Goal: Task Accomplishment & Management: Use online tool/utility

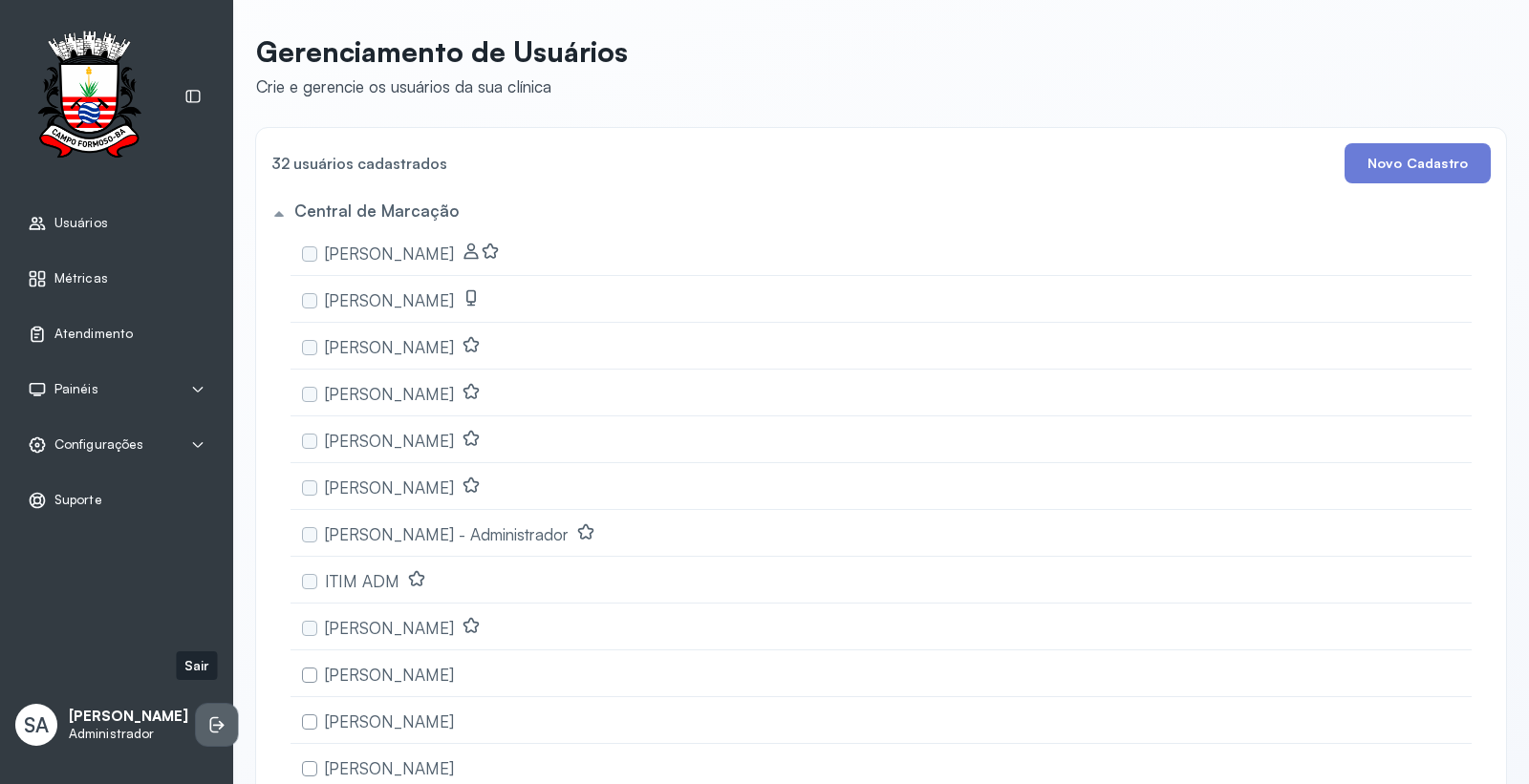
click at [196, 719] on li at bounding box center [216, 725] width 42 height 42
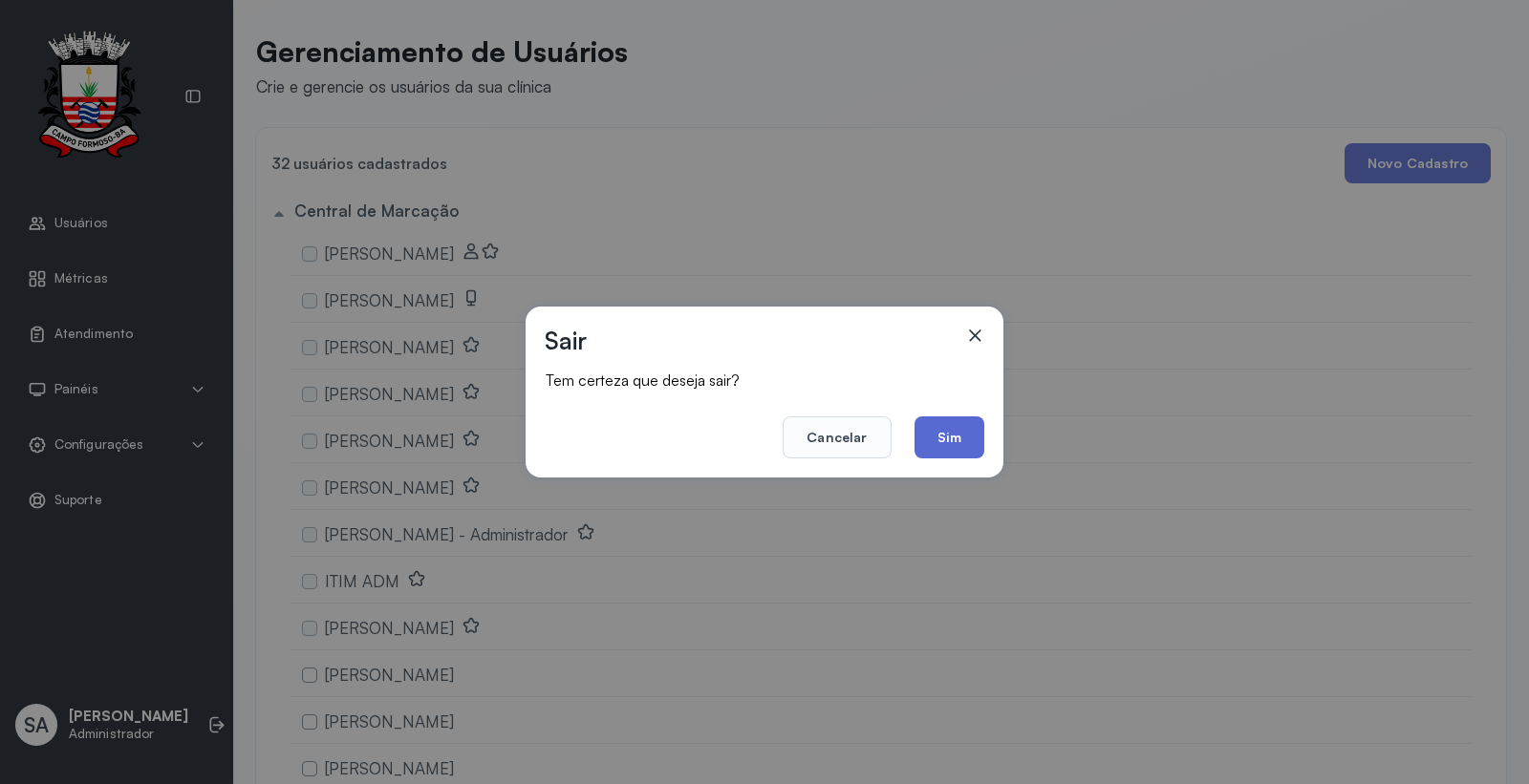
click at [969, 433] on button "Sim" at bounding box center [948, 437] width 70 height 42
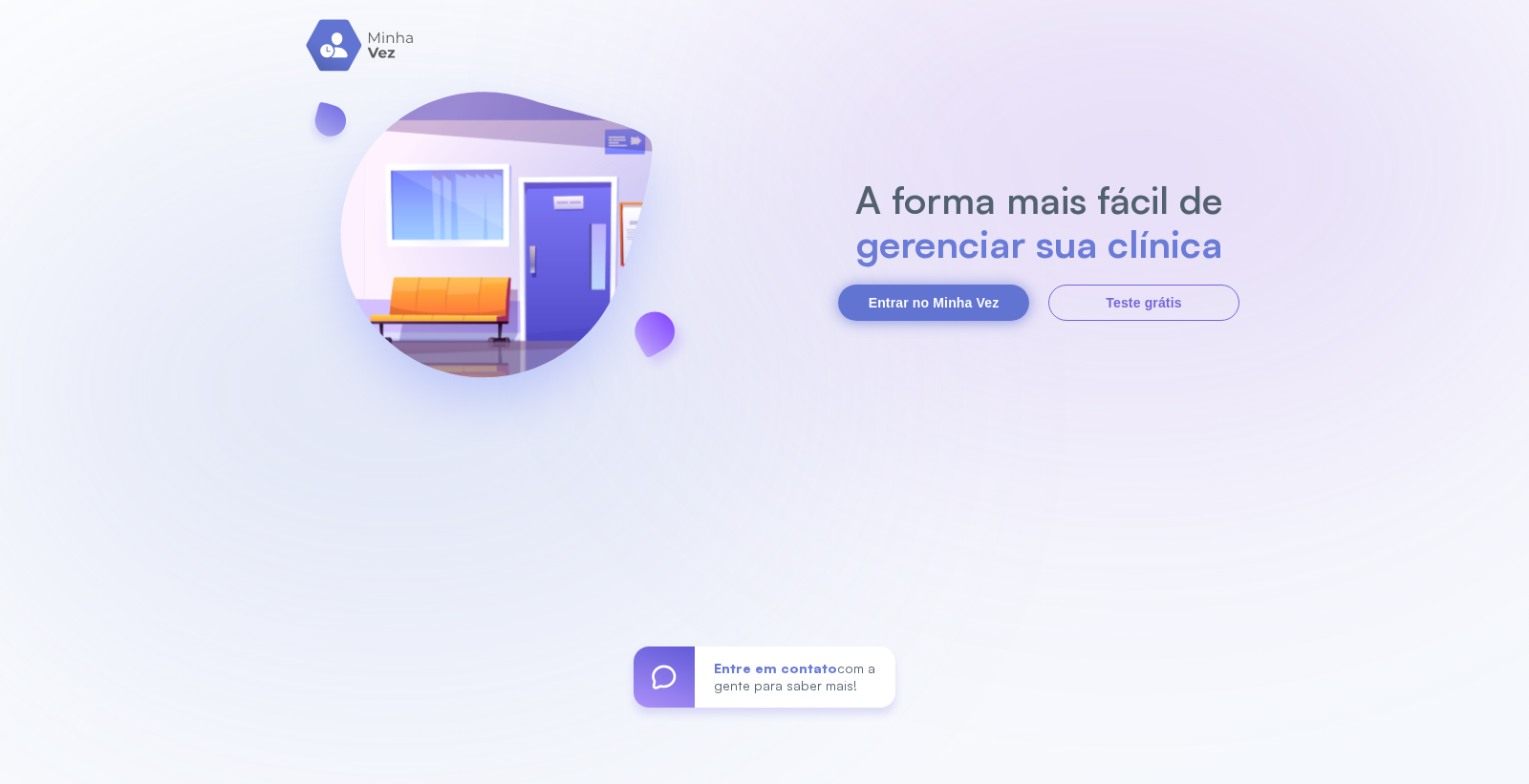
click at [948, 311] on button "Entrar no Minha Vez" at bounding box center [934, 302] width 191 height 36
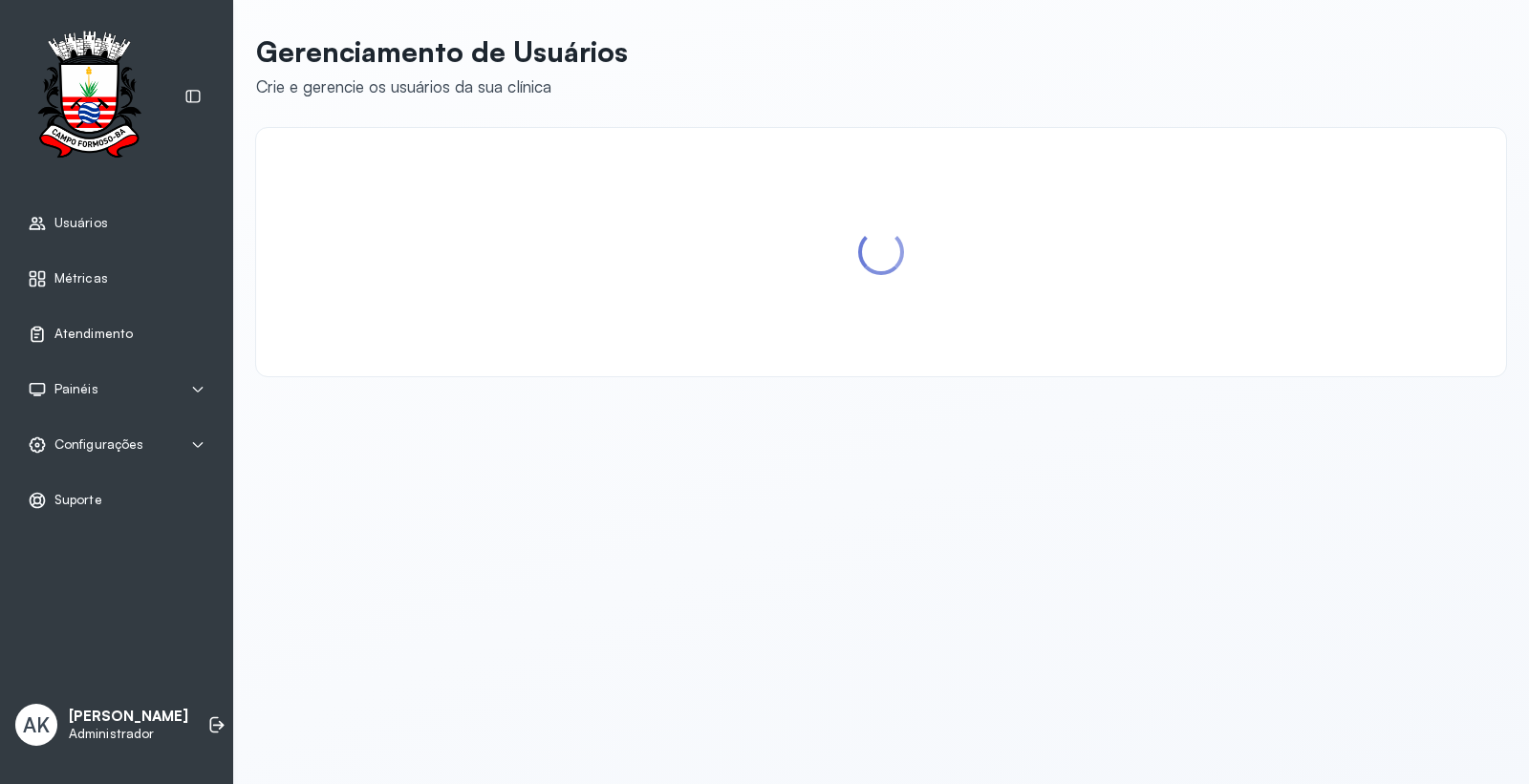
click at [78, 335] on span "Atendimento" at bounding box center [93, 333] width 79 height 17
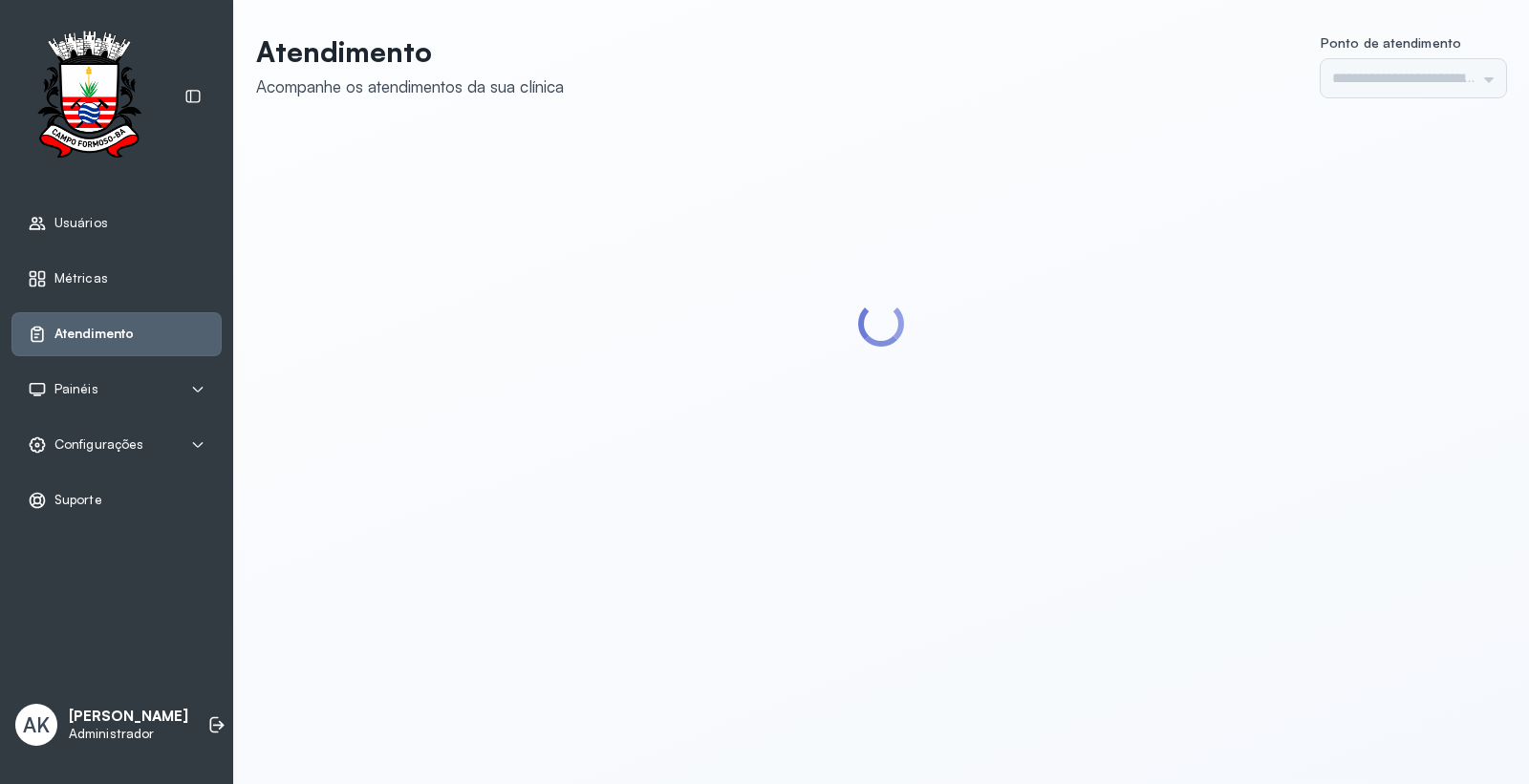
type input "*********"
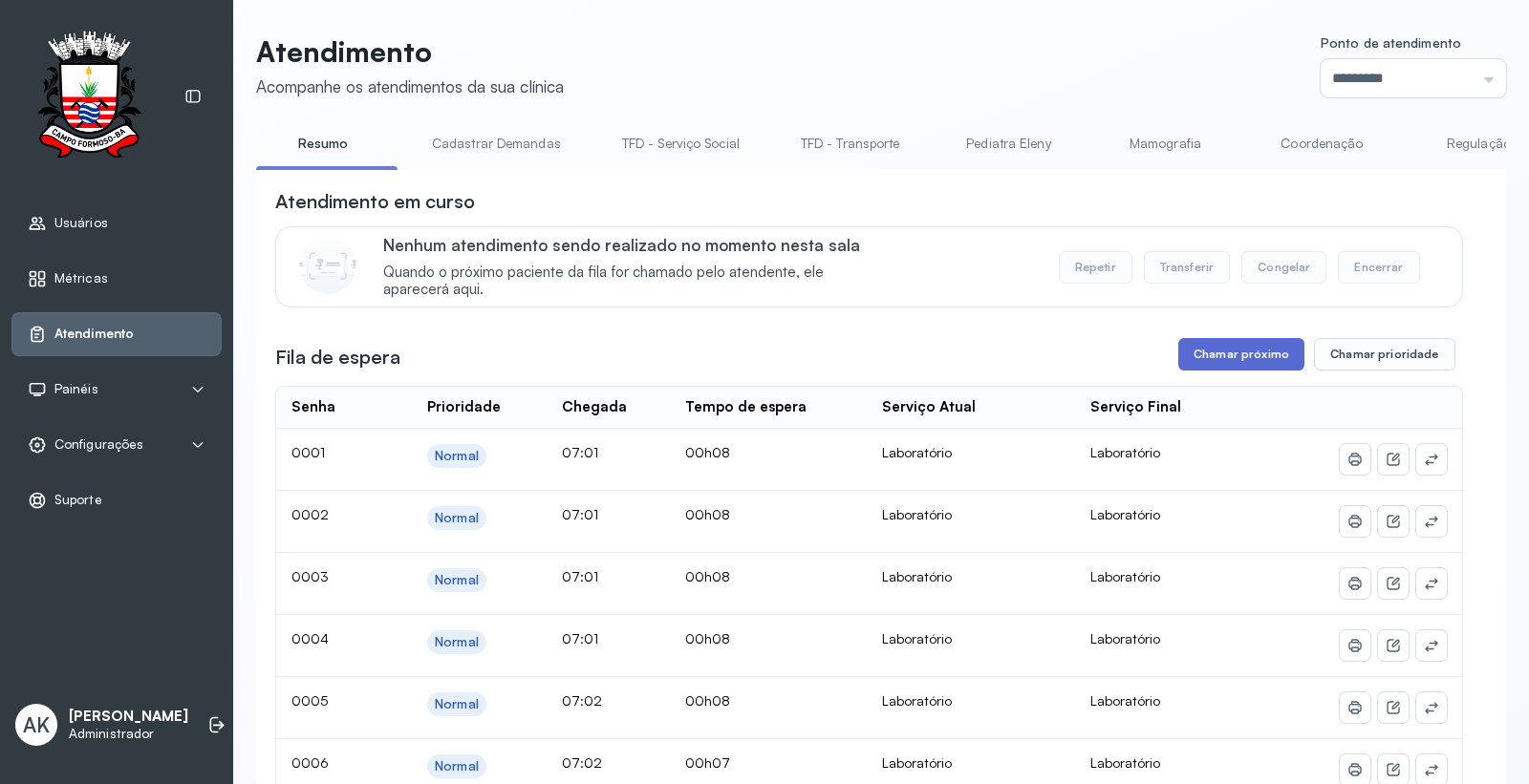
click at [1247, 354] on button "Chamar próximo" at bounding box center [1242, 354] width 126 height 32
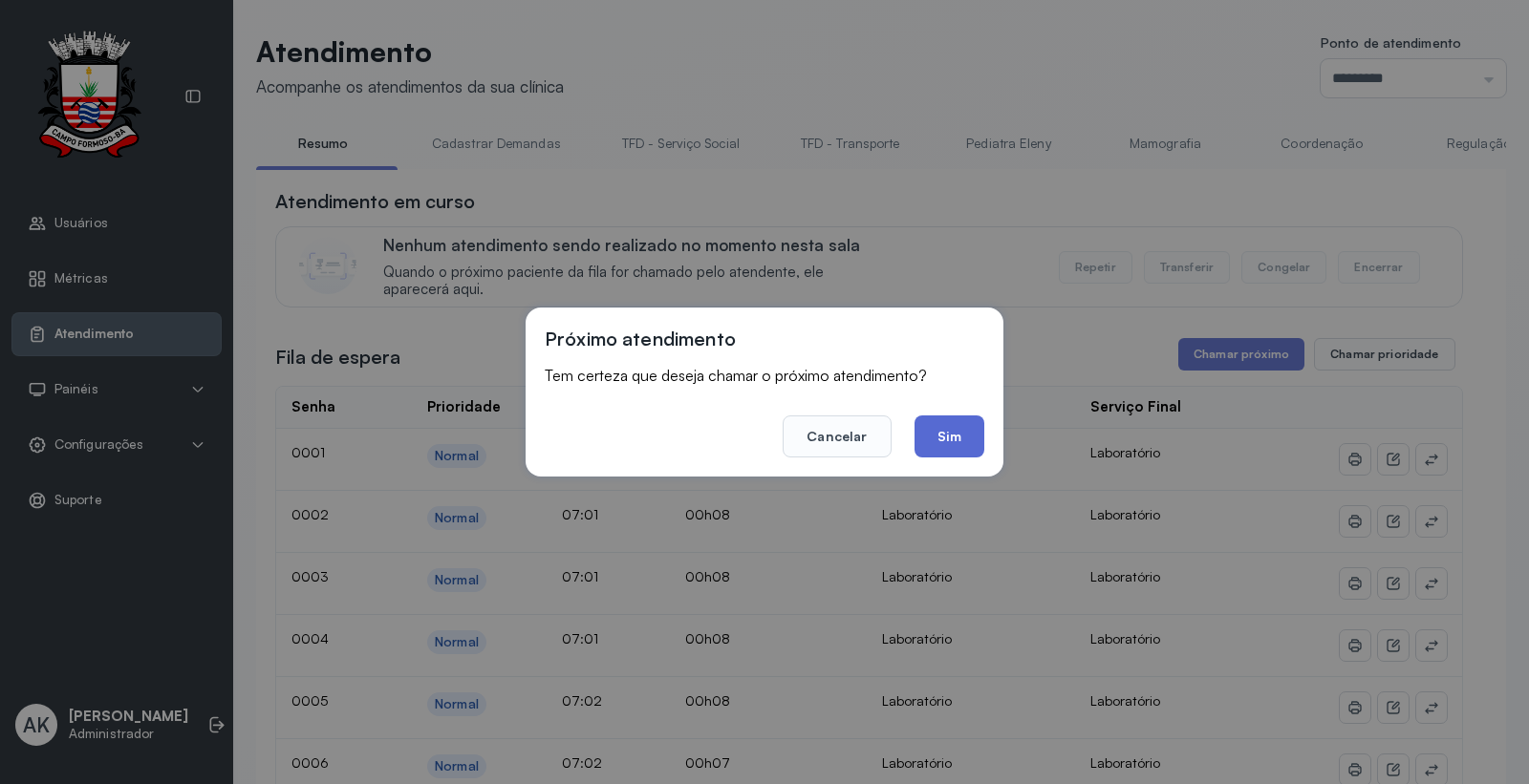
click at [951, 417] on button "Sim" at bounding box center [948, 436] width 70 height 42
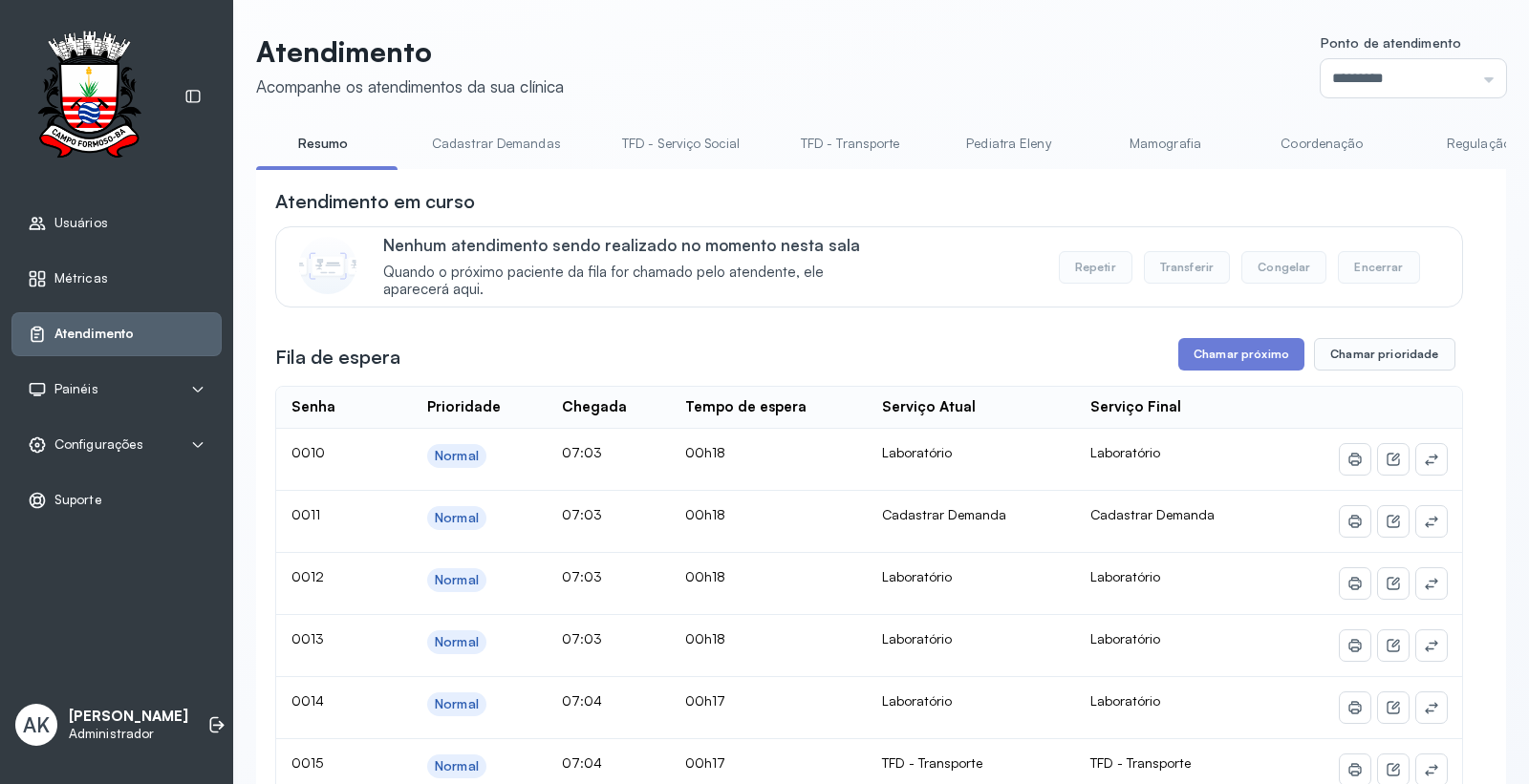
click at [1253, 348] on button "Chamar próximo" at bounding box center [1242, 354] width 126 height 32
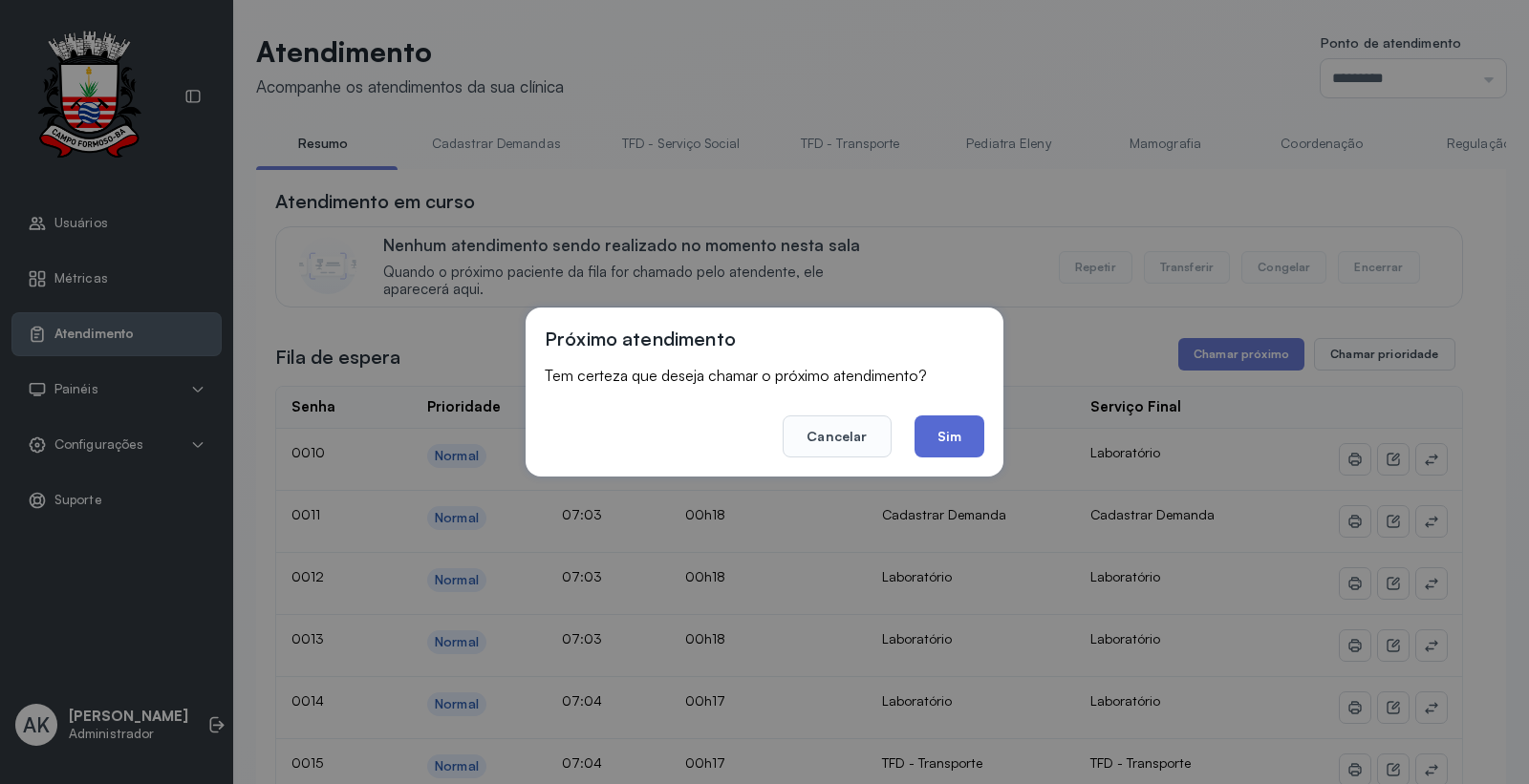
click at [960, 433] on button "Sim" at bounding box center [948, 436] width 70 height 42
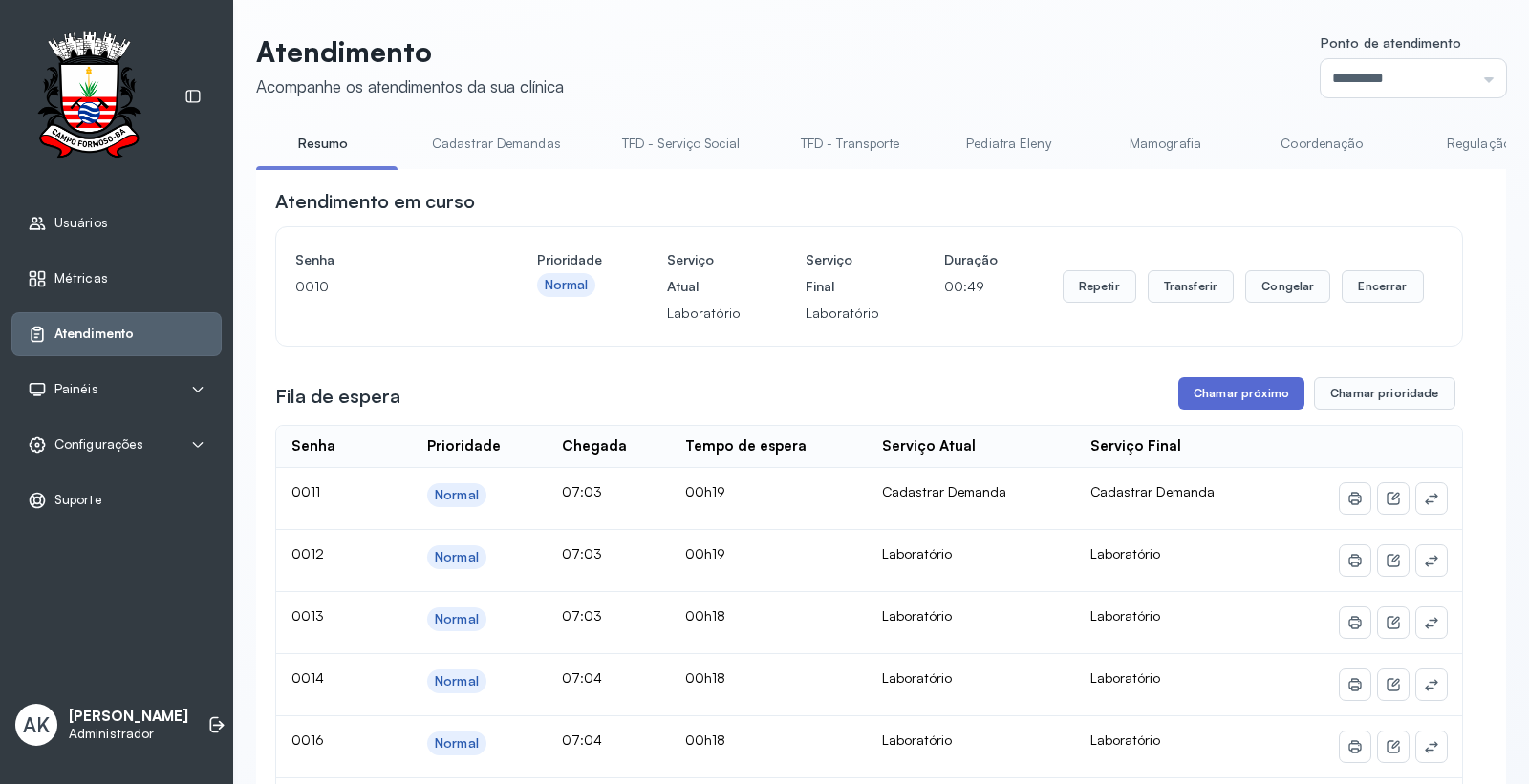
click at [1227, 402] on button "Chamar próximo" at bounding box center [1242, 393] width 126 height 32
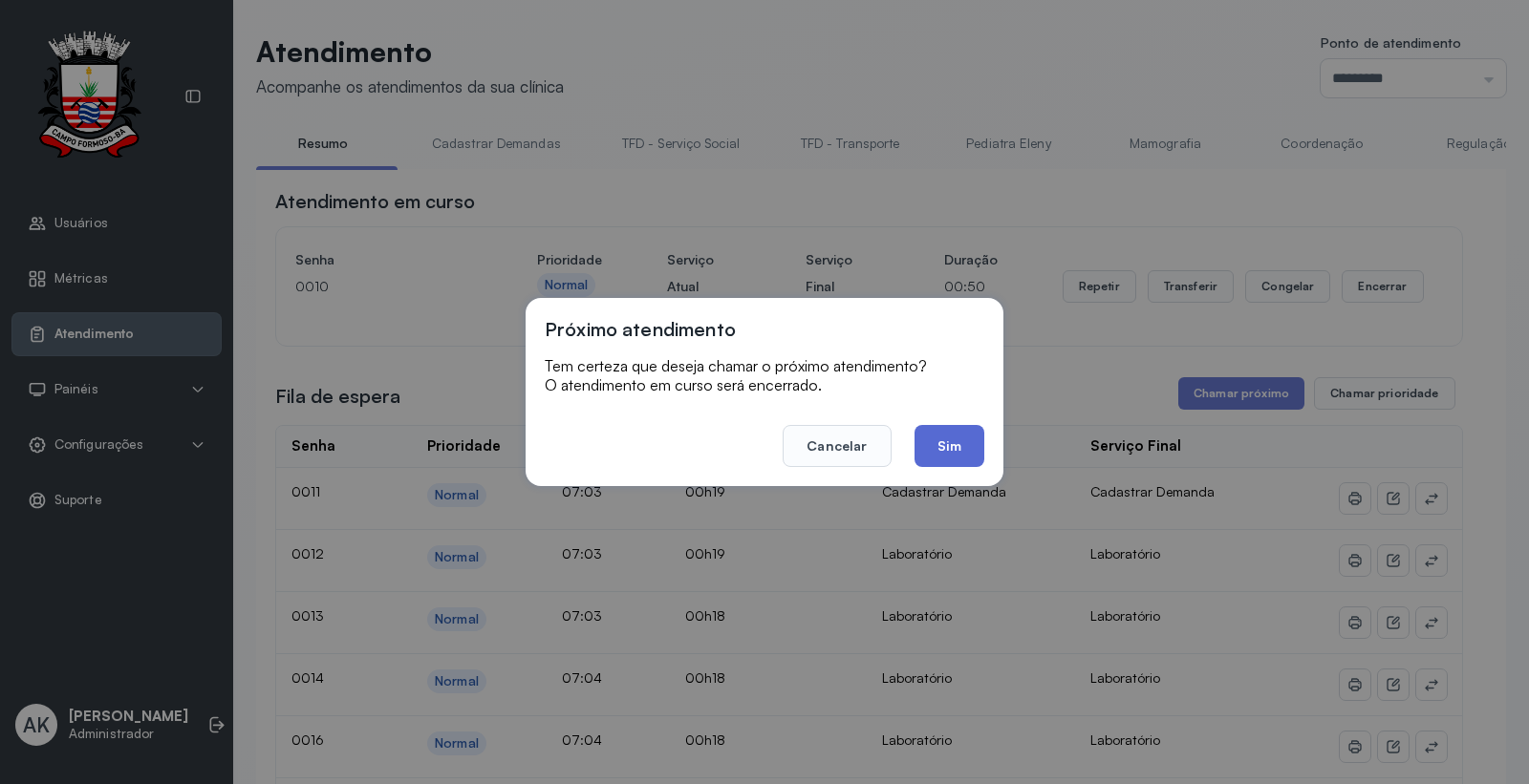
click at [970, 461] on button "Sim" at bounding box center [948, 446] width 70 height 42
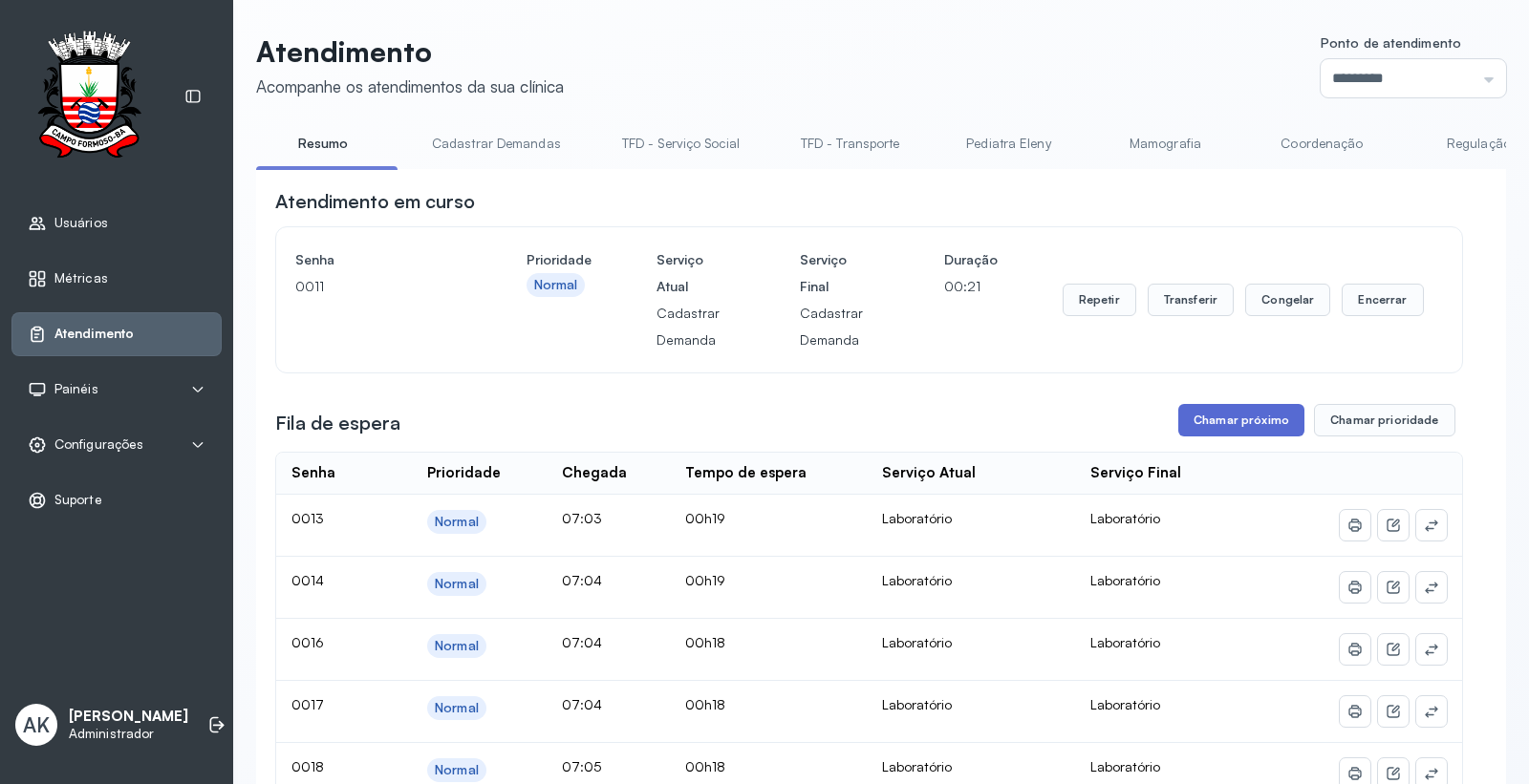
click at [1204, 437] on button "Chamar próximo" at bounding box center [1242, 420] width 126 height 32
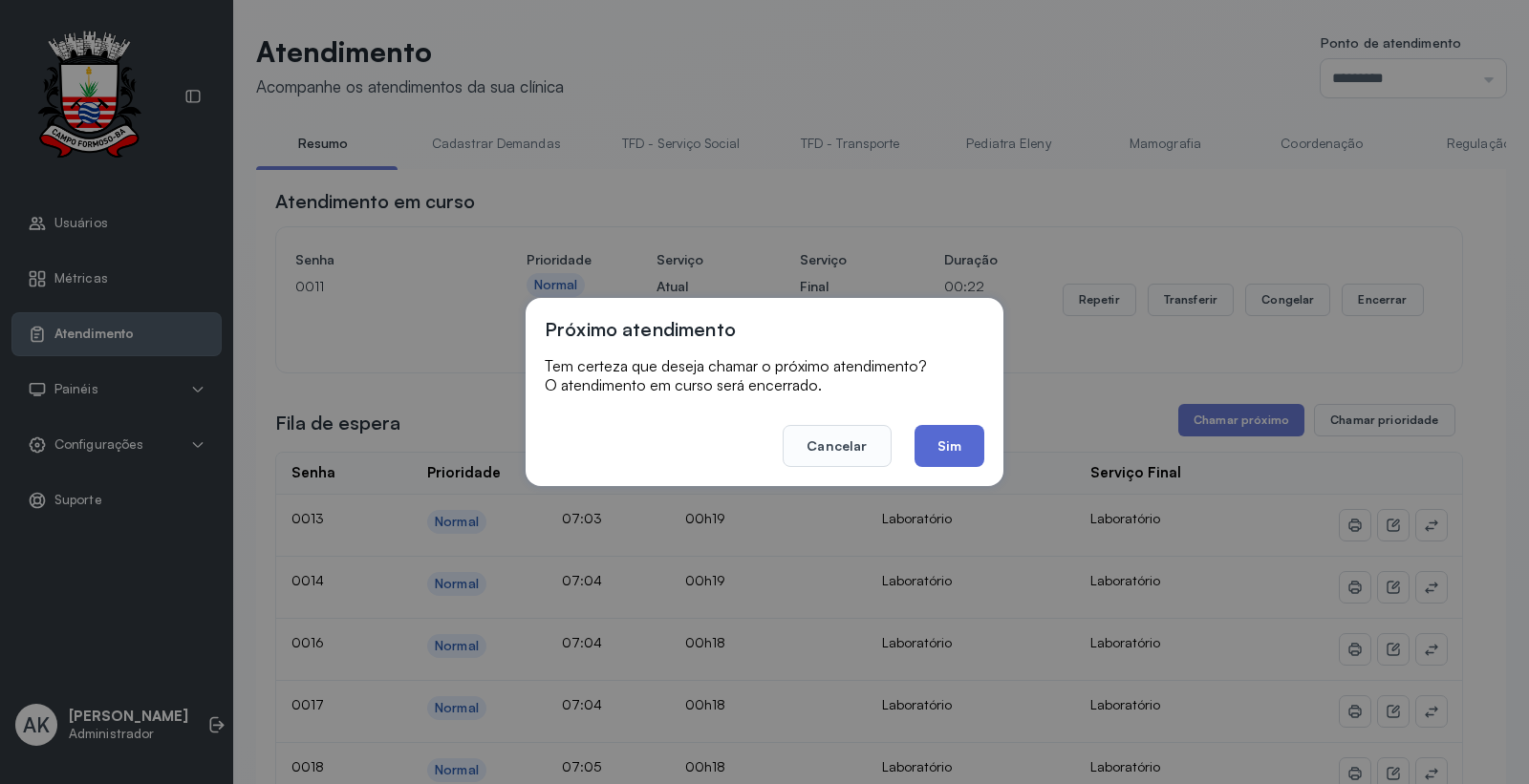
click at [957, 452] on button "Sim" at bounding box center [948, 446] width 70 height 42
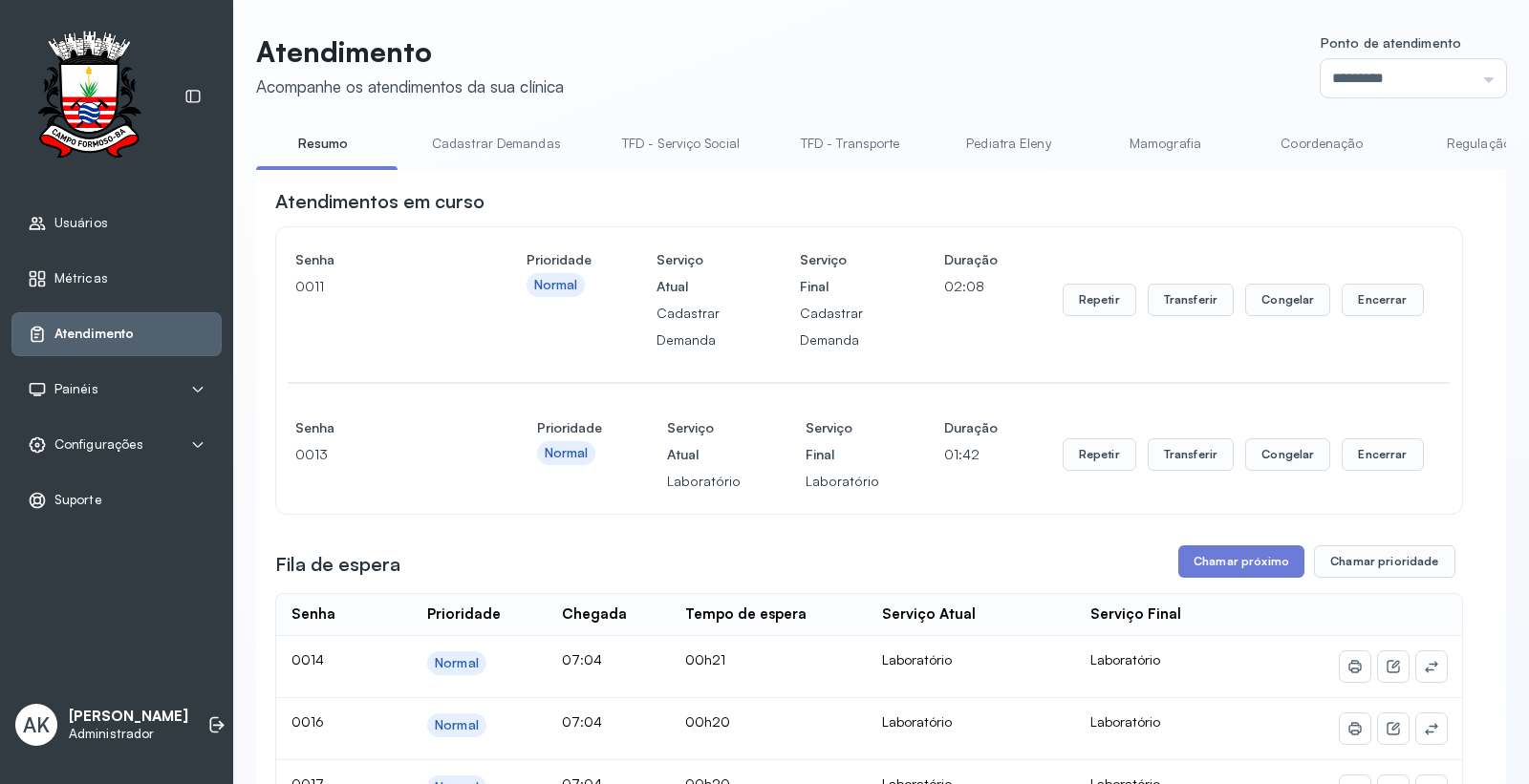
click at [1179, 578] on button "Chamar próximo" at bounding box center [1242, 562] width 126 height 32
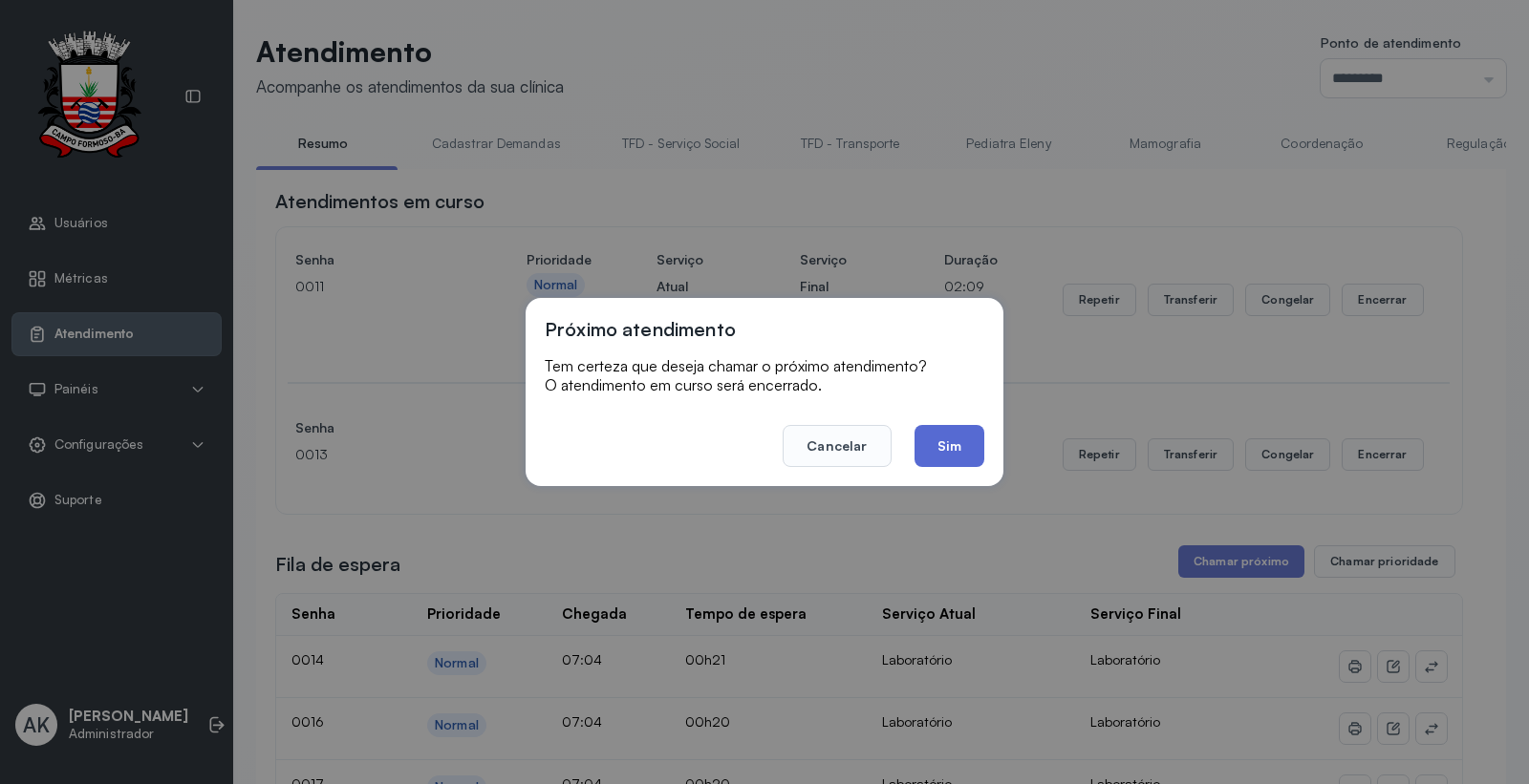
click at [943, 449] on button "Sim" at bounding box center [948, 446] width 70 height 42
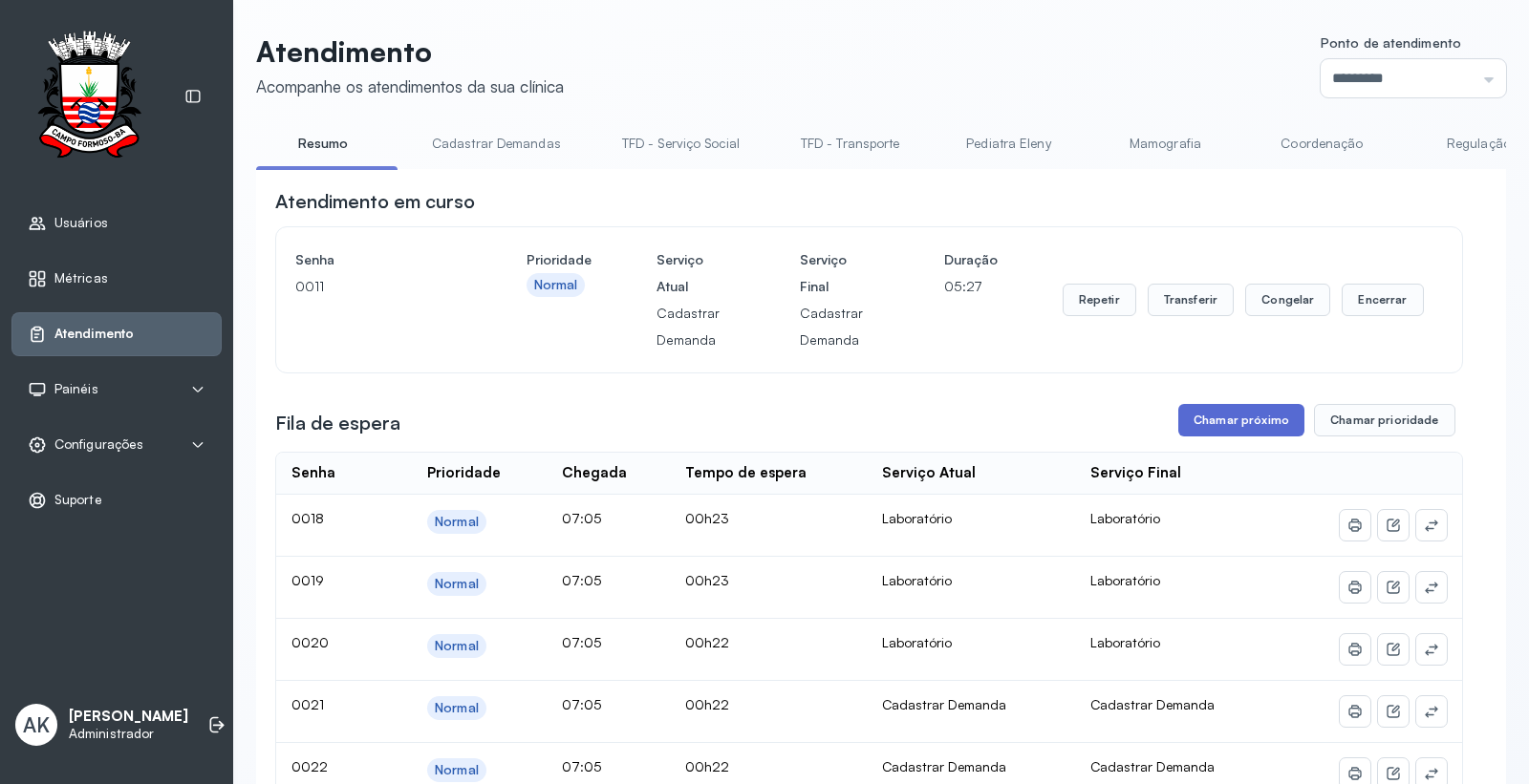
click at [1185, 424] on button "Chamar próximo" at bounding box center [1242, 420] width 126 height 32
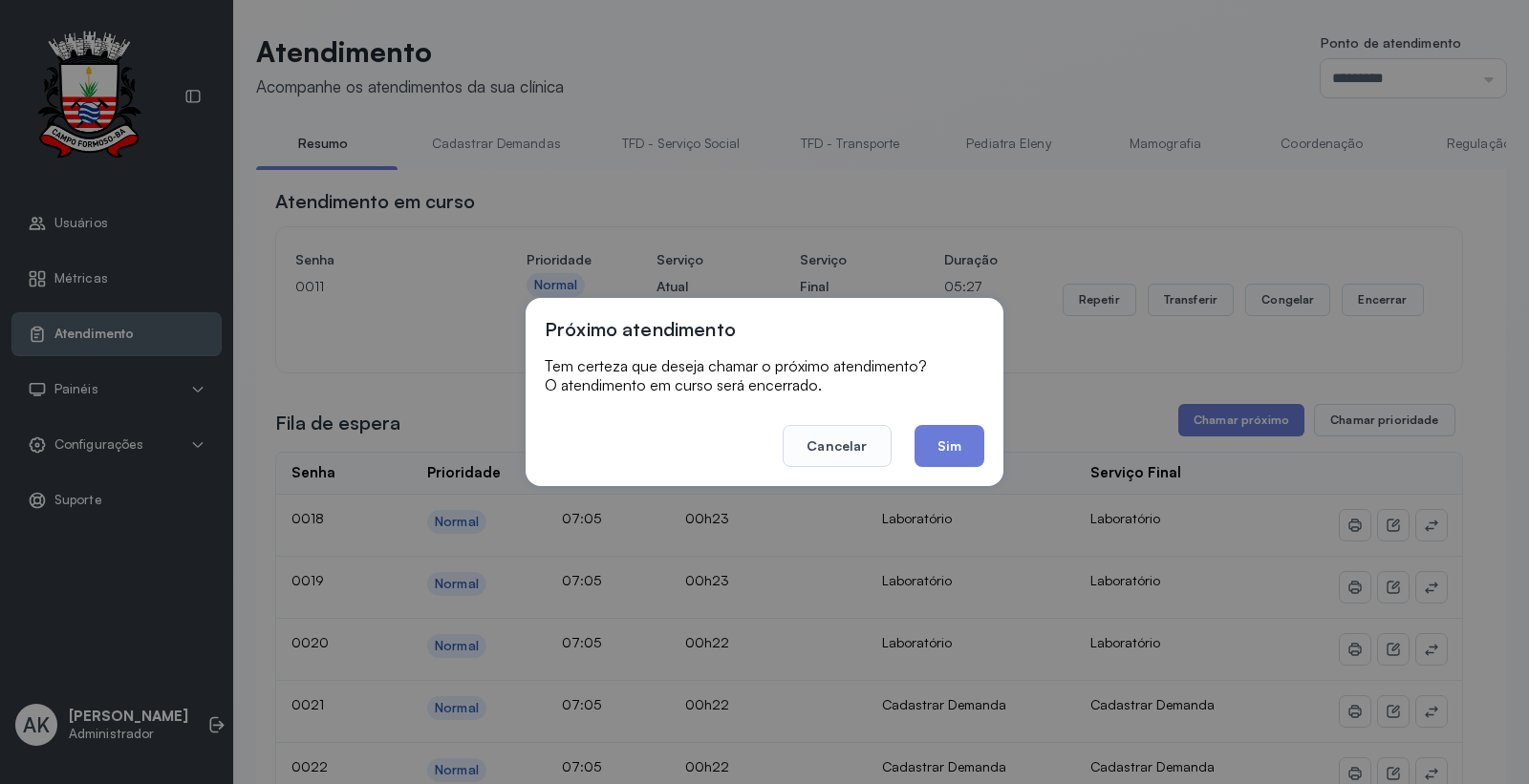
click at [962, 420] on footer "Cancelar Sim" at bounding box center [764, 433] width 440 height 69
click at [953, 441] on button "Sim" at bounding box center [948, 446] width 70 height 42
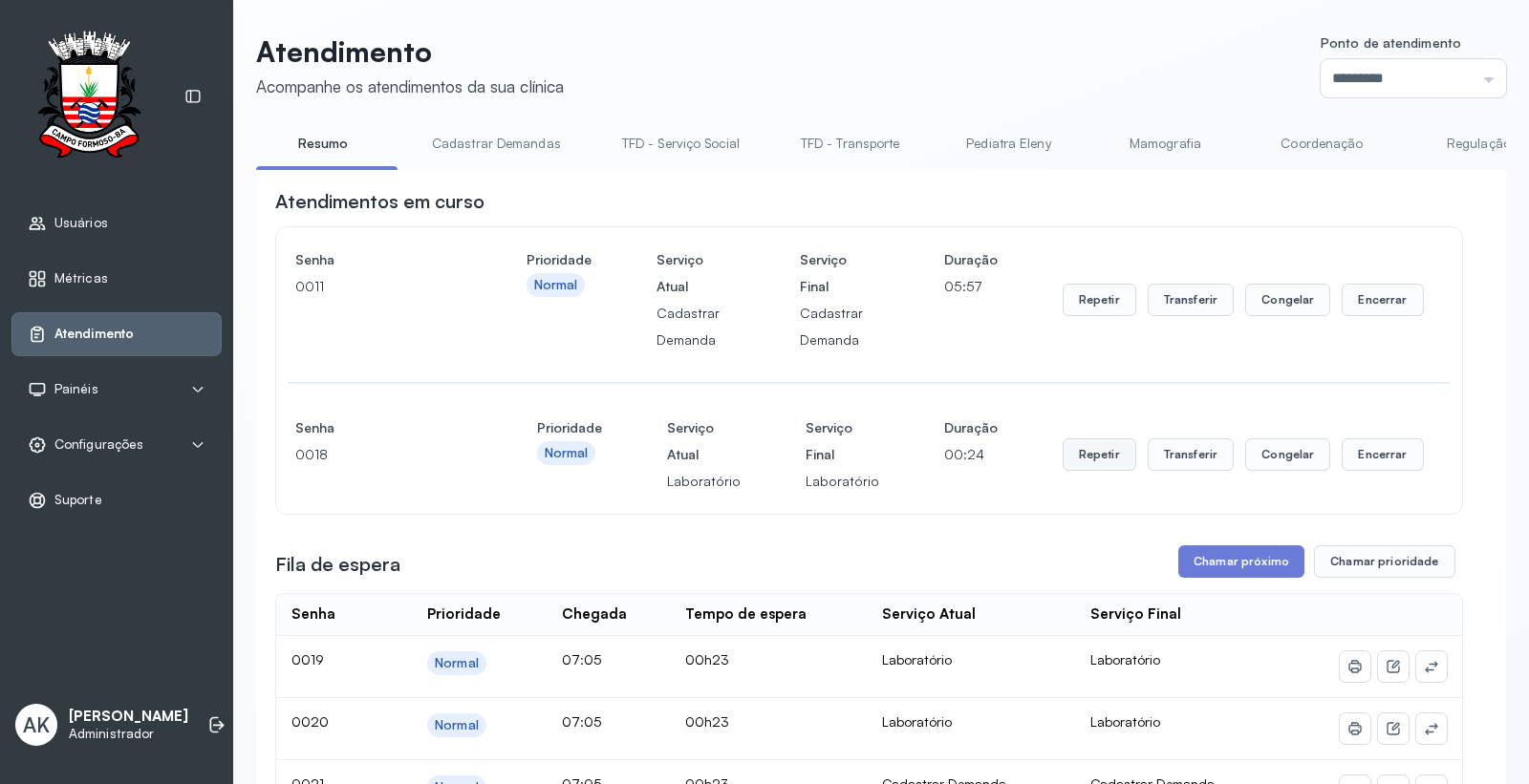
click at [1069, 455] on button "Repetir" at bounding box center [1099, 454] width 74 height 32
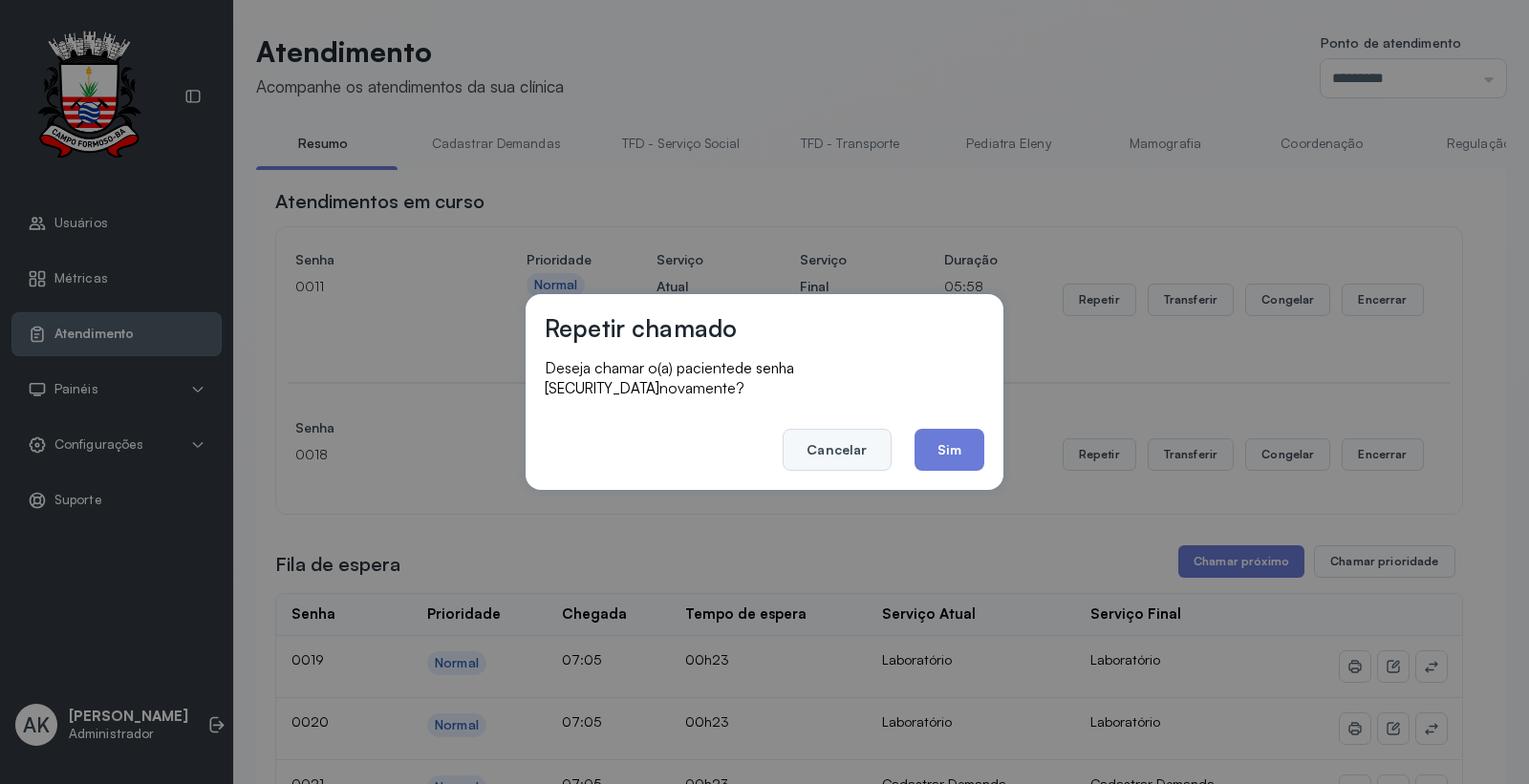
click at [825, 440] on button "Cancelar" at bounding box center [836, 450] width 108 height 42
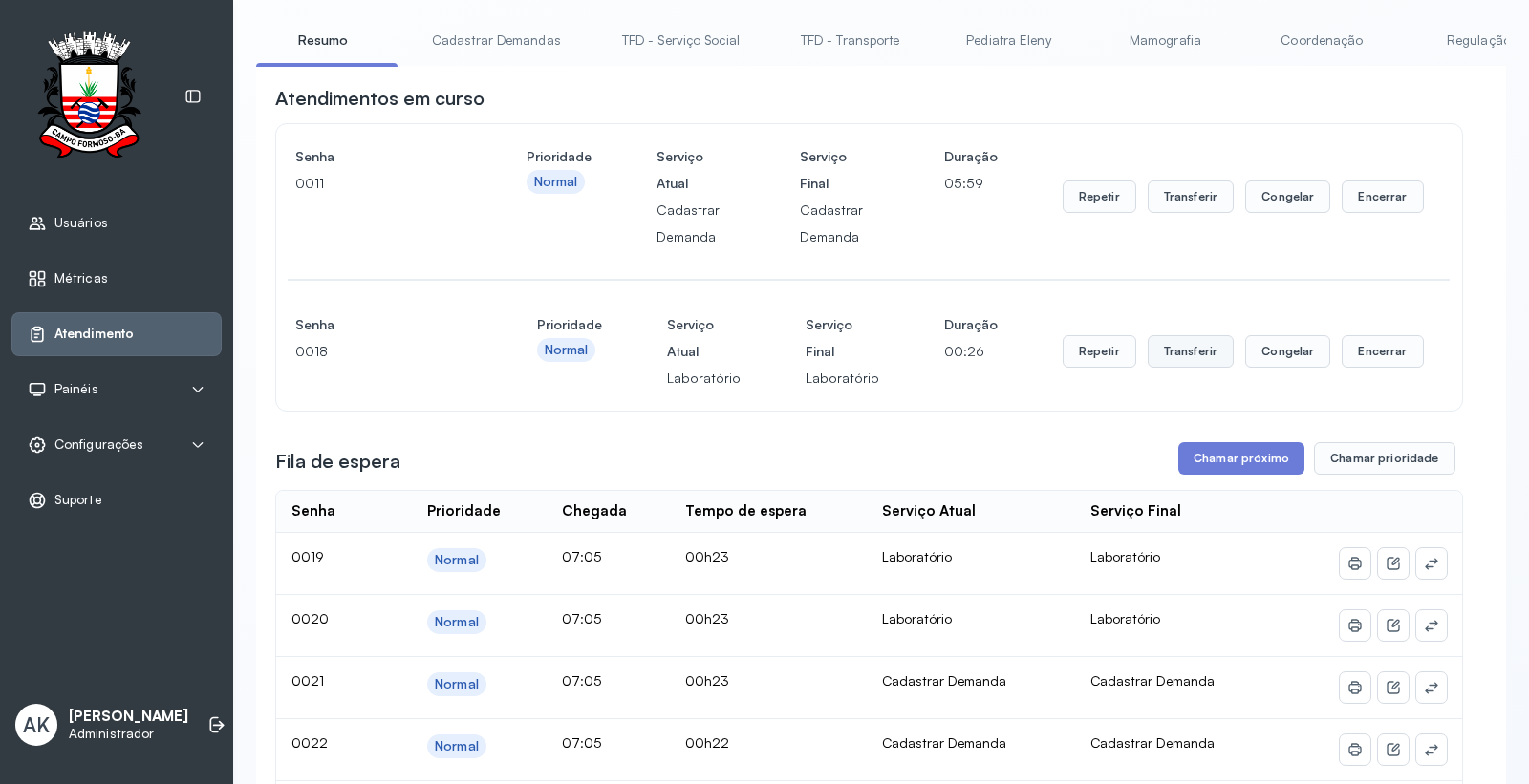
scroll to position [212, 0]
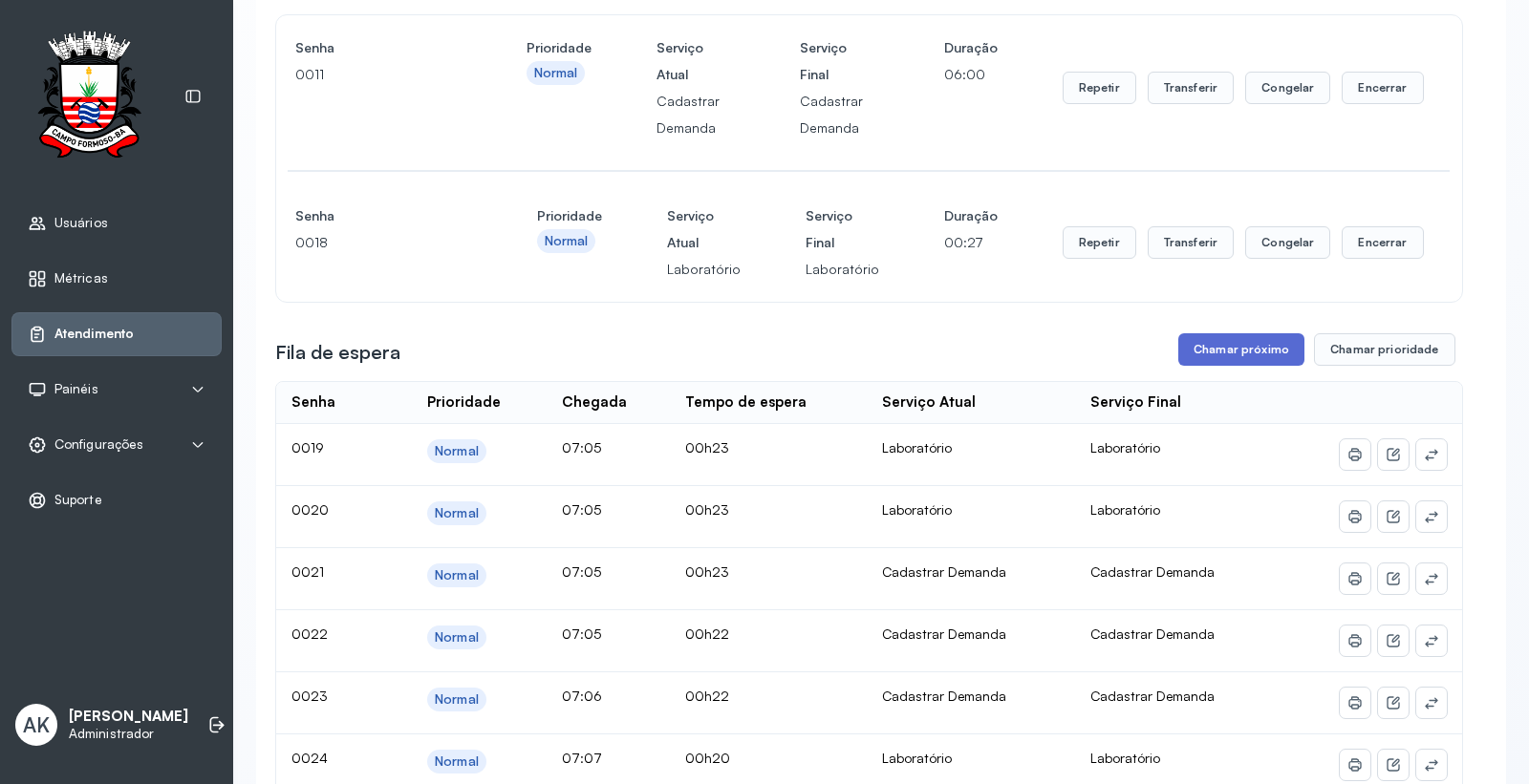
click at [1189, 357] on button "Chamar próximo" at bounding box center [1242, 349] width 126 height 32
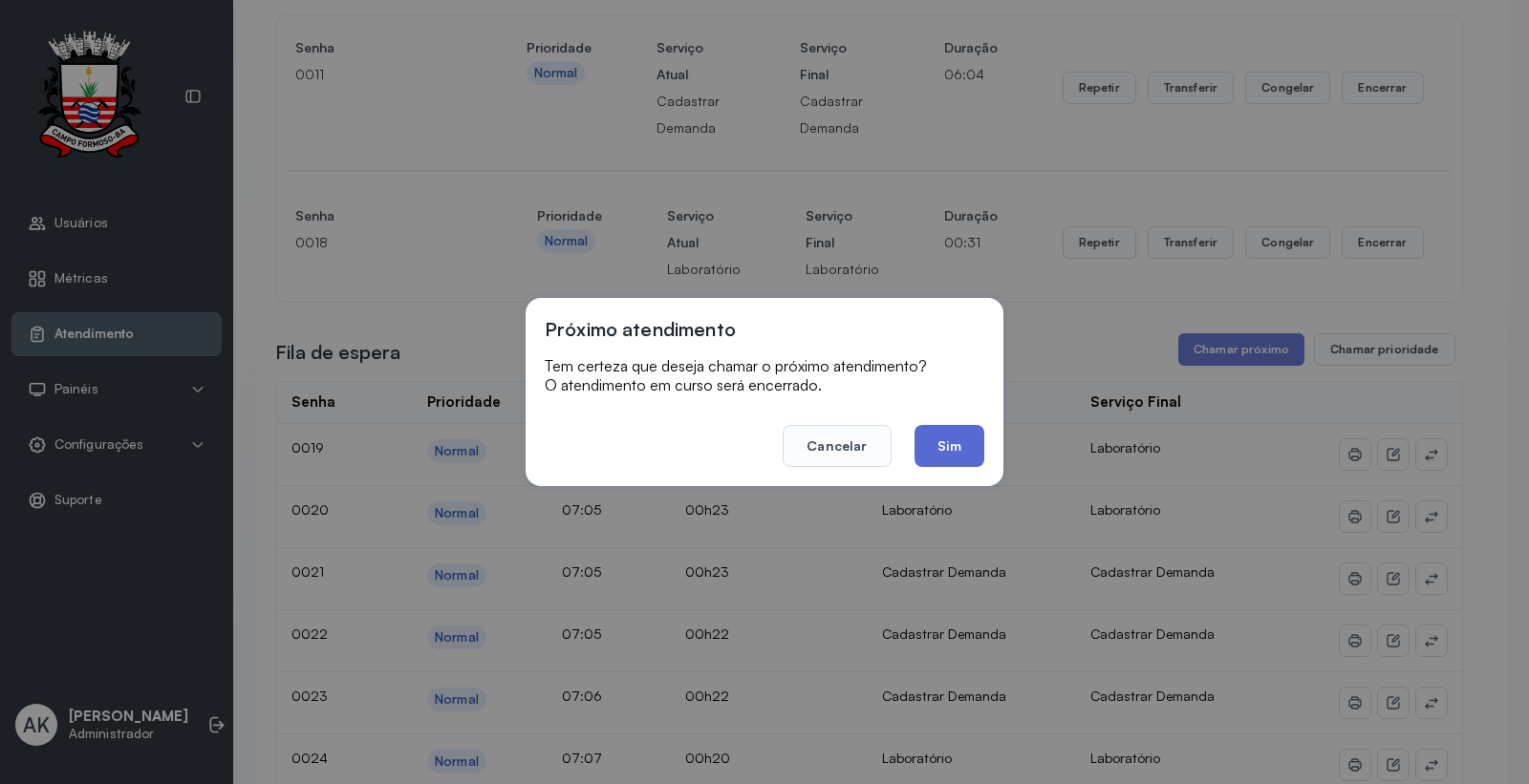
click at [959, 433] on button "Sim" at bounding box center [948, 446] width 70 height 42
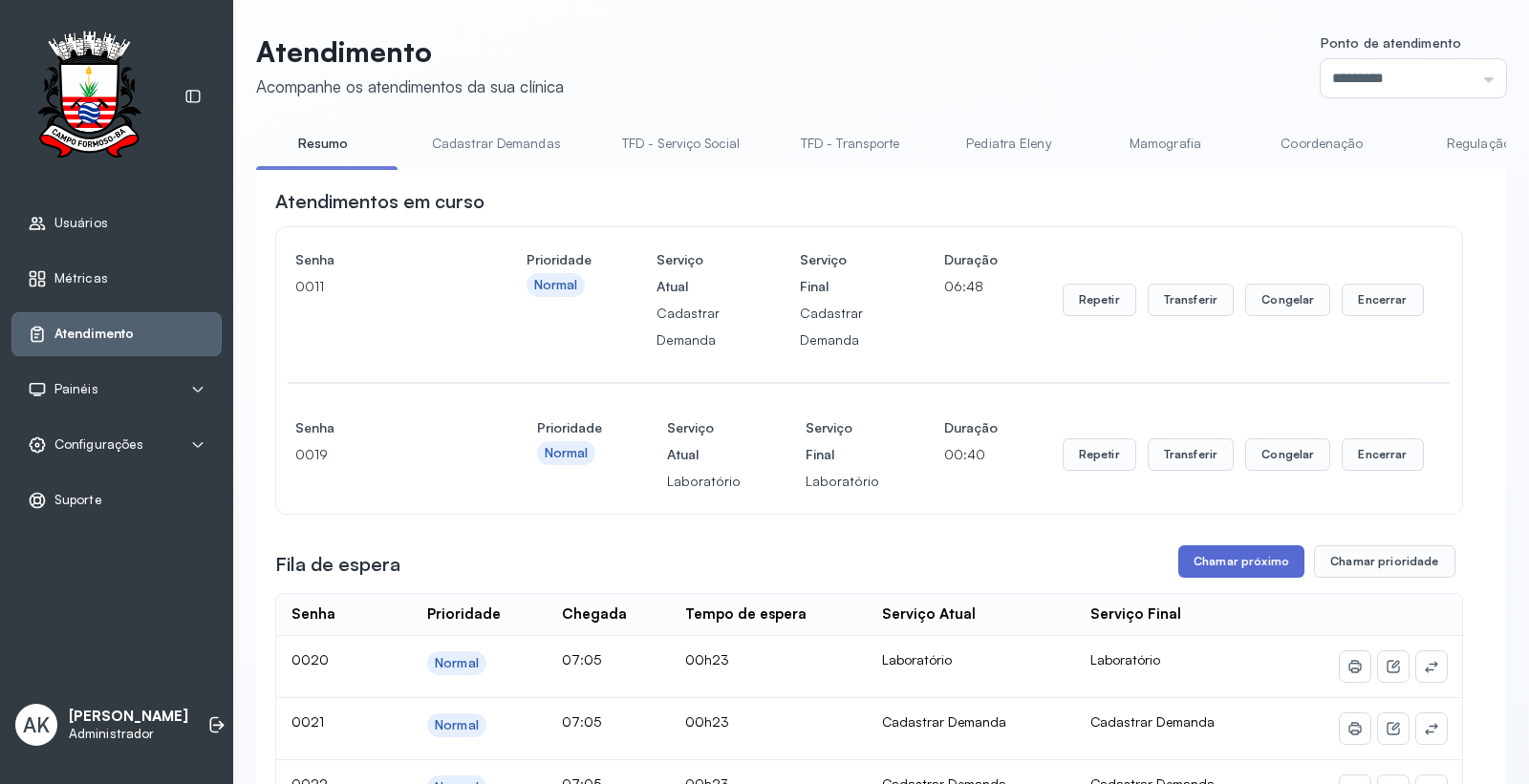
click at [1197, 570] on button "Chamar próximo" at bounding box center [1242, 562] width 126 height 32
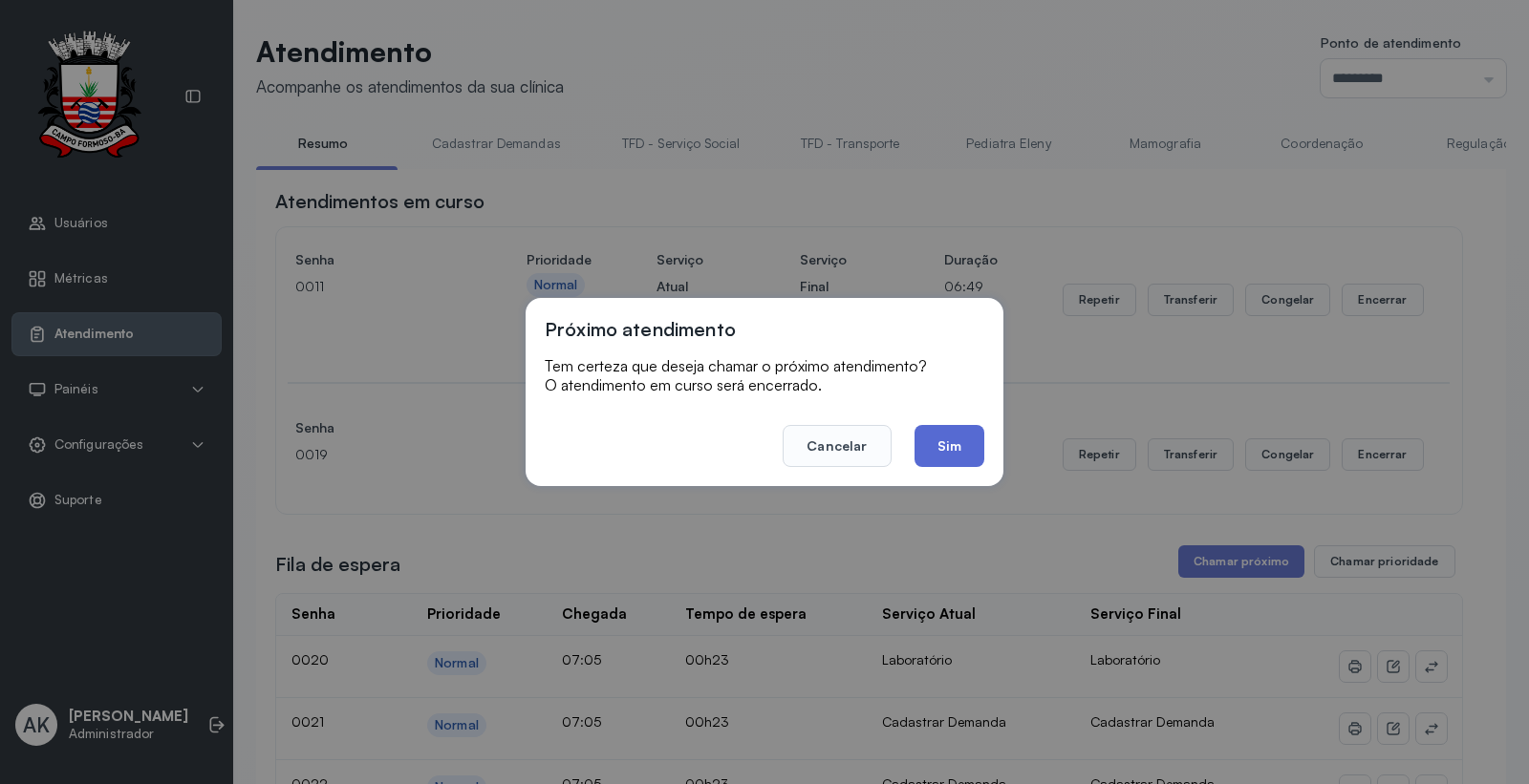
click at [942, 449] on button "Sim" at bounding box center [948, 446] width 70 height 42
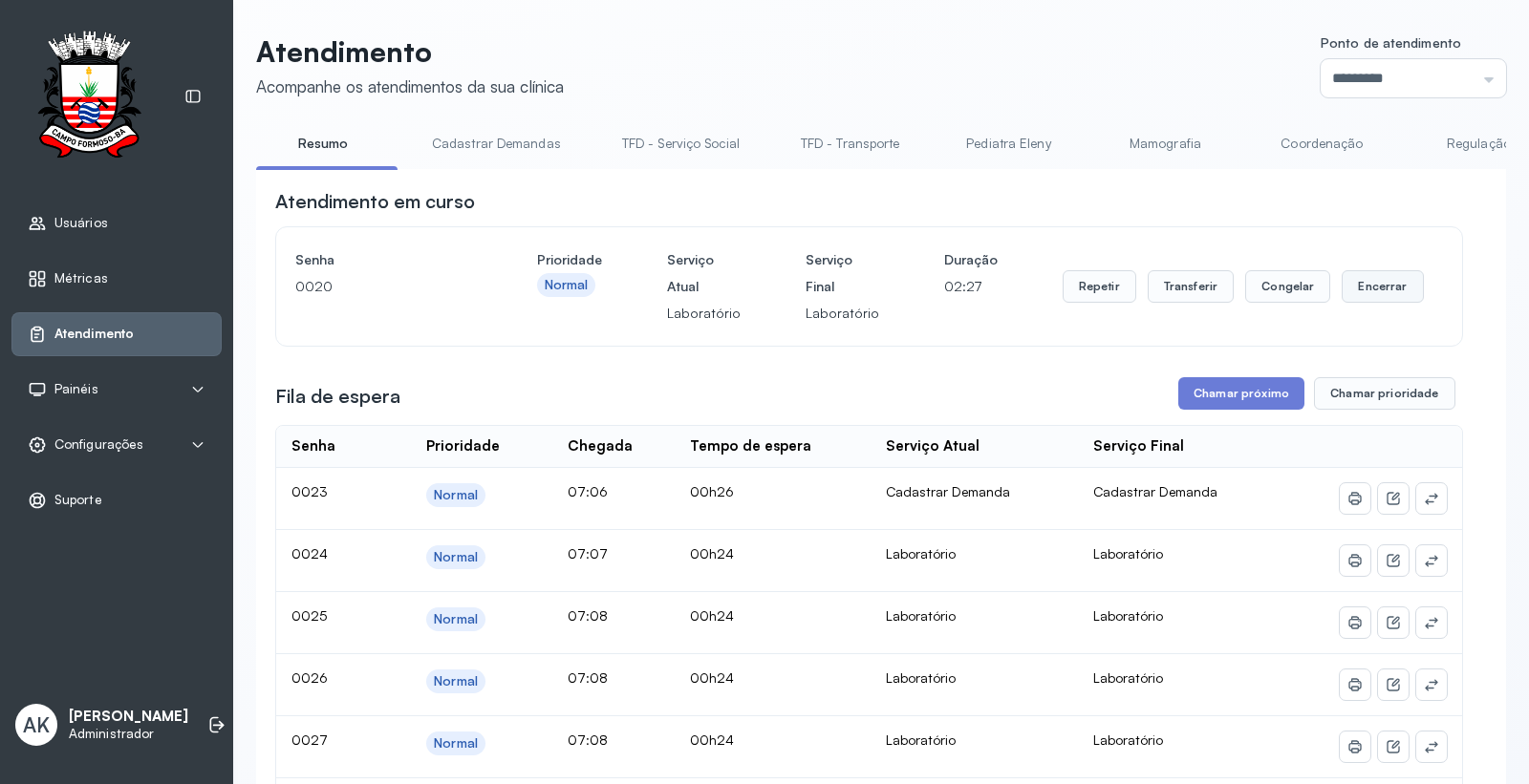
click at [1368, 286] on button "Encerrar" at bounding box center [1382, 286] width 82 height 32
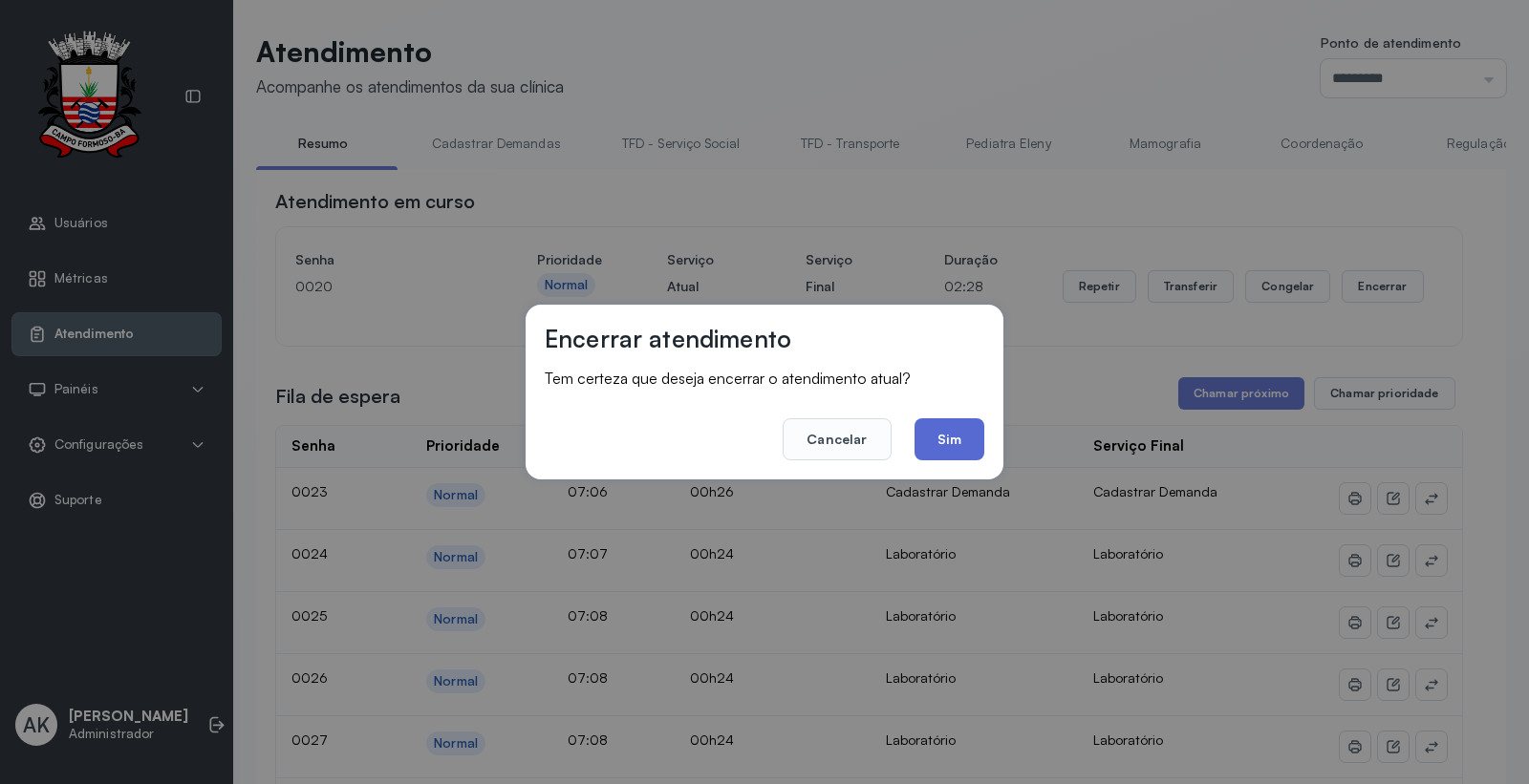
click at [924, 443] on button "Sim" at bounding box center [948, 439] width 70 height 42
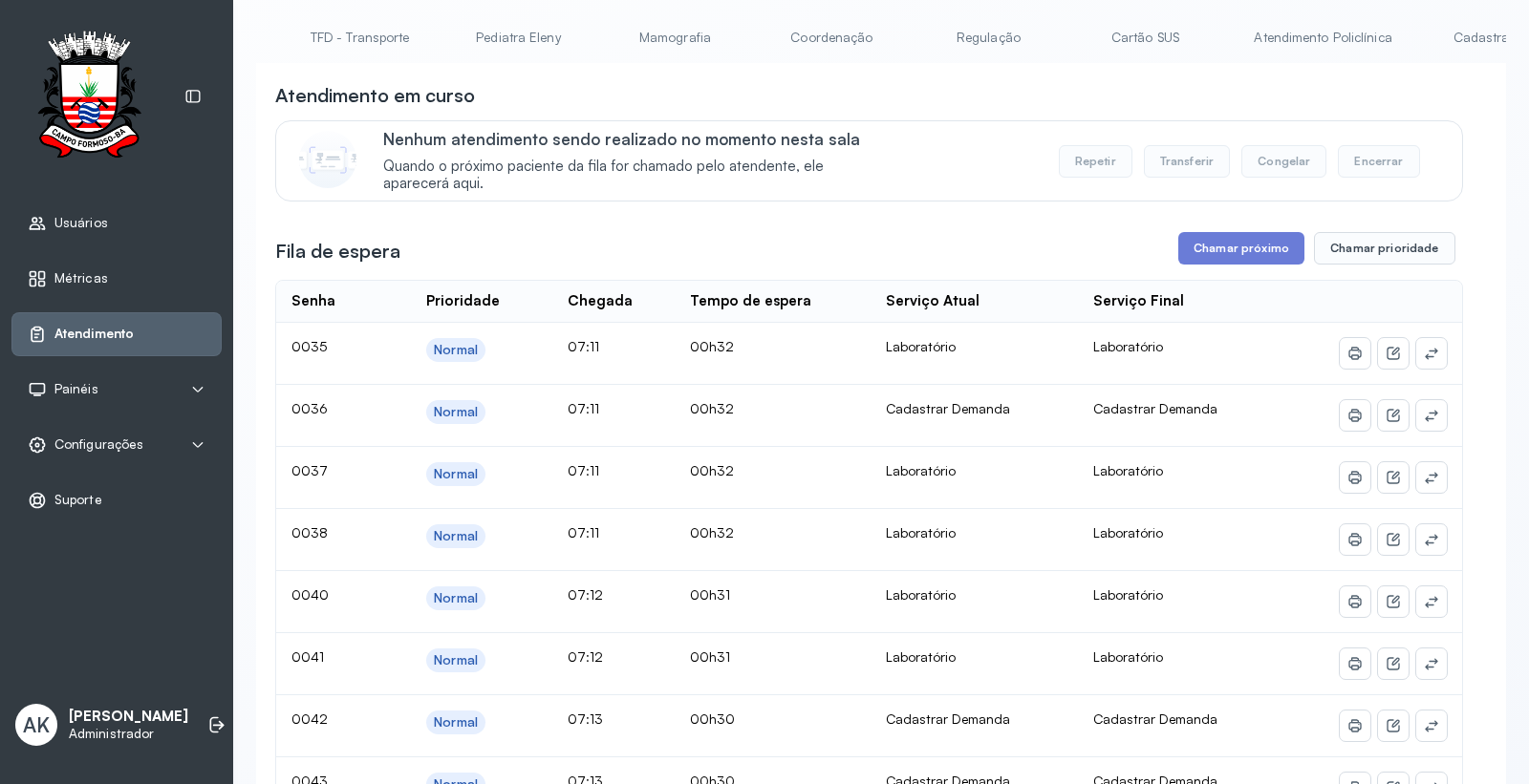
scroll to position [0, 731]
click at [904, 31] on link "Cartão SUS" at bounding box center [904, 37] width 134 height 31
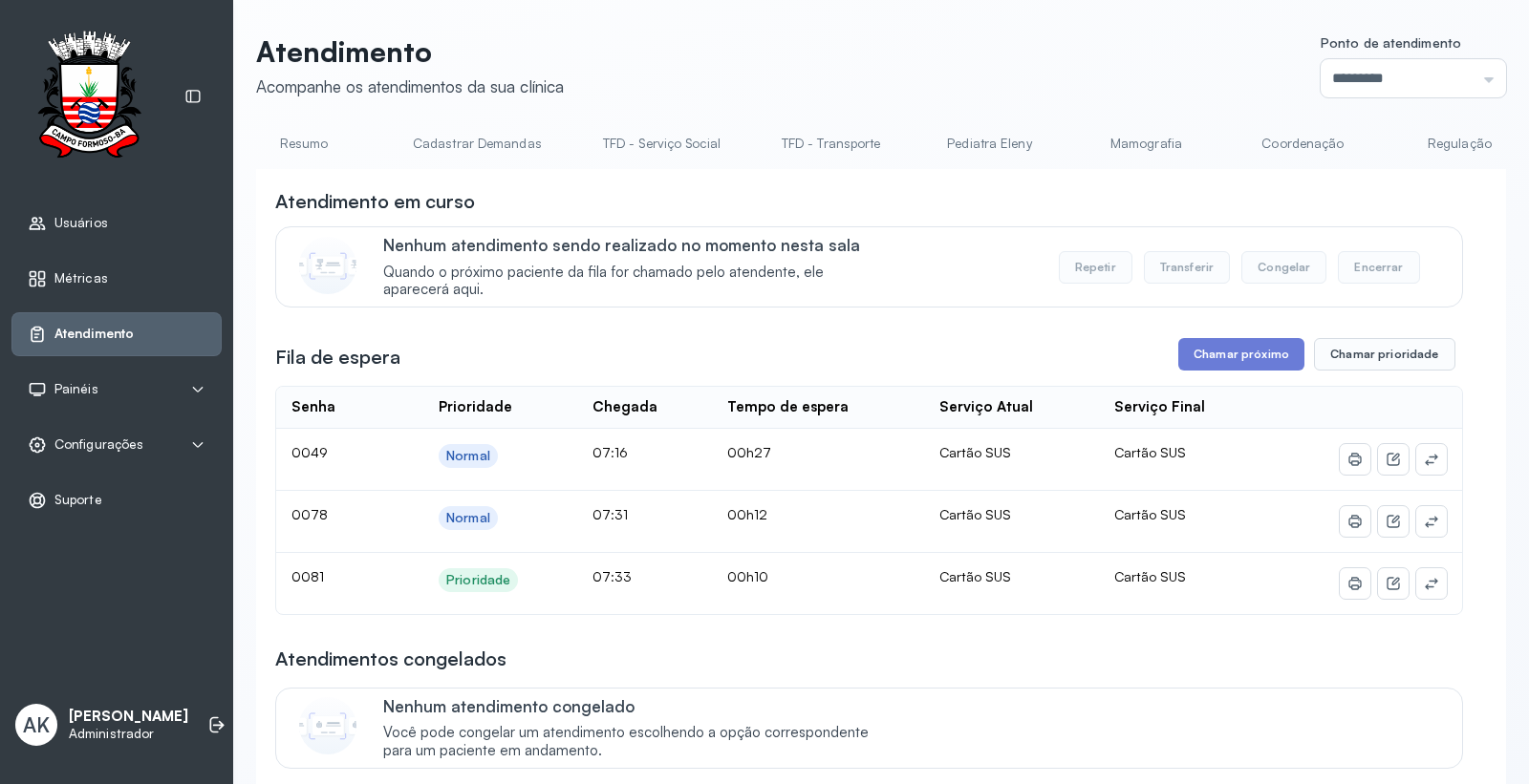
scroll to position [0, 0]
click at [310, 135] on link "Resumo" at bounding box center [323, 144] width 134 height 31
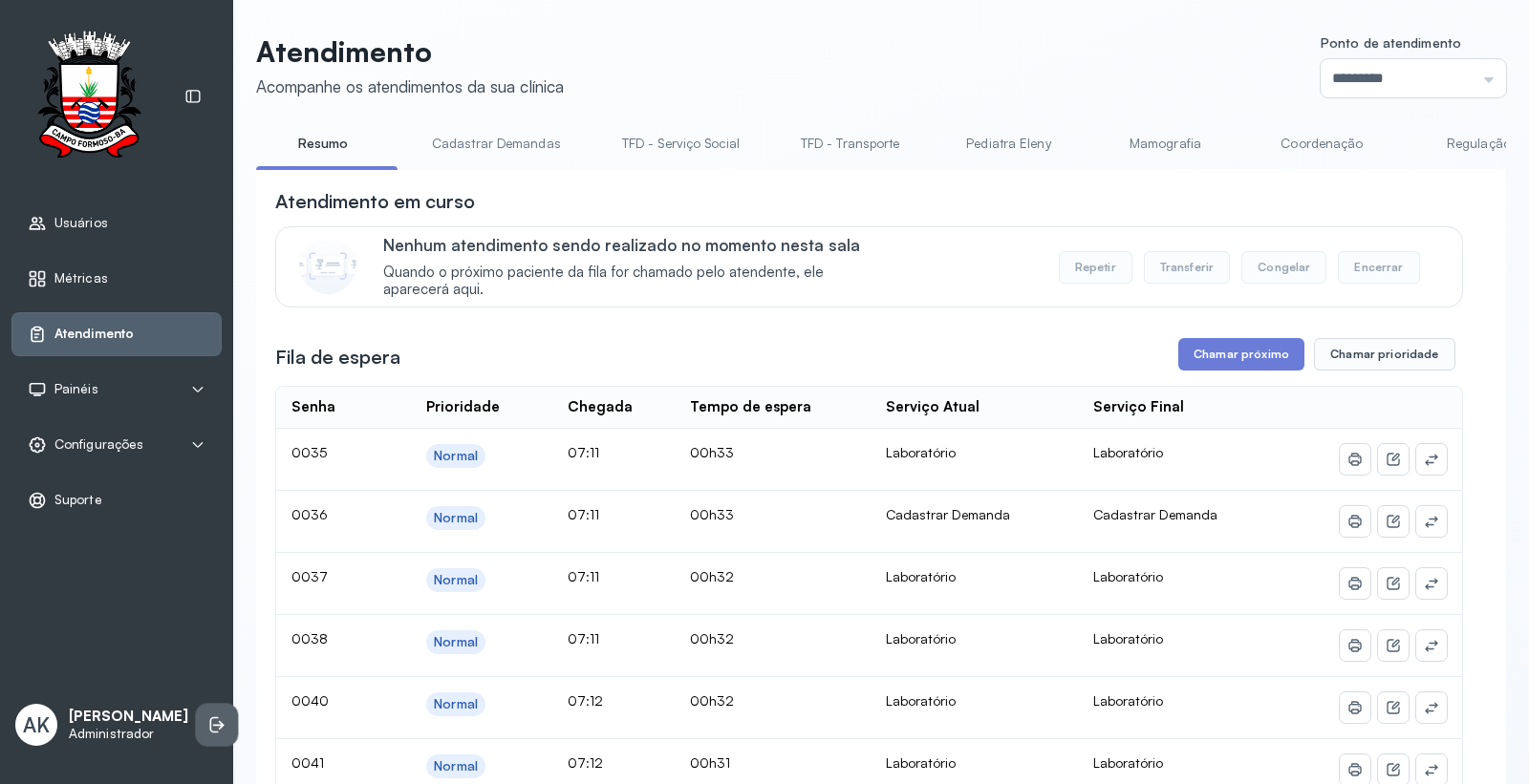
click at [196, 731] on li at bounding box center [216, 725] width 42 height 42
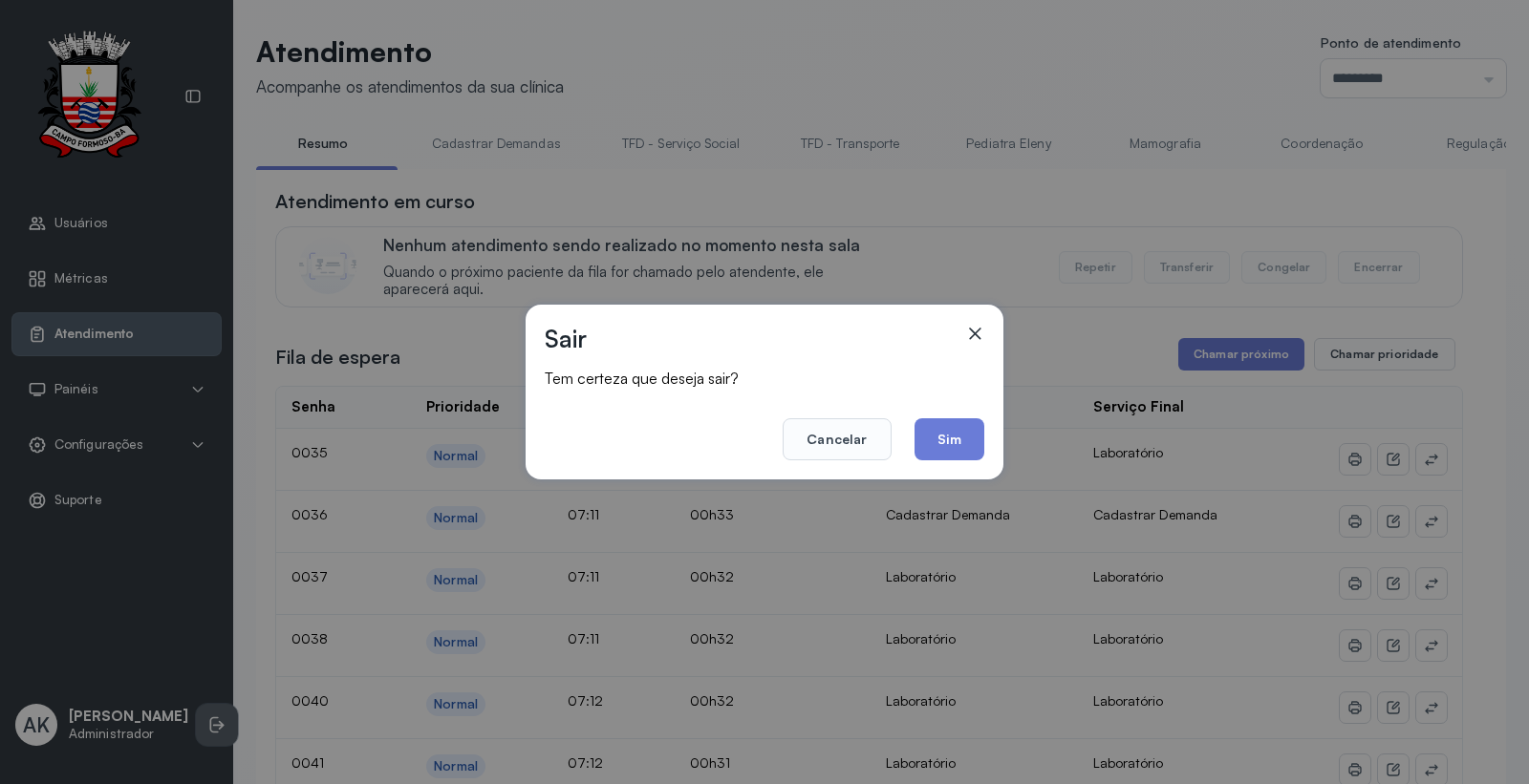
click at [199, 721] on div "Sair Tem certeza que deseja sair? Cancelar Sim" at bounding box center [764, 392] width 1529 height 784
click at [921, 447] on button "Sim" at bounding box center [948, 439] width 70 height 42
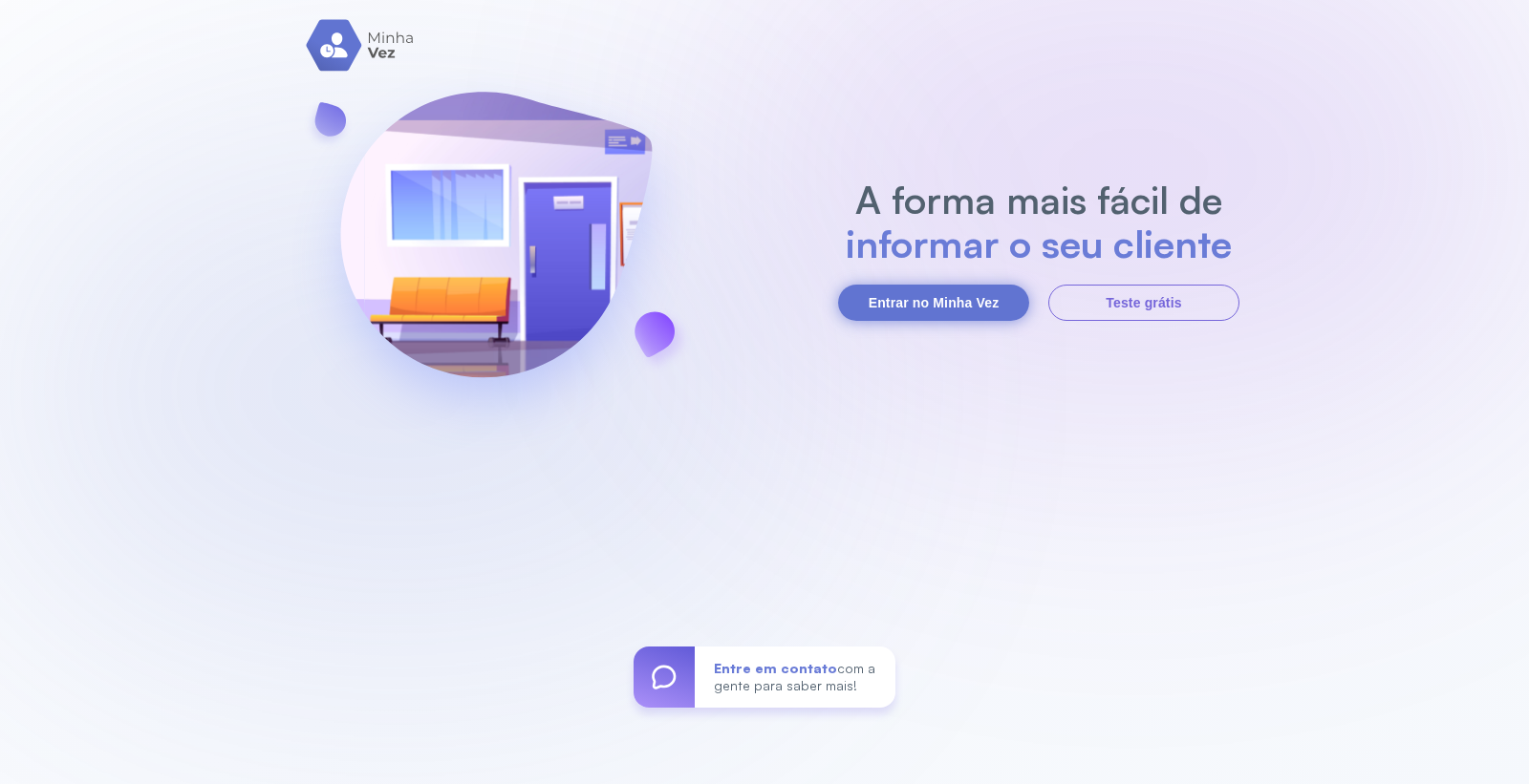
click at [894, 306] on button "Entrar no Minha Vez" at bounding box center [934, 302] width 191 height 36
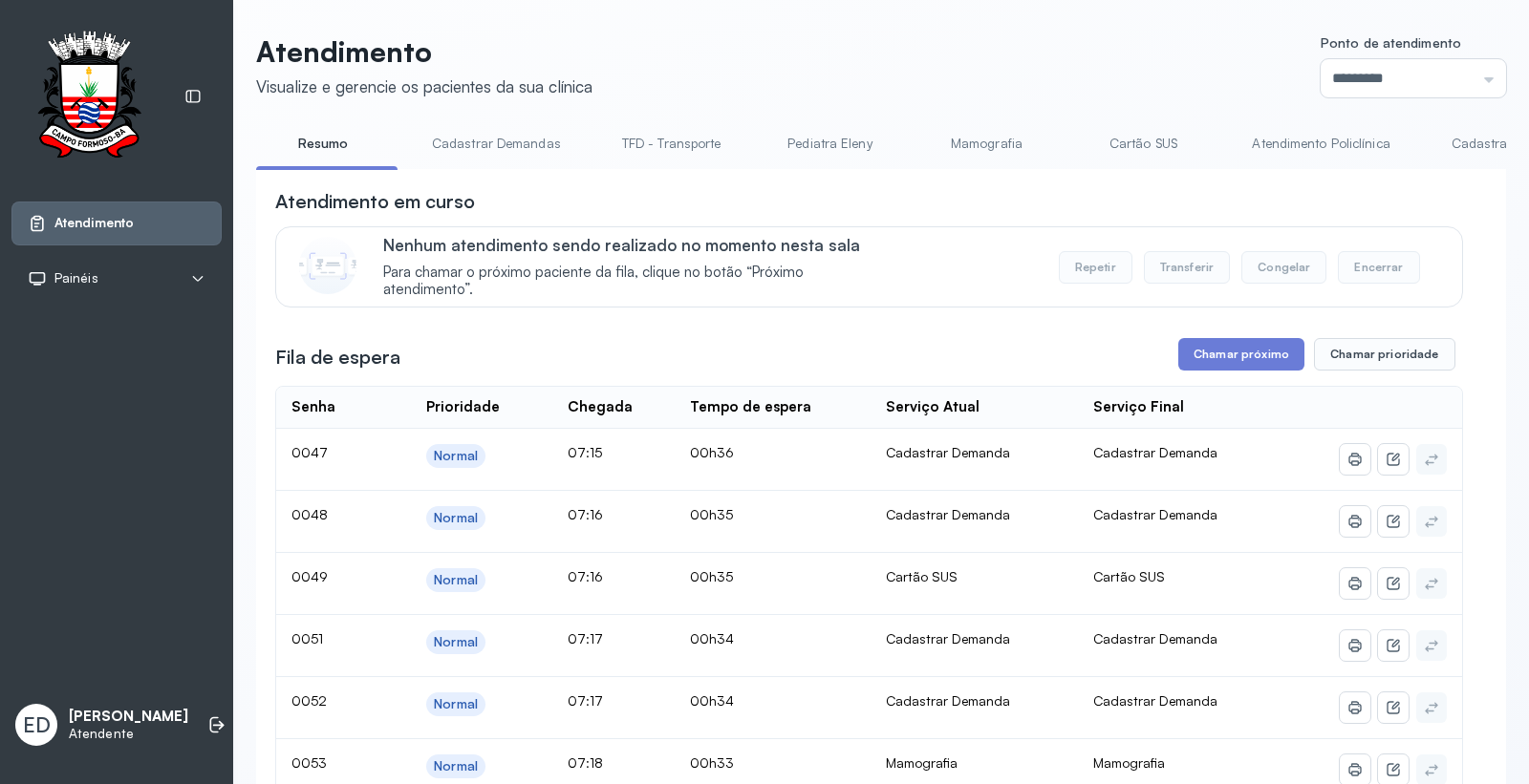
click at [1147, 137] on link "Cartão SUS" at bounding box center [1143, 144] width 134 height 31
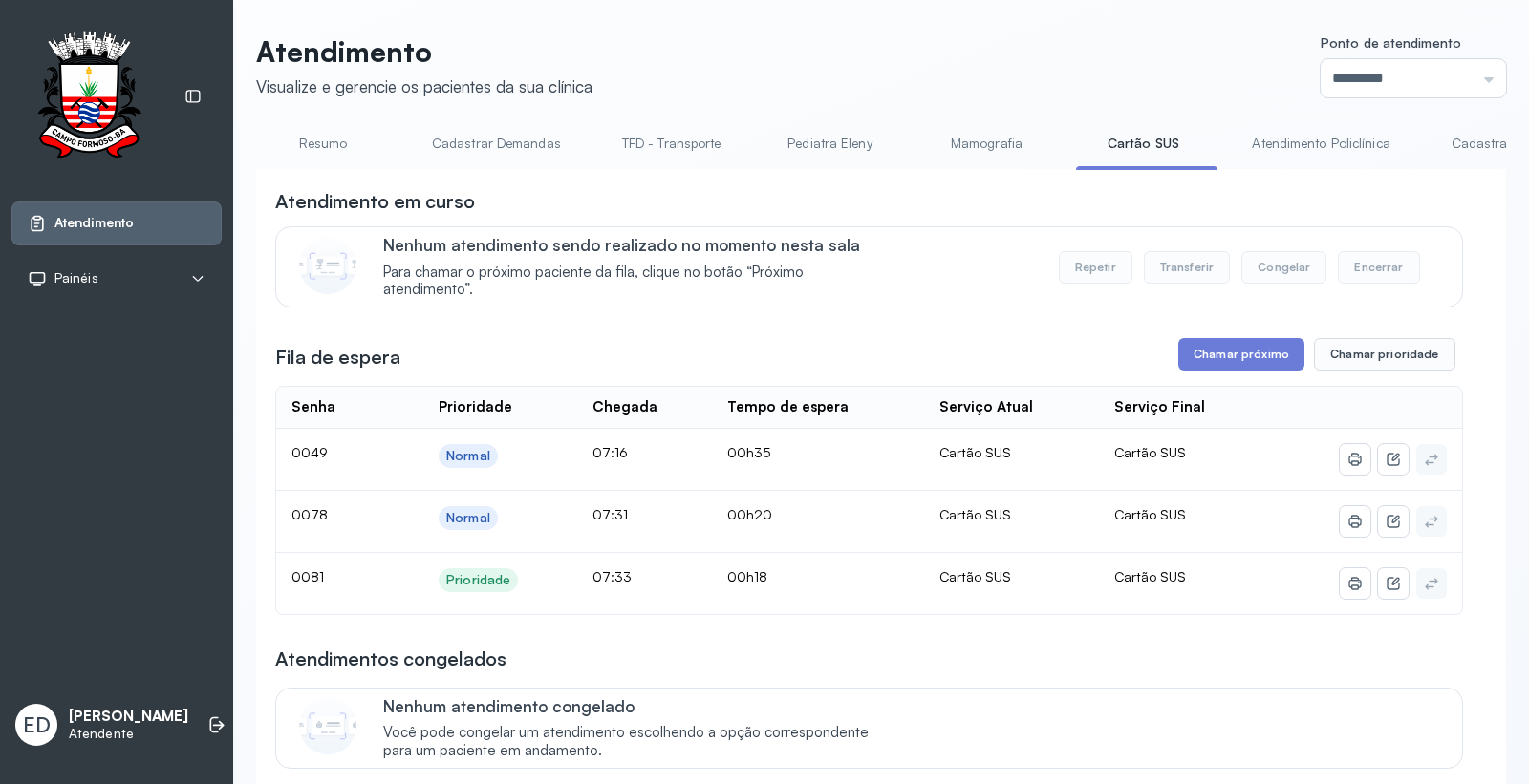
click at [1324, 130] on link "Atendimento Policlínica" at bounding box center [1320, 144] width 176 height 31
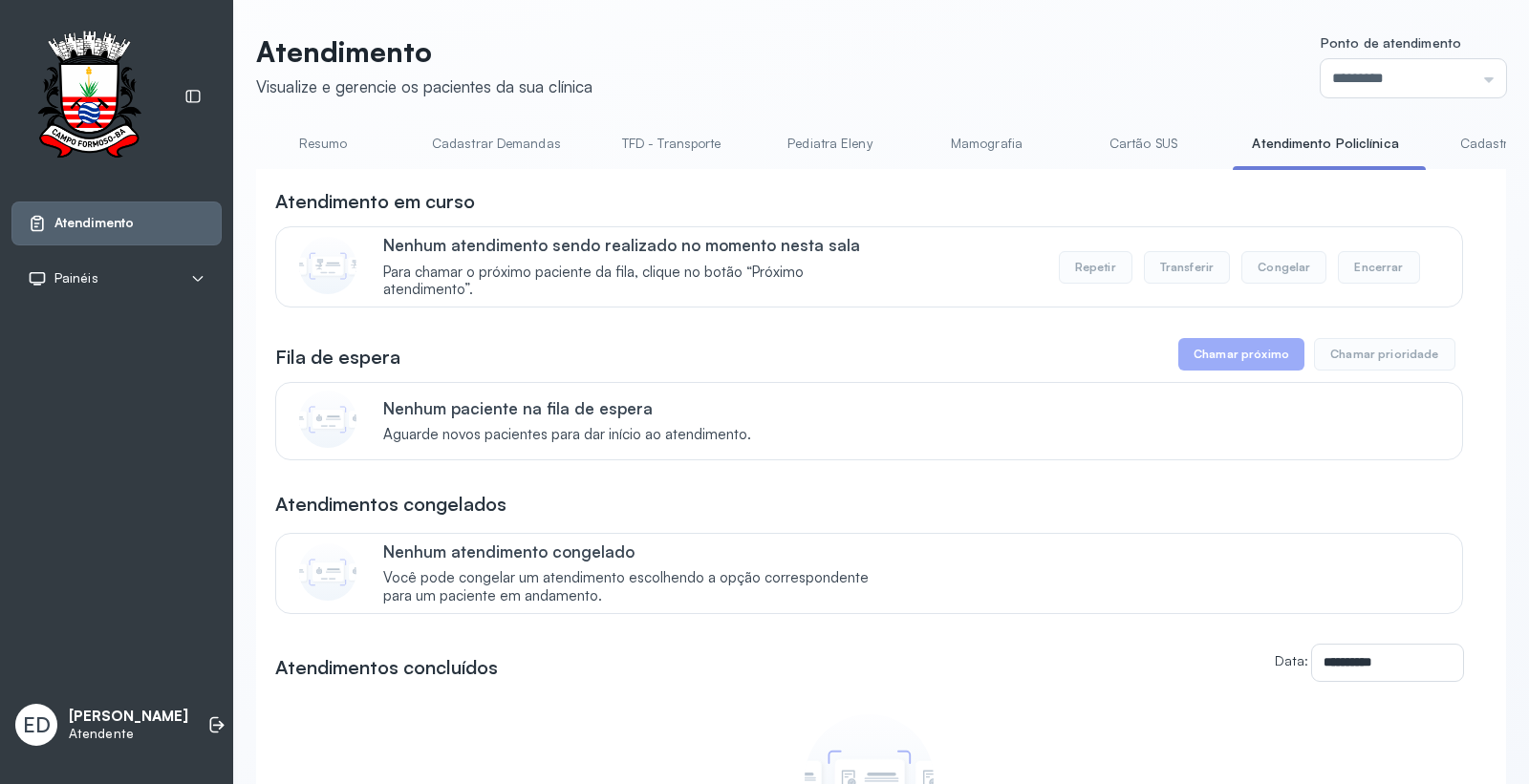
click at [1121, 135] on link "Cartão SUS" at bounding box center [1143, 144] width 134 height 31
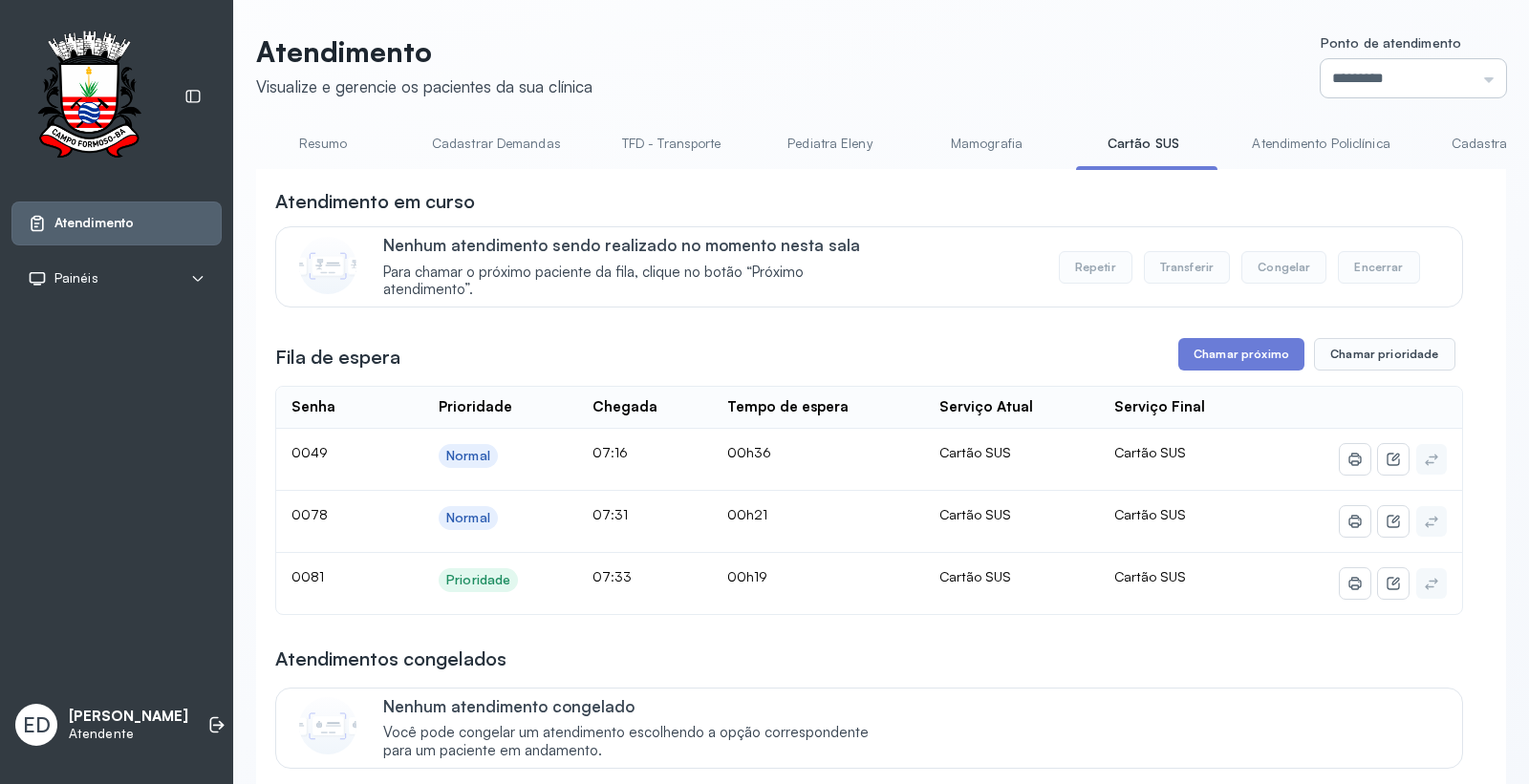
click at [1361, 74] on input "*********" at bounding box center [1413, 78] width 185 height 38
type input "*********"
click at [1361, 316] on div "Atendimento Visualize e gerencie os pacientes da sua clínica Ponto de atendimen…" at bounding box center [881, 609] width 1250 height 1150
click at [1241, 355] on button "Chamar próximo" at bounding box center [1242, 354] width 126 height 32
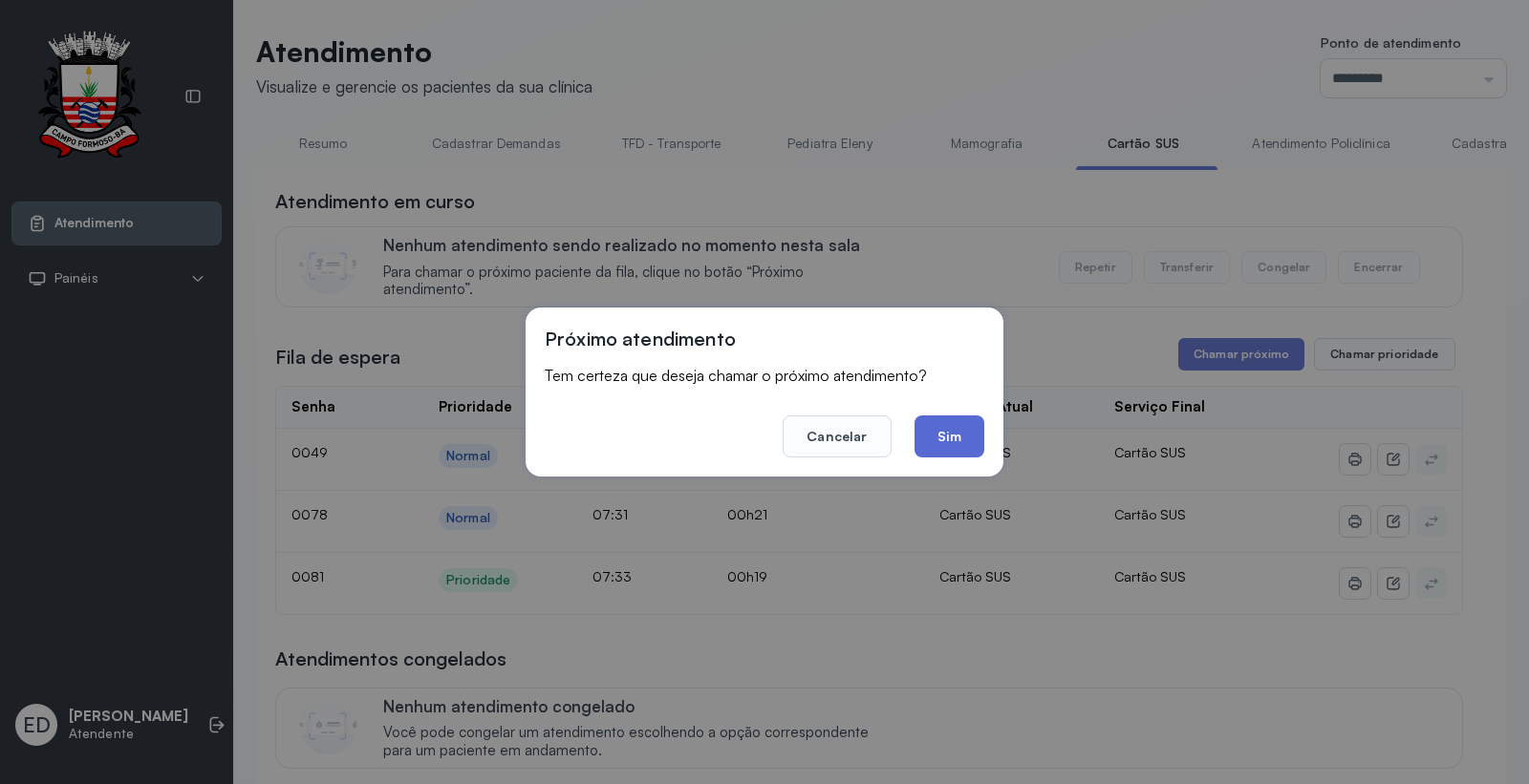
click at [950, 443] on button "Sim" at bounding box center [948, 436] width 70 height 42
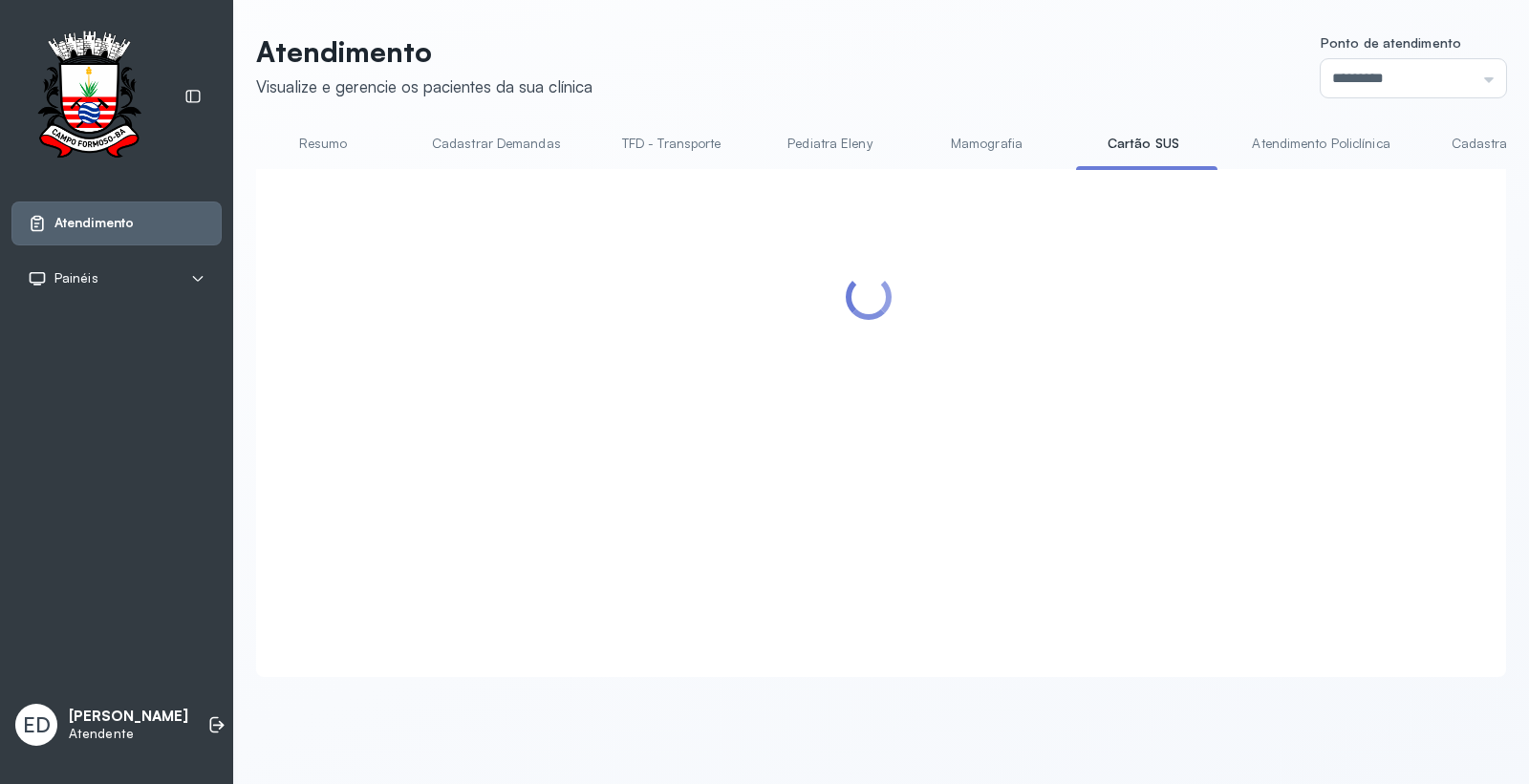
click at [1076, 50] on header "Atendimento Visualize e gerencie os pacientes da sua clínica Ponto de atendimen…" at bounding box center [881, 66] width 1250 height 63
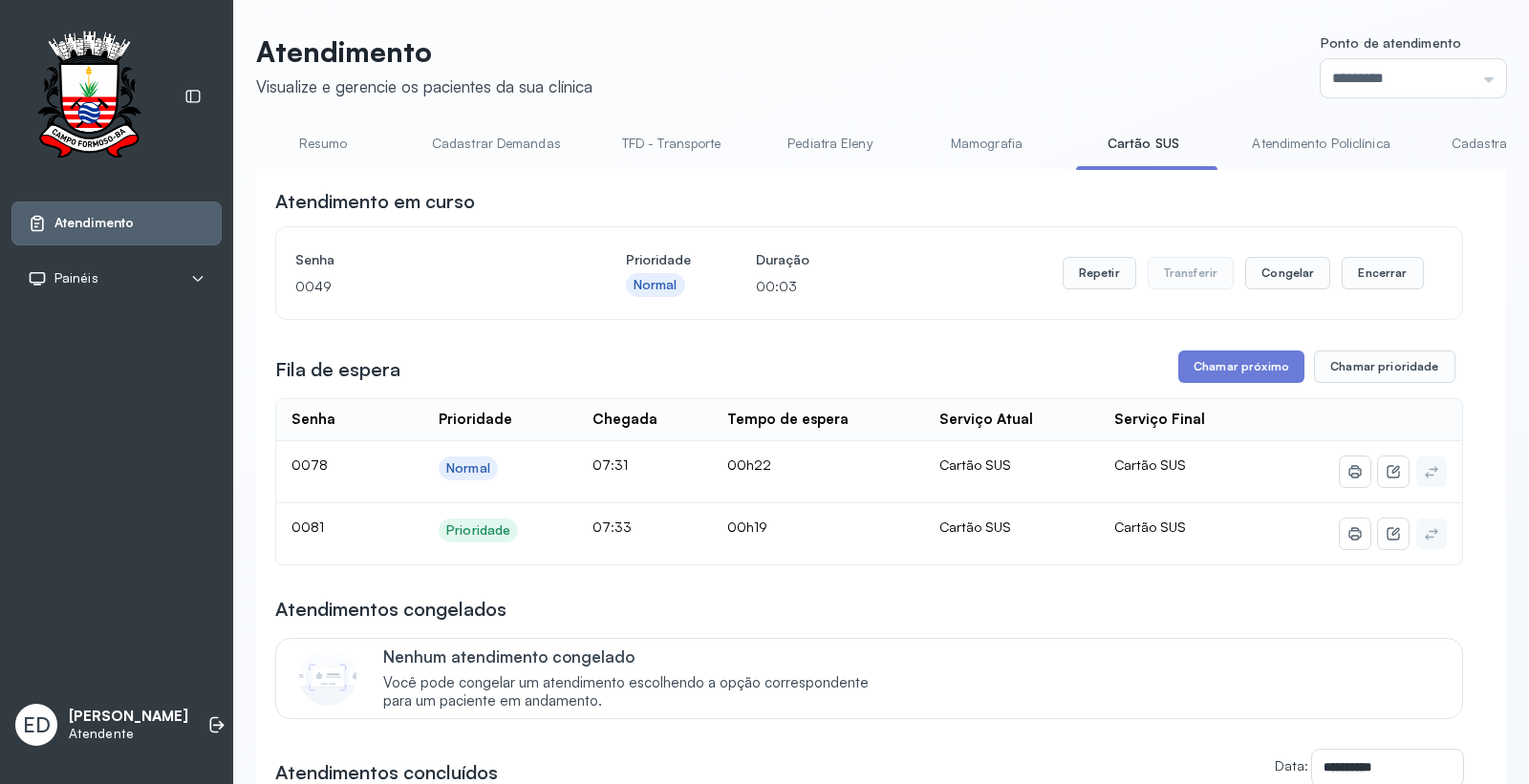
click at [906, 89] on header "Atendimento Visualize e gerencie os pacientes da sua clínica Ponto de atendimen…" at bounding box center [881, 66] width 1250 height 63
click at [1097, 282] on button "Repetir" at bounding box center [1099, 272] width 74 height 32
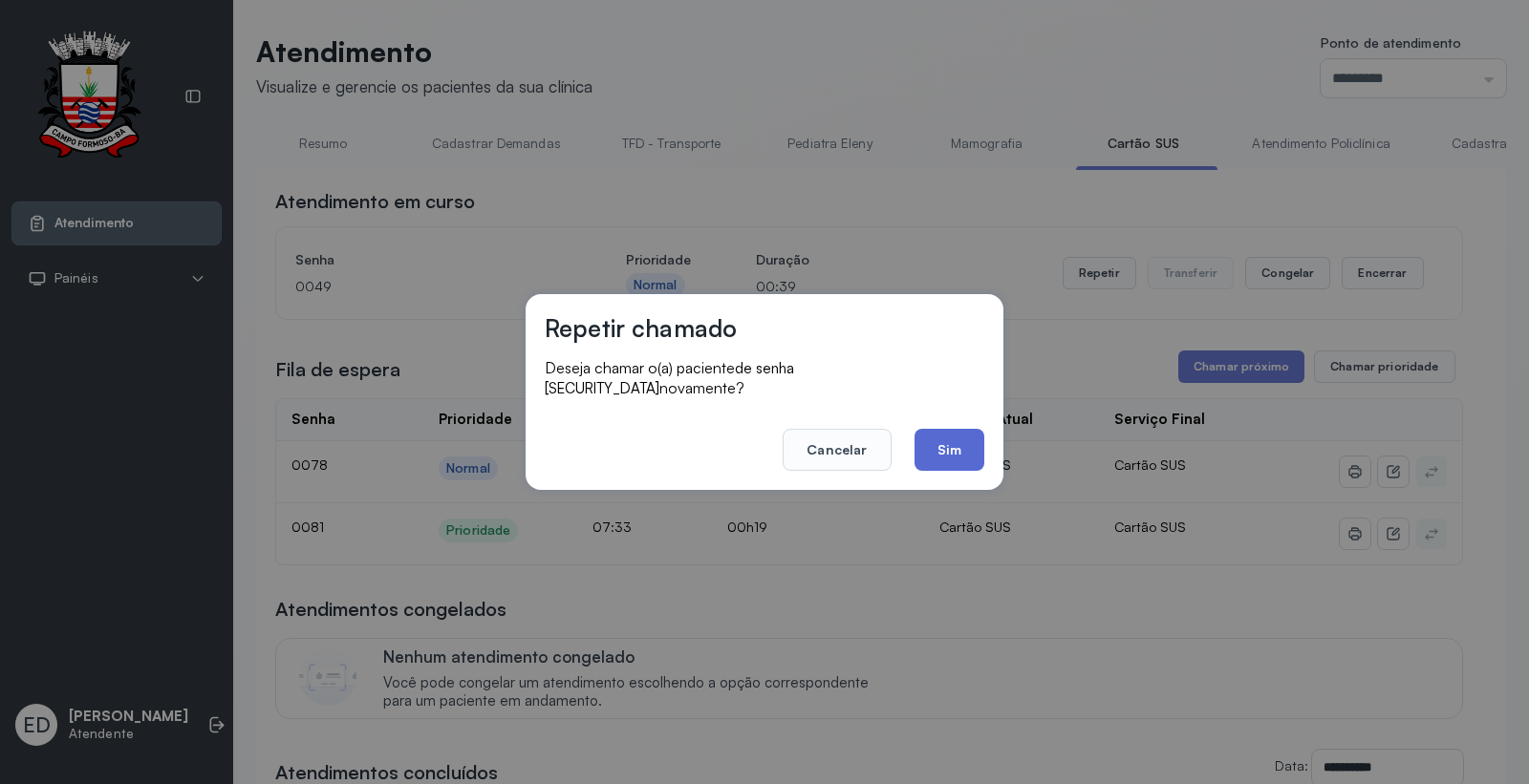
click at [968, 443] on button "Sim" at bounding box center [948, 450] width 70 height 42
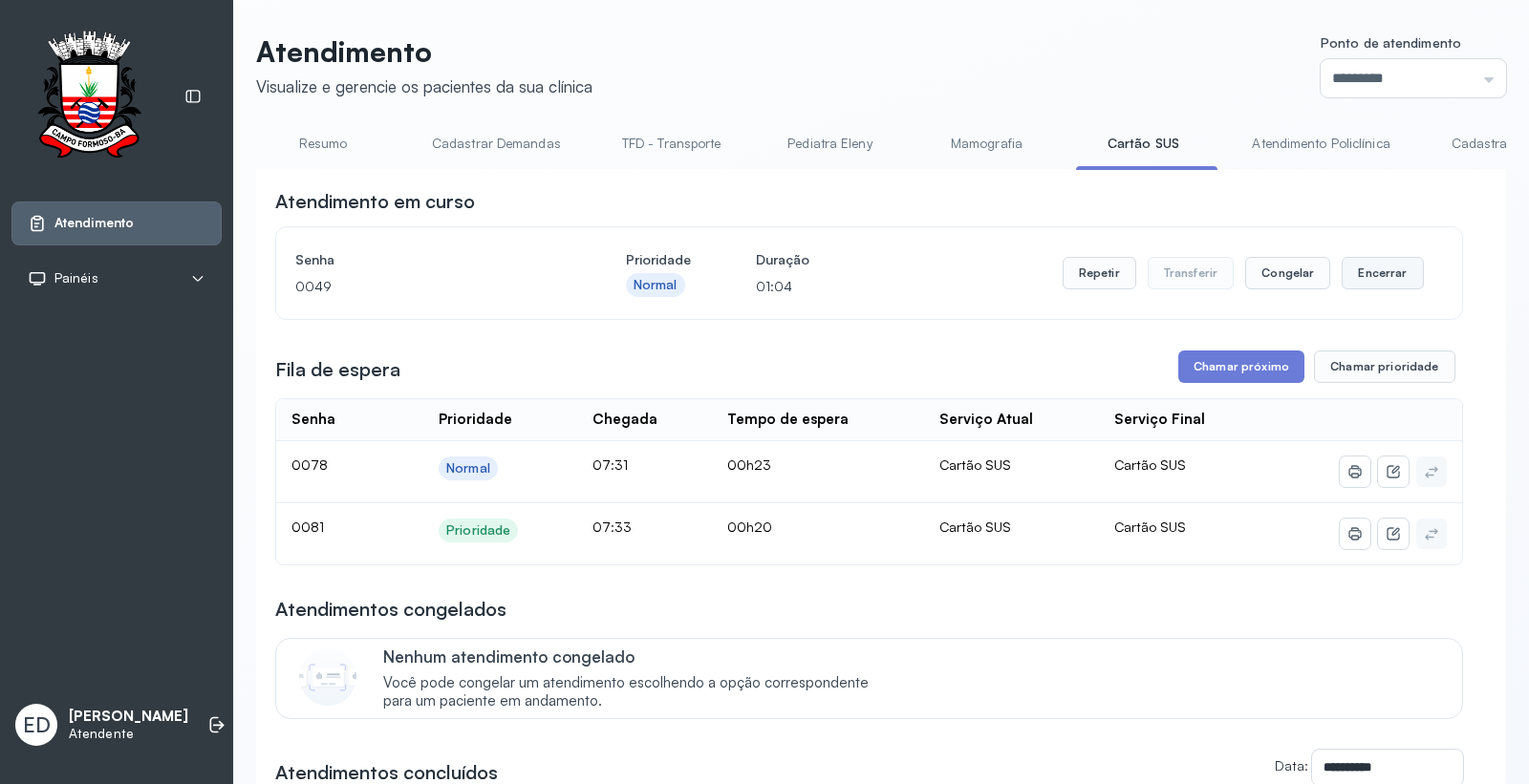
click at [1382, 275] on button "Encerrar" at bounding box center [1382, 272] width 82 height 32
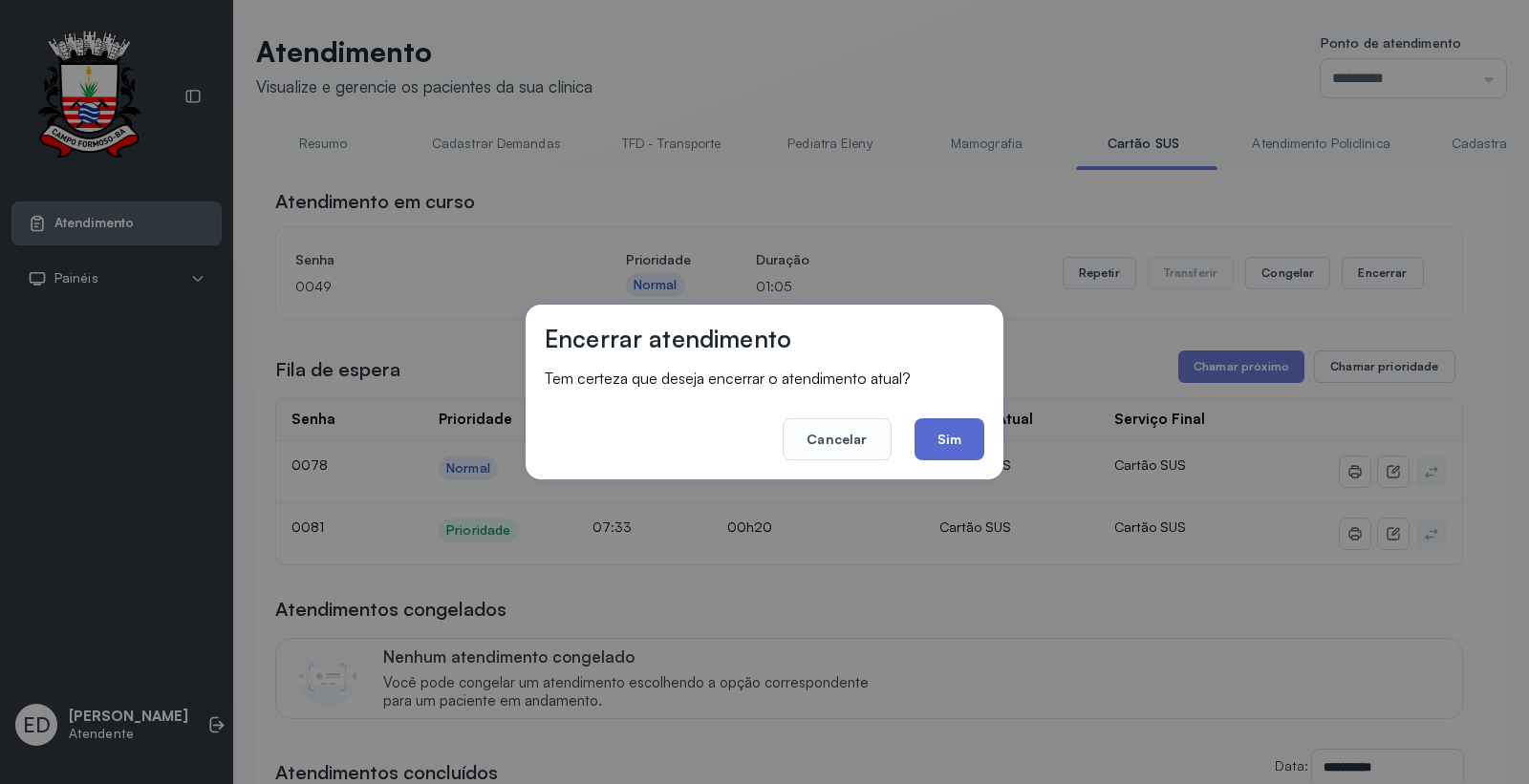
click at [962, 440] on button "Sim" at bounding box center [948, 439] width 70 height 42
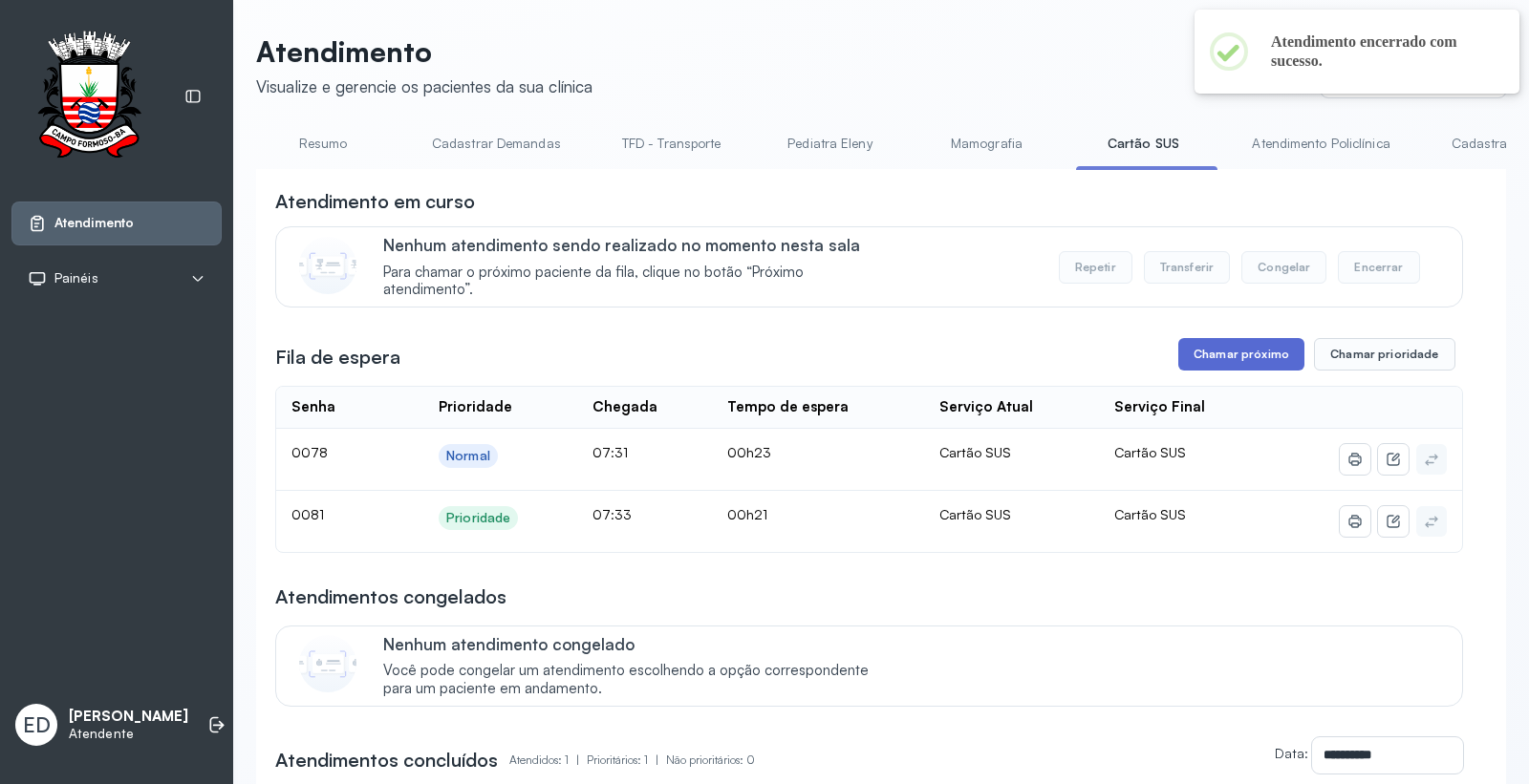
click at [1238, 361] on button "Chamar próximo" at bounding box center [1242, 354] width 126 height 32
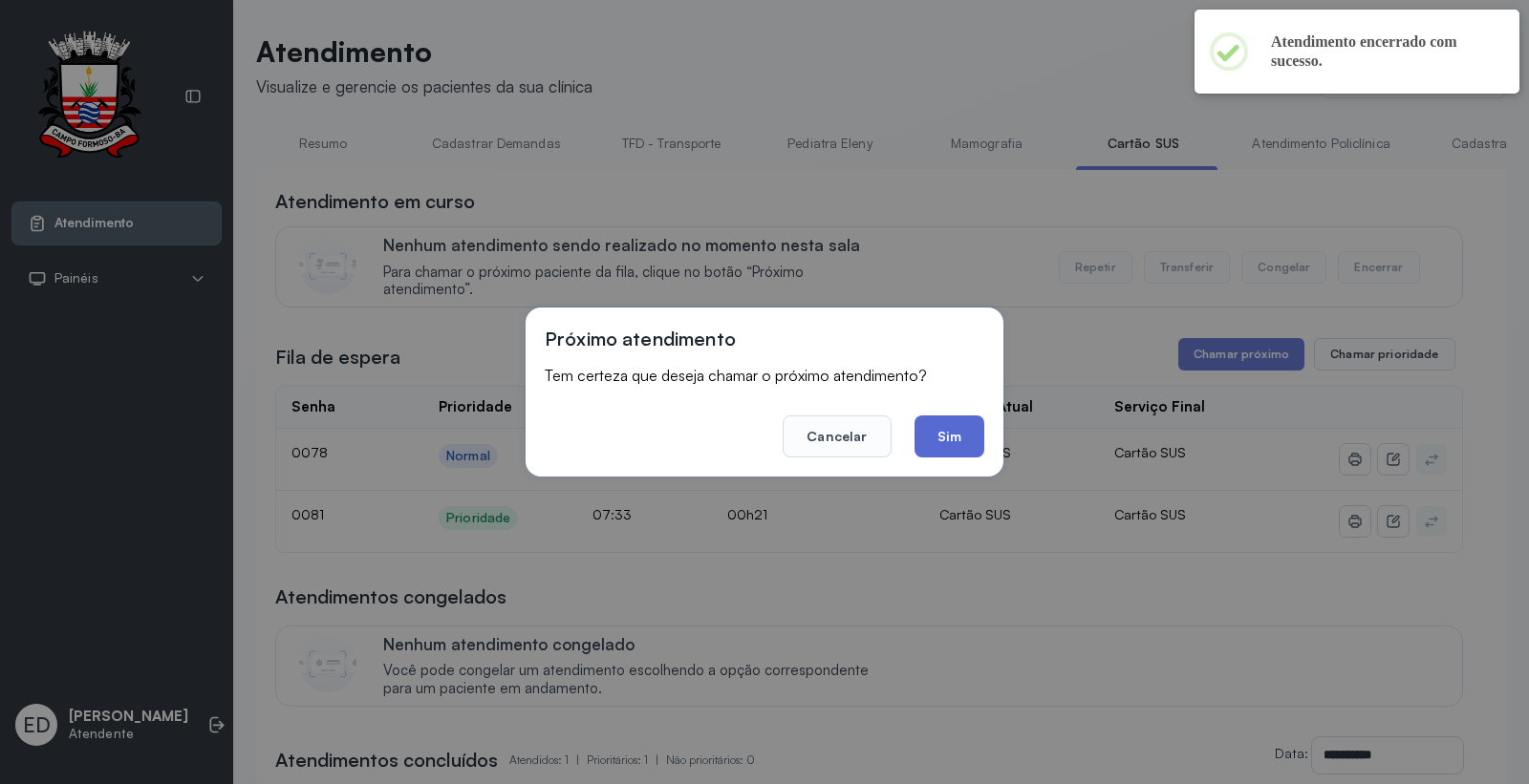
click at [939, 438] on button "Sim" at bounding box center [948, 436] width 70 height 42
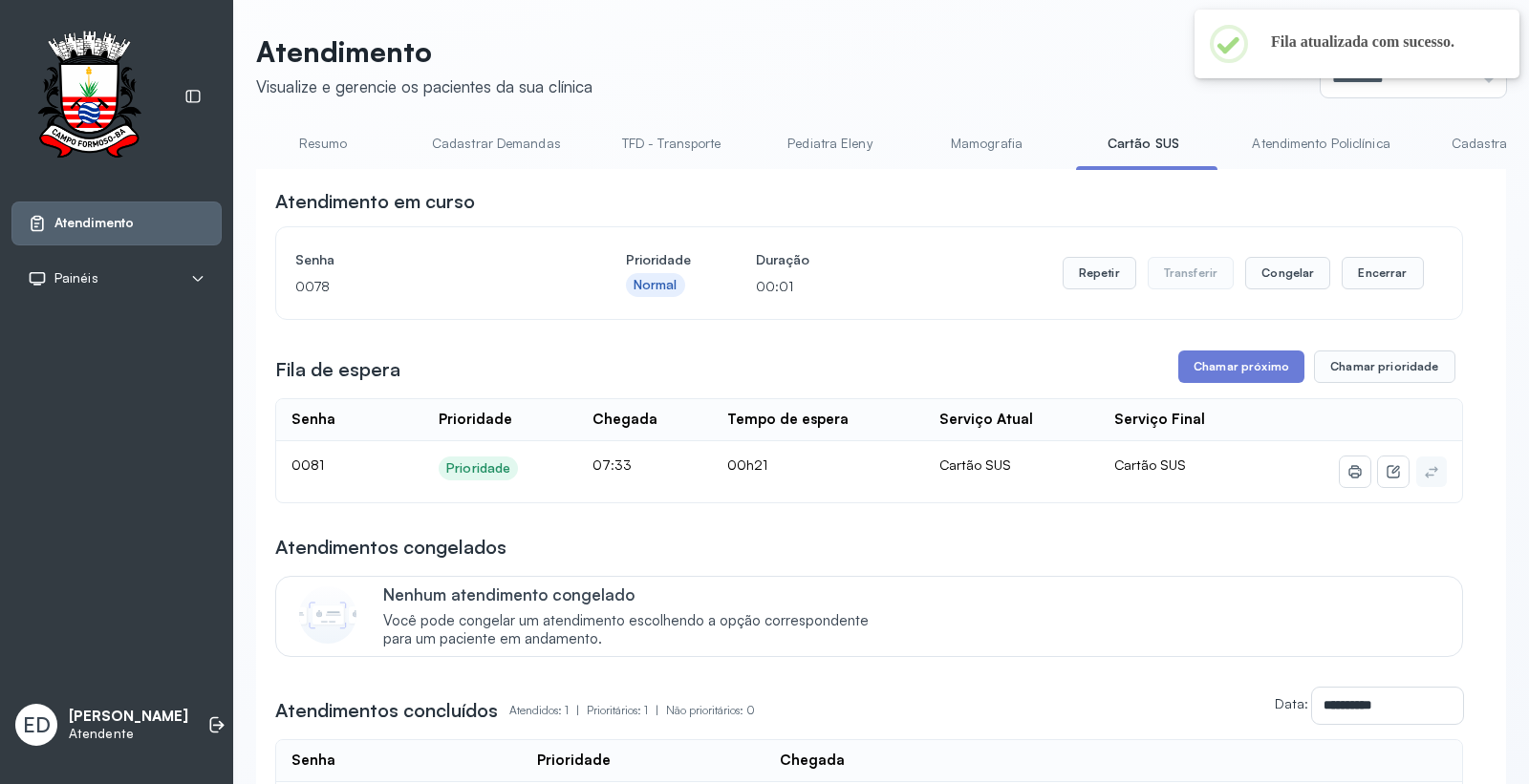
click at [1032, 43] on header "Atendimento Visualize e gerencie os pacientes da sua clínica Ponto de atendimen…" at bounding box center [881, 66] width 1250 height 63
click at [1382, 271] on button "Encerrar" at bounding box center [1382, 272] width 82 height 32
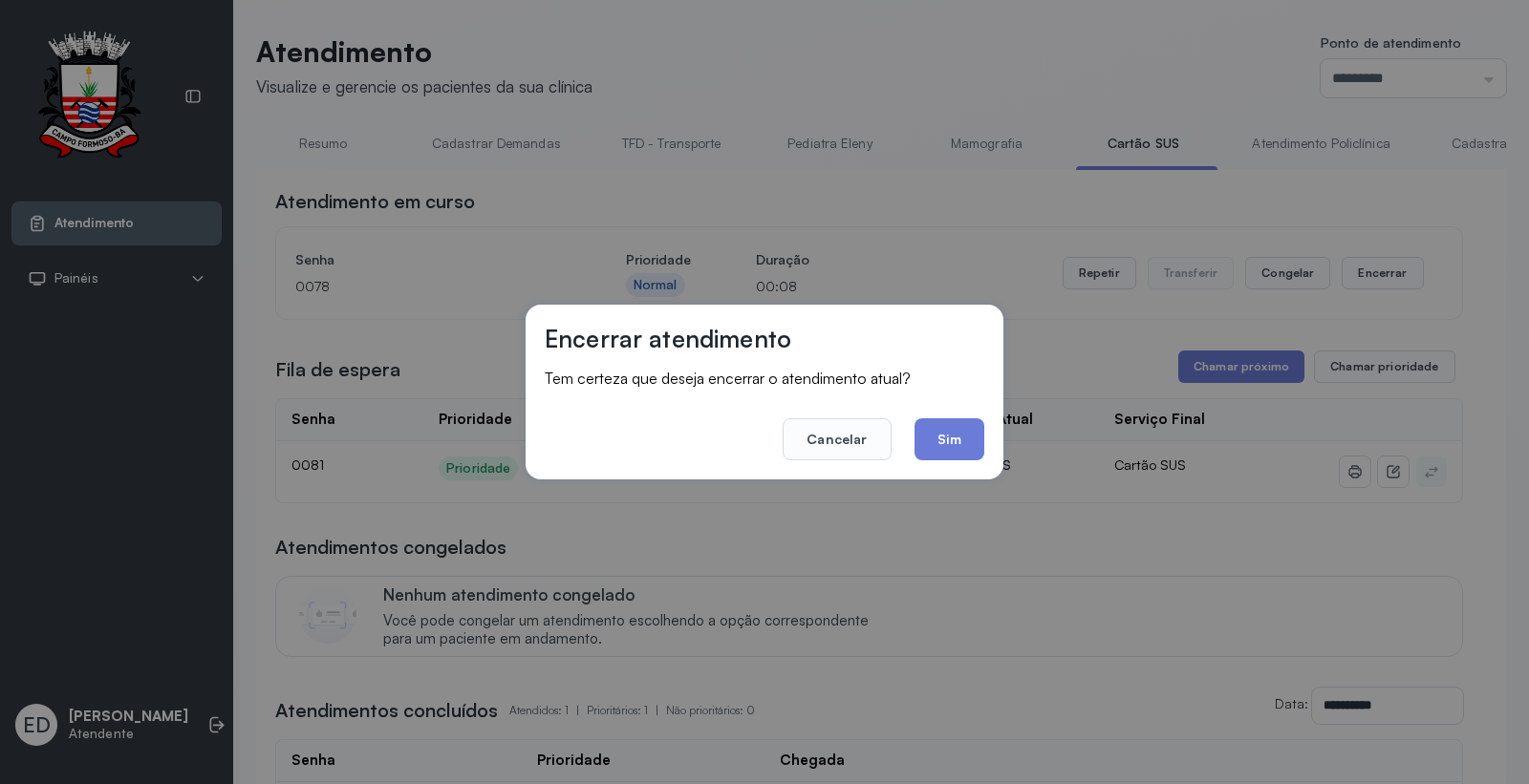
click at [938, 427] on button "Sim" at bounding box center [948, 439] width 70 height 42
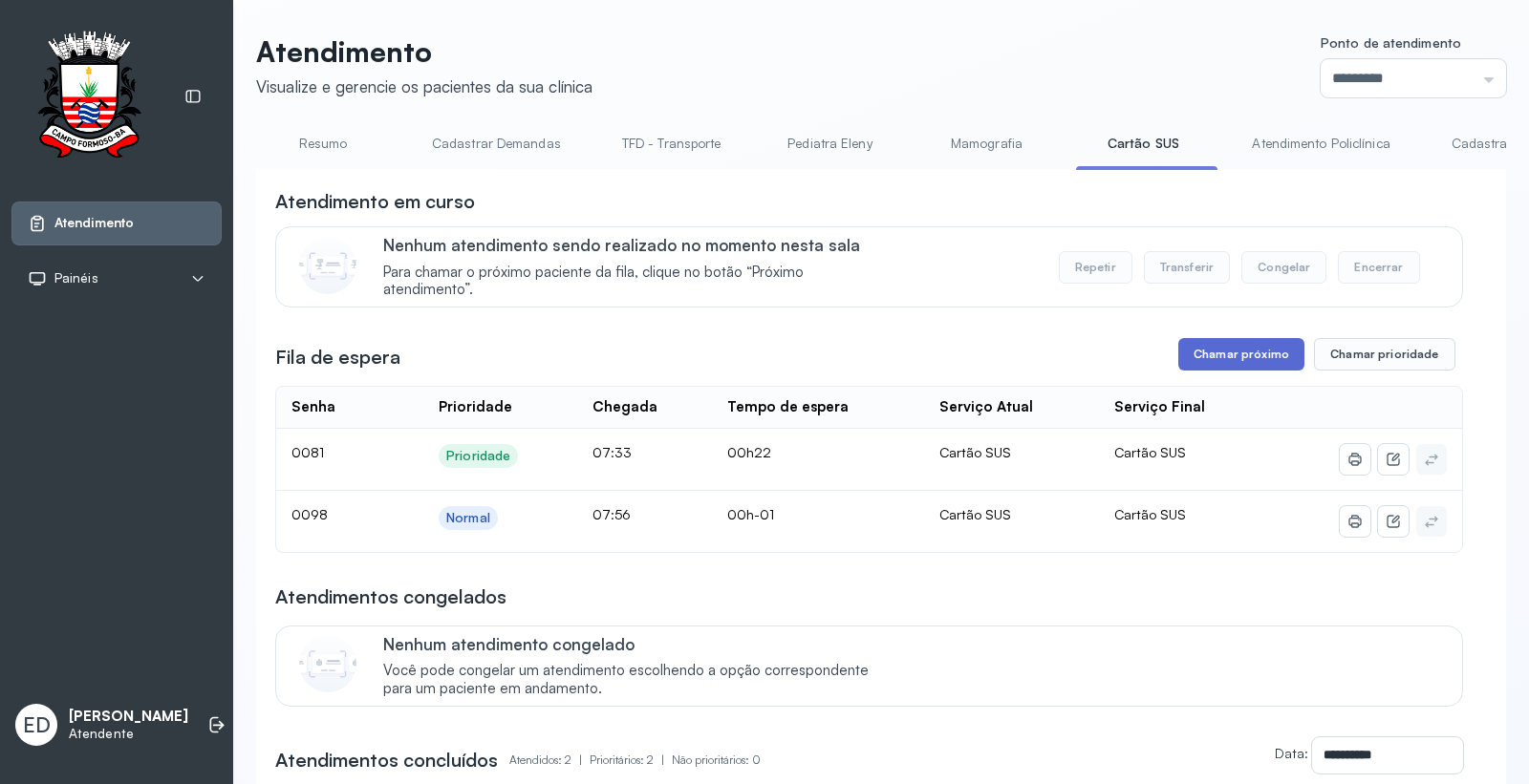
click at [1219, 359] on button "Chamar próximo" at bounding box center [1242, 354] width 126 height 32
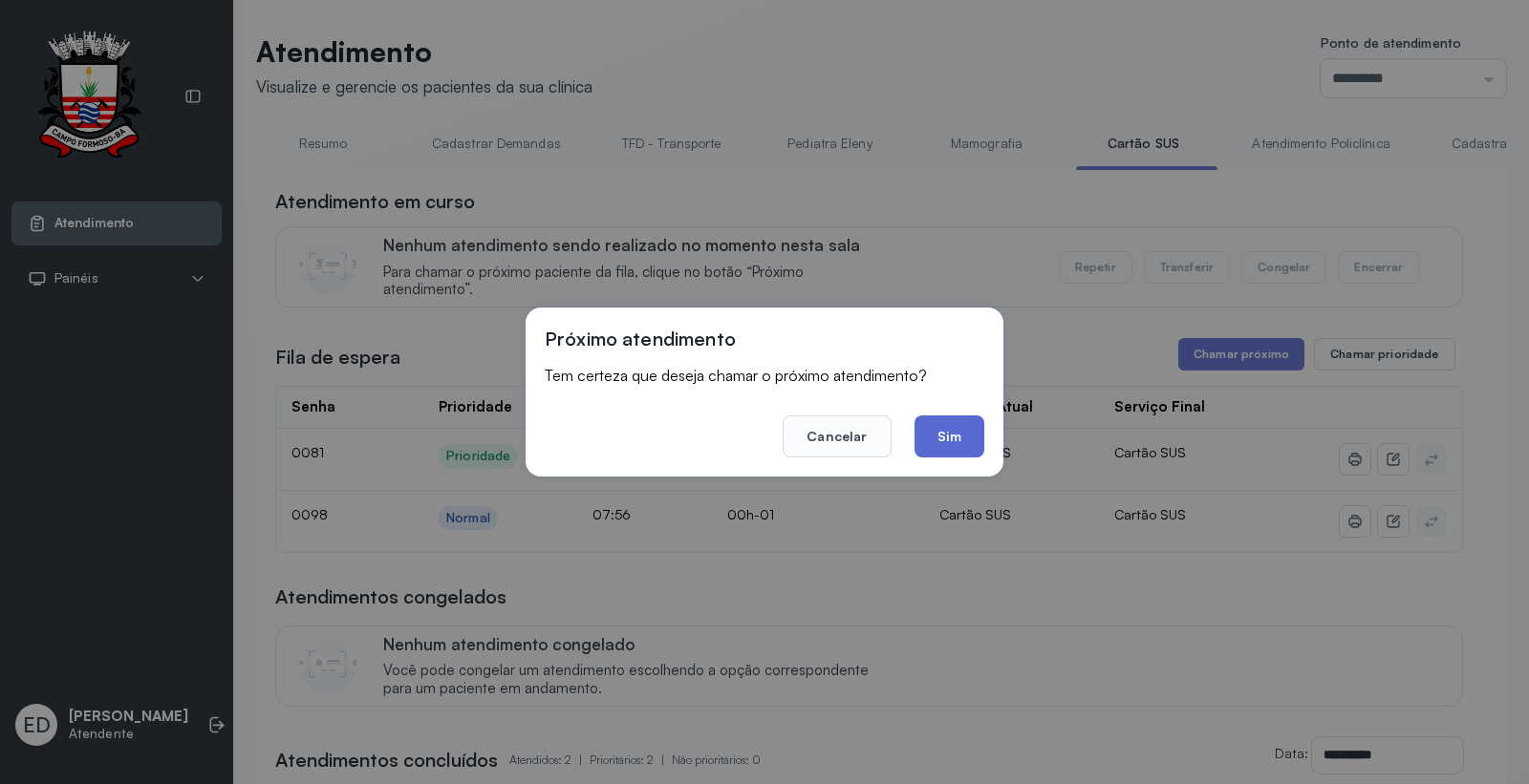
click at [962, 424] on button "Sim" at bounding box center [948, 436] width 70 height 42
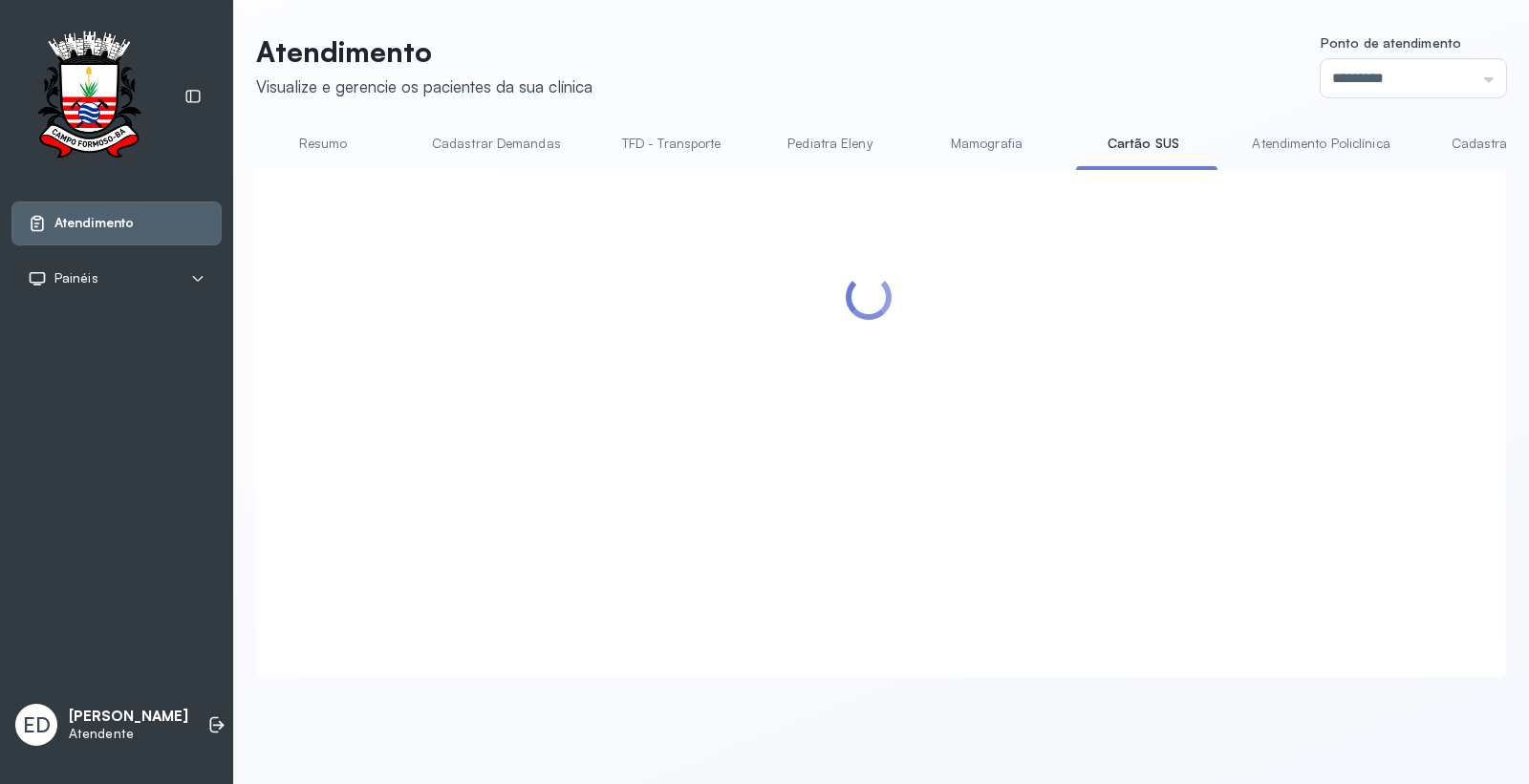
click at [1285, 139] on link "Atendimento Policlínica" at bounding box center [1320, 144] width 176 height 31
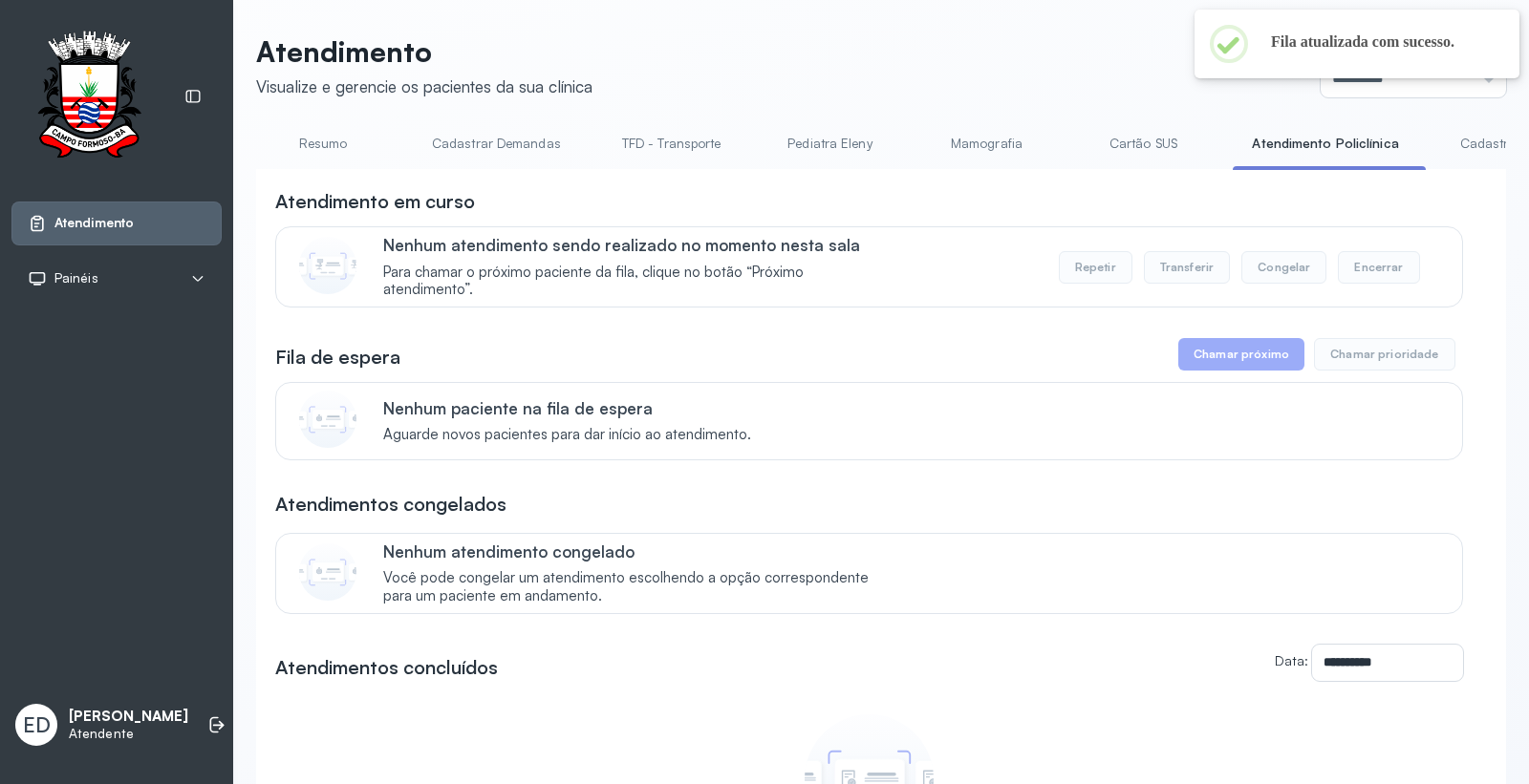
click at [1150, 149] on link "Cartão SUS" at bounding box center [1143, 144] width 134 height 31
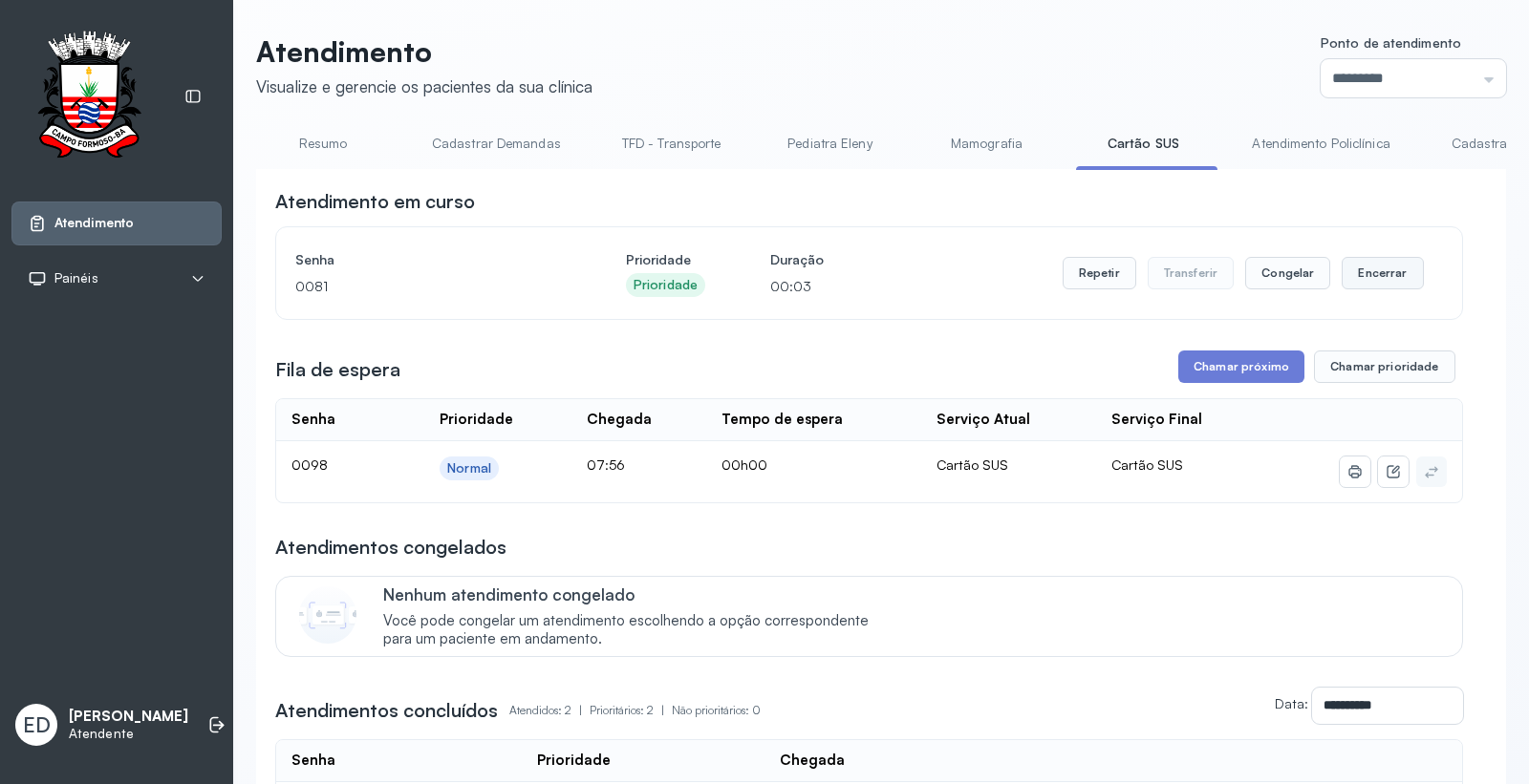
click at [1362, 280] on button "Encerrar" at bounding box center [1382, 272] width 82 height 32
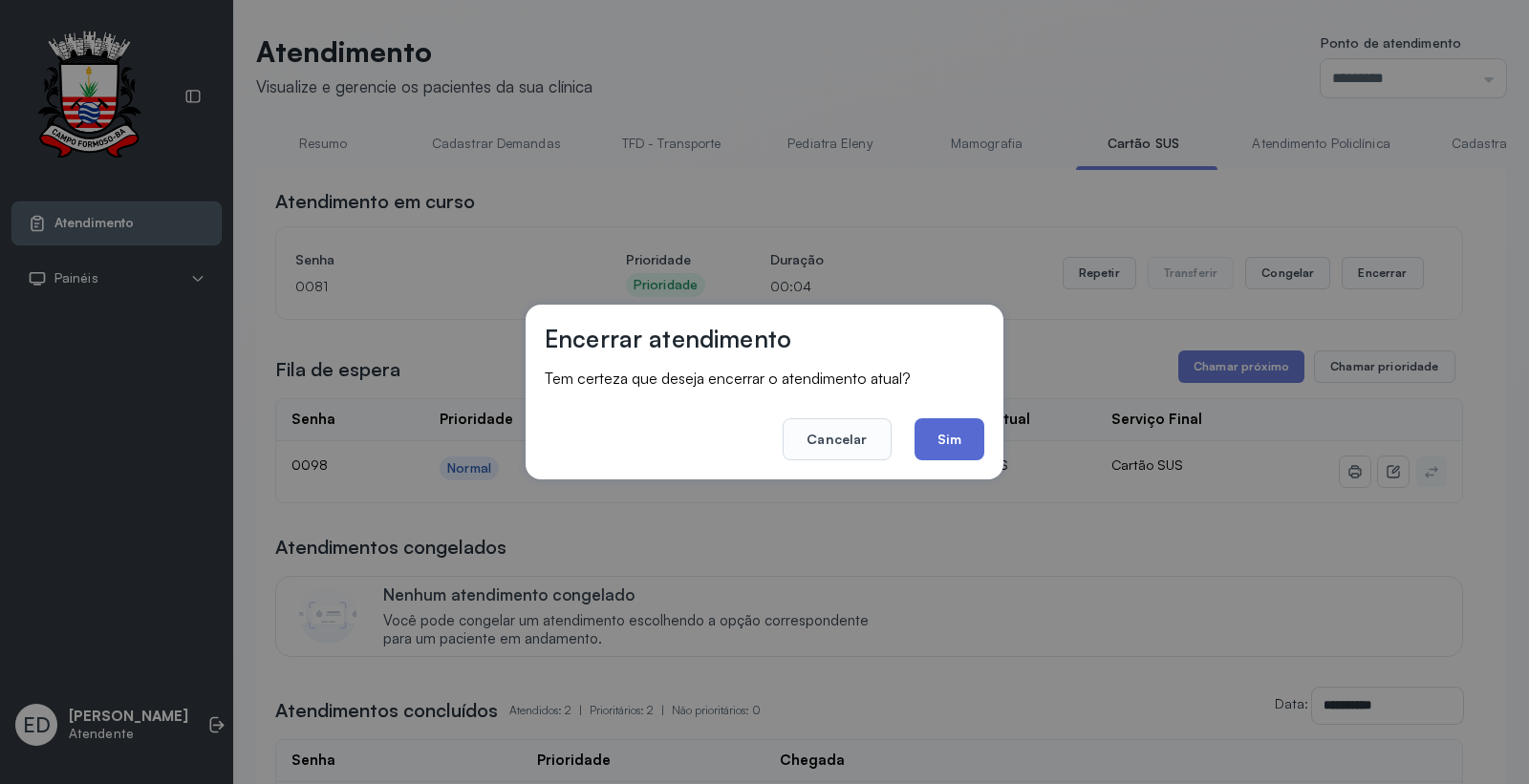
click at [943, 438] on button "Sim" at bounding box center [948, 439] width 70 height 42
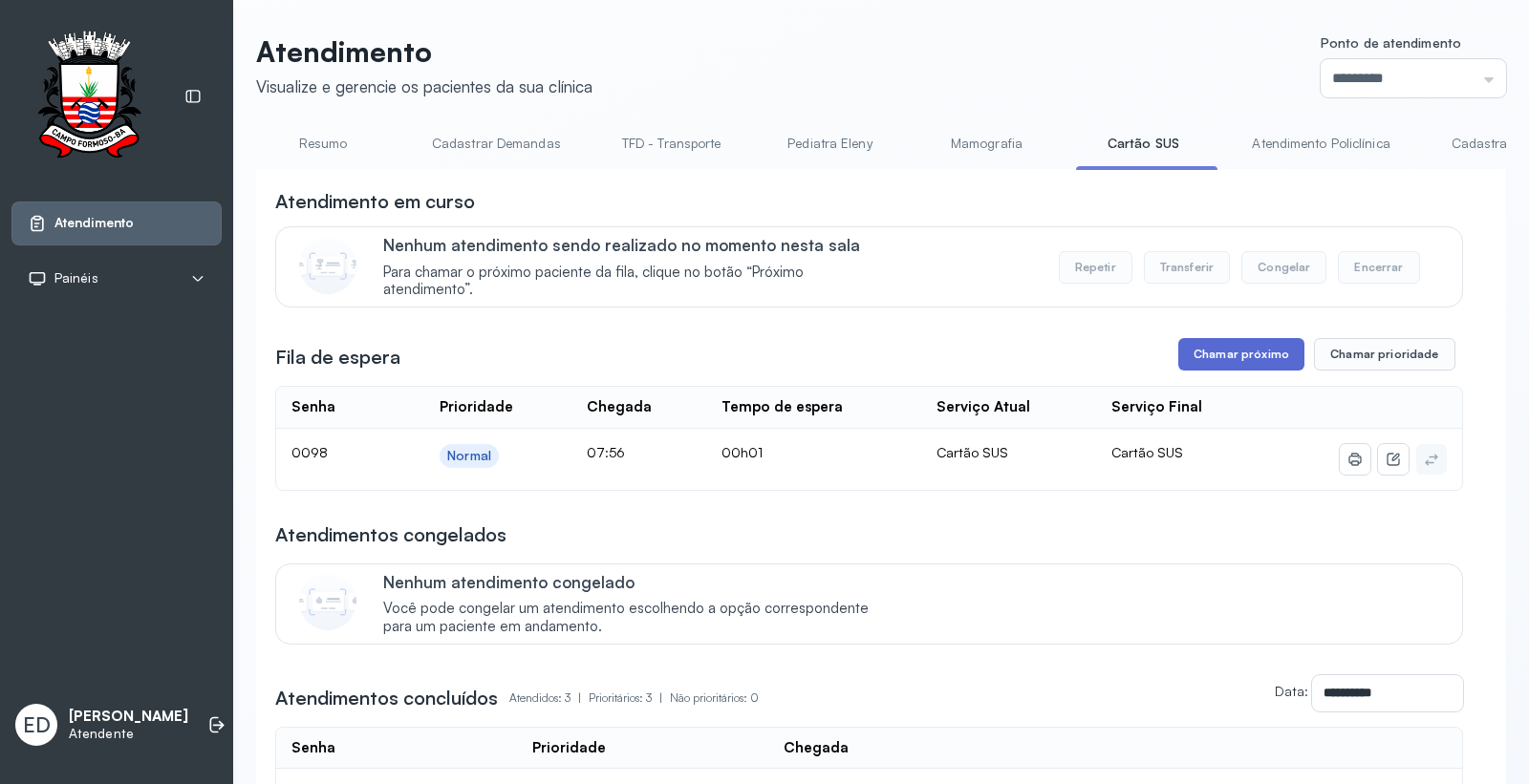
click at [1254, 356] on button "Chamar próximo" at bounding box center [1242, 354] width 126 height 32
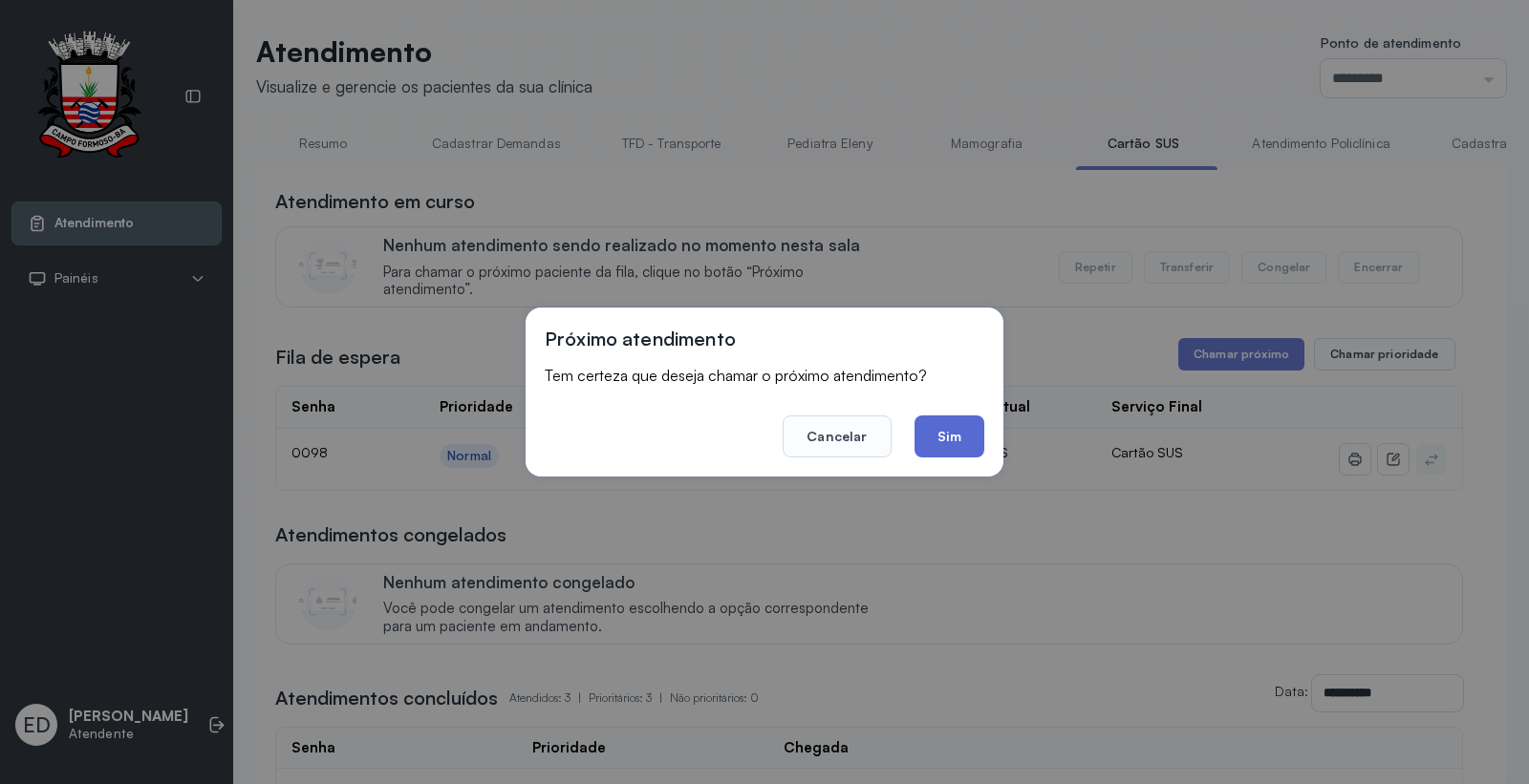
click at [935, 425] on button "Sim" at bounding box center [948, 436] width 70 height 42
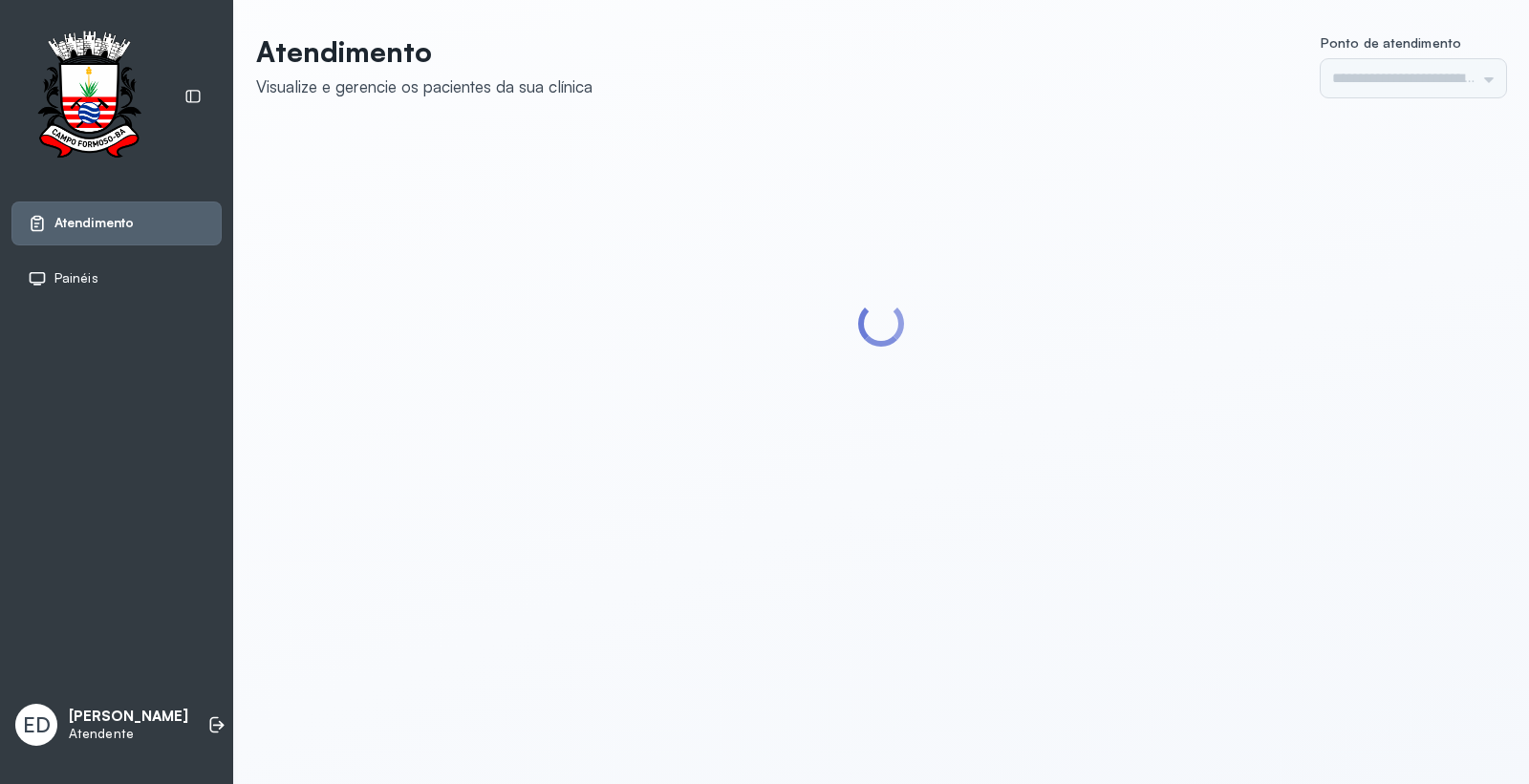
type input "*********"
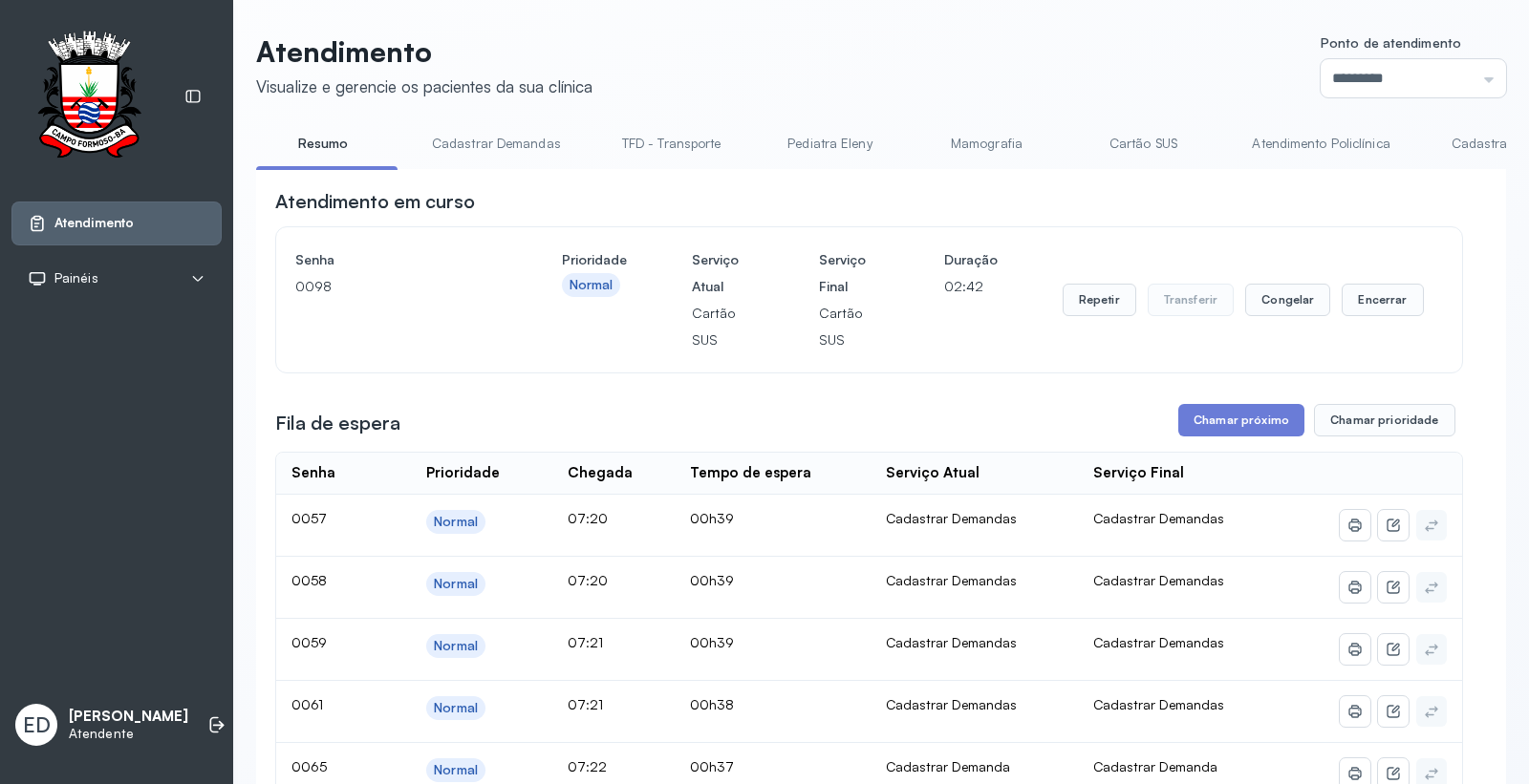
click at [1310, 146] on link "Atendimento Policlínica" at bounding box center [1320, 144] width 176 height 31
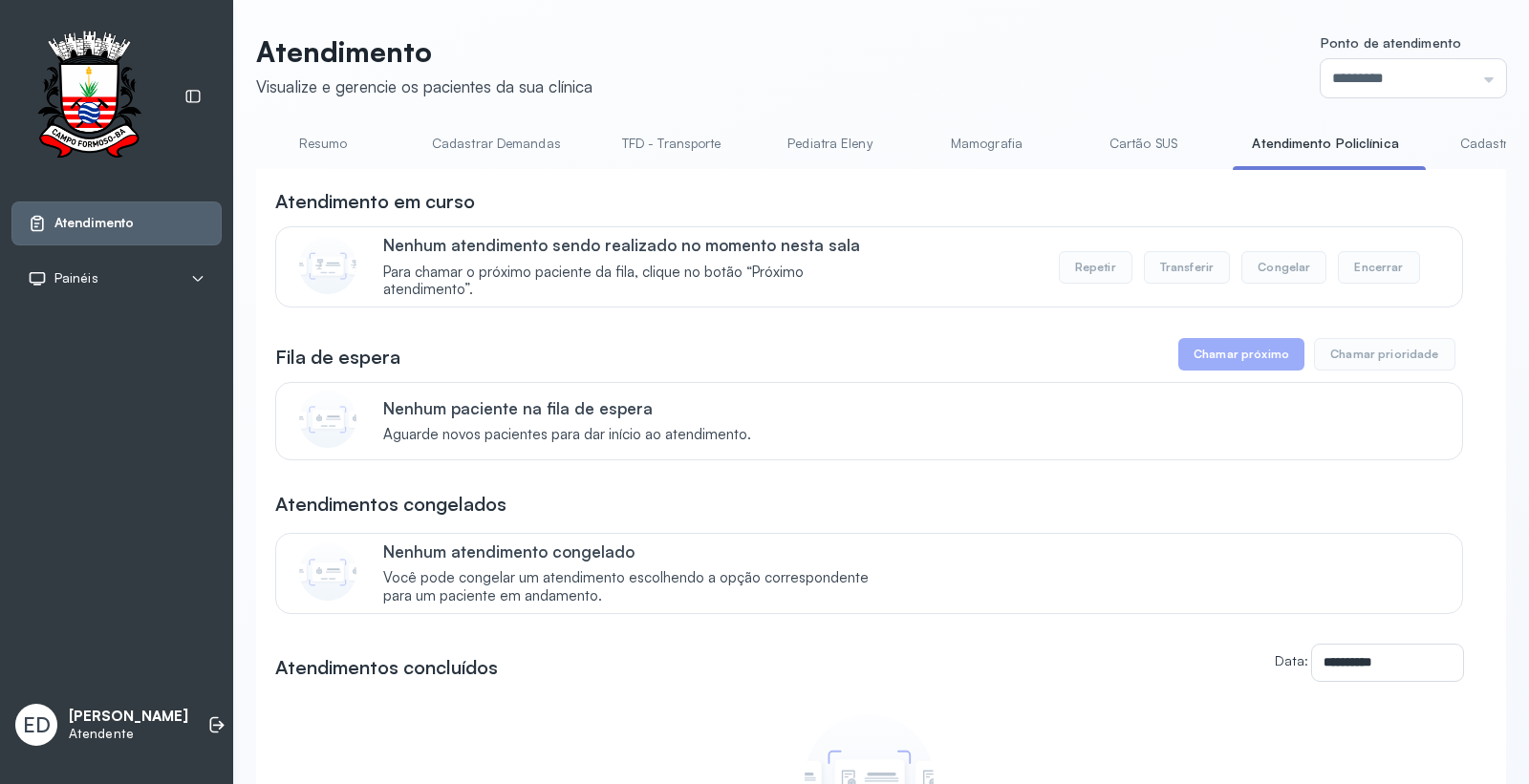
click at [326, 138] on link "Resumo" at bounding box center [323, 144] width 134 height 31
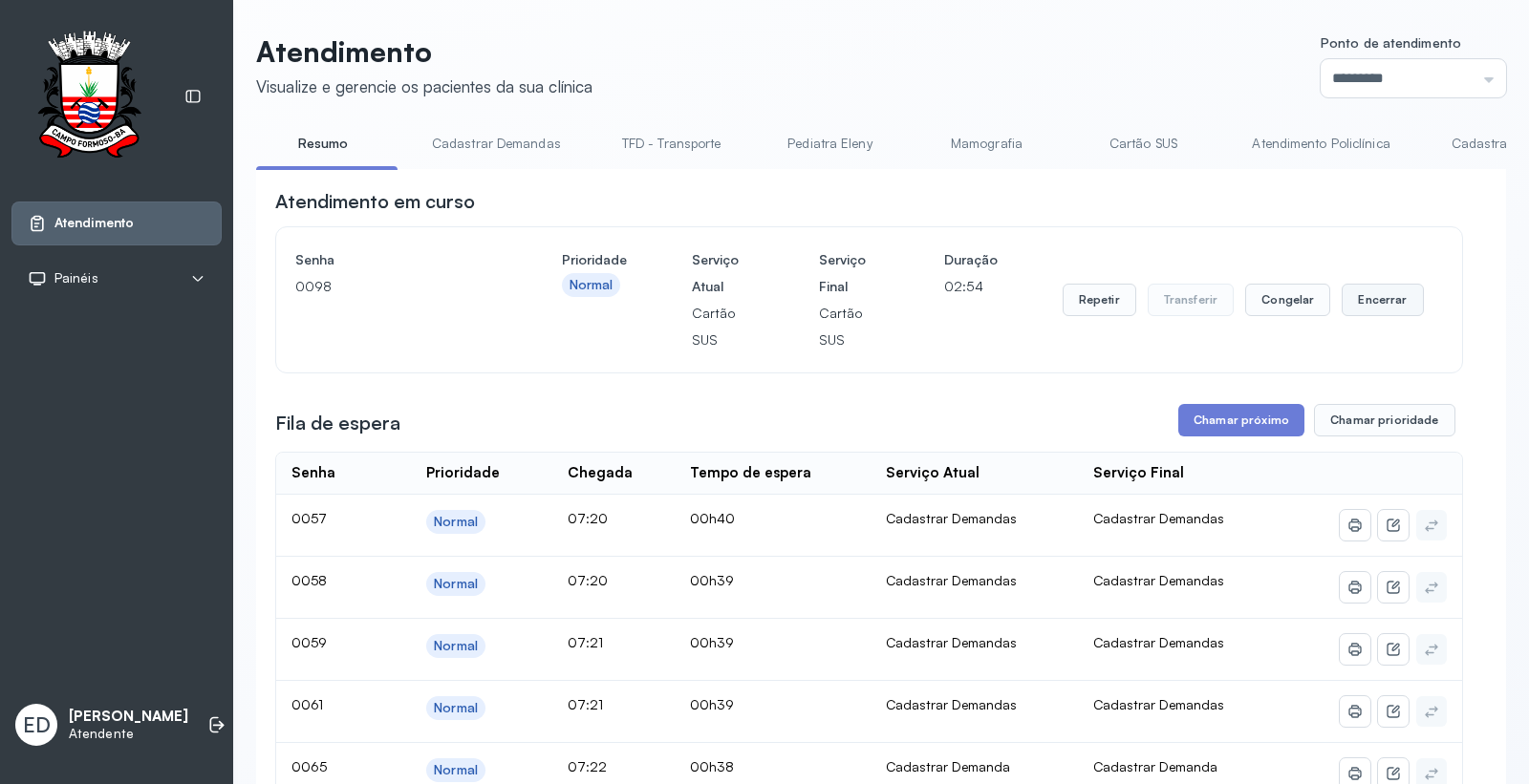
click at [1374, 308] on button "Encerrar" at bounding box center [1382, 299] width 82 height 32
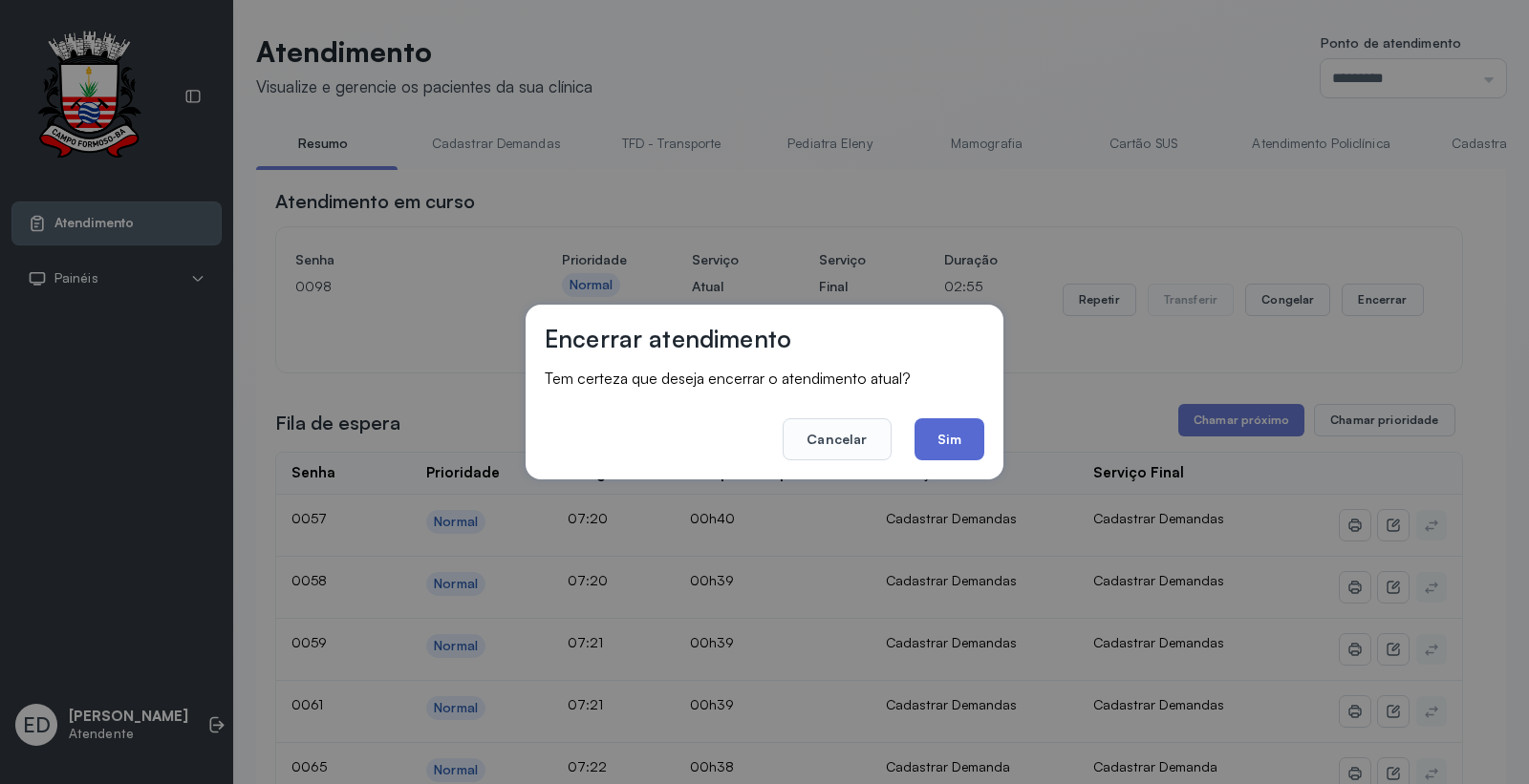
click at [956, 437] on button "Sim" at bounding box center [948, 439] width 70 height 42
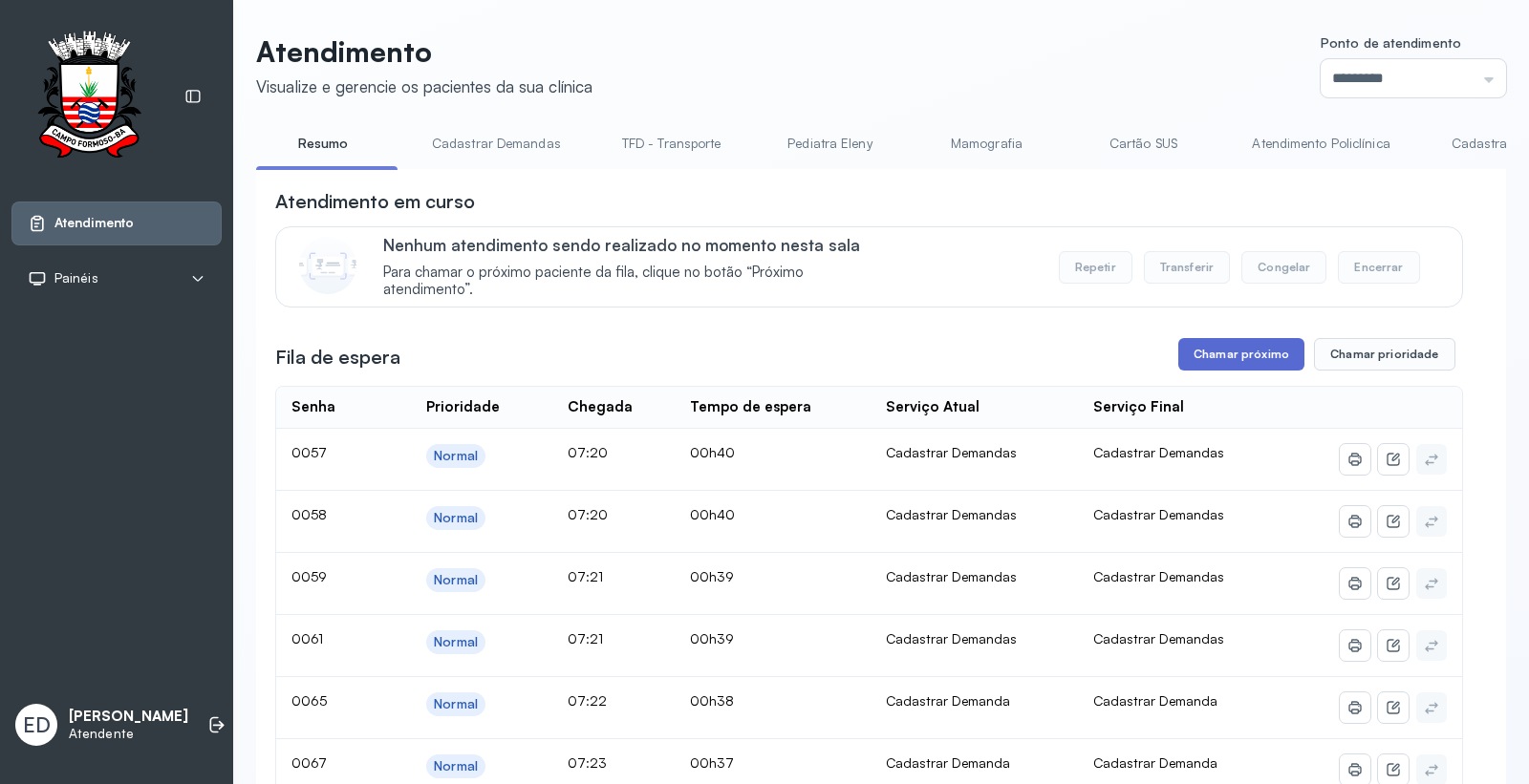
click at [1224, 360] on button "Chamar próximo" at bounding box center [1242, 354] width 126 height 32
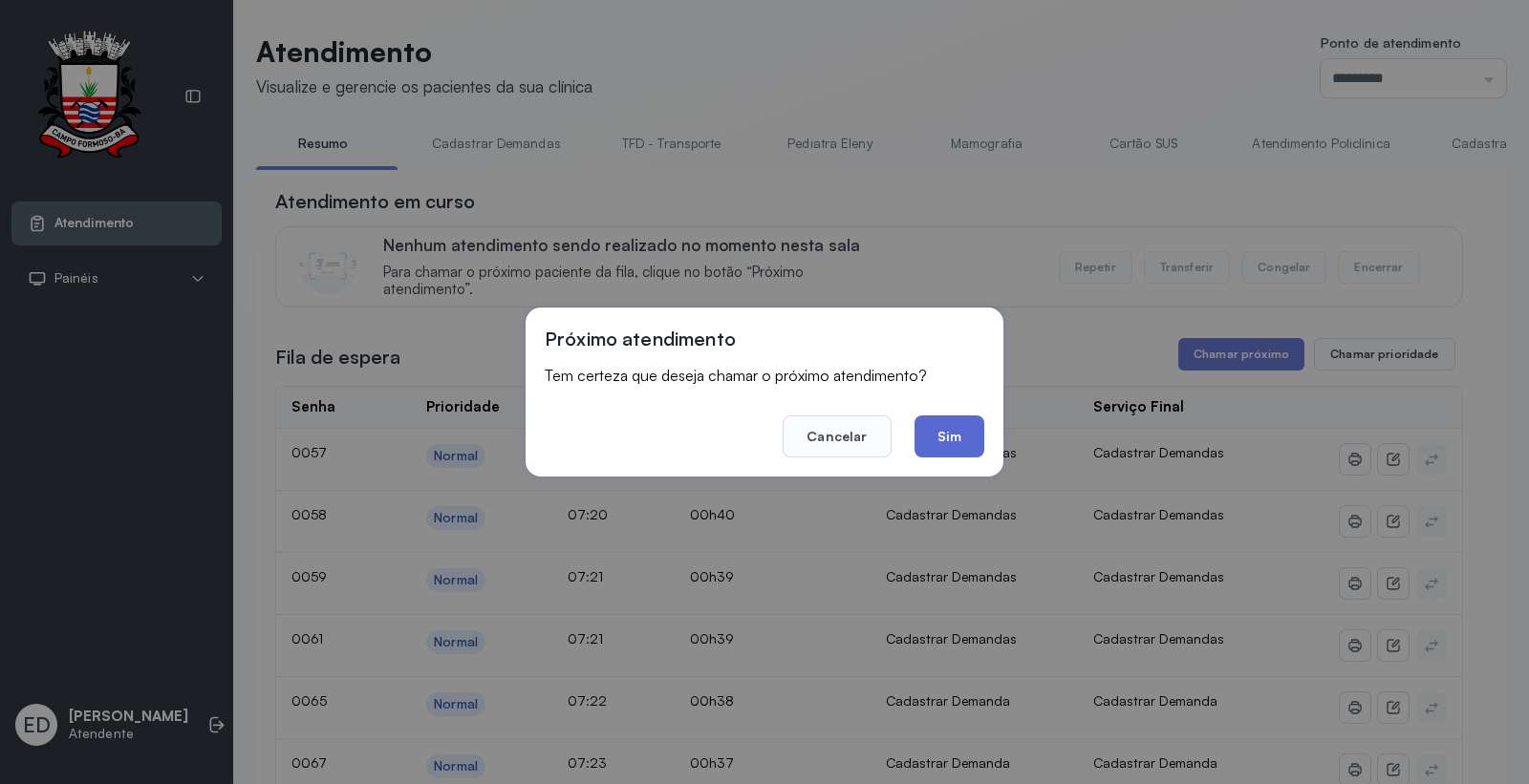
click at [951, 425] on button "Sim" at bounding box center [948, 436] width 70 height 42
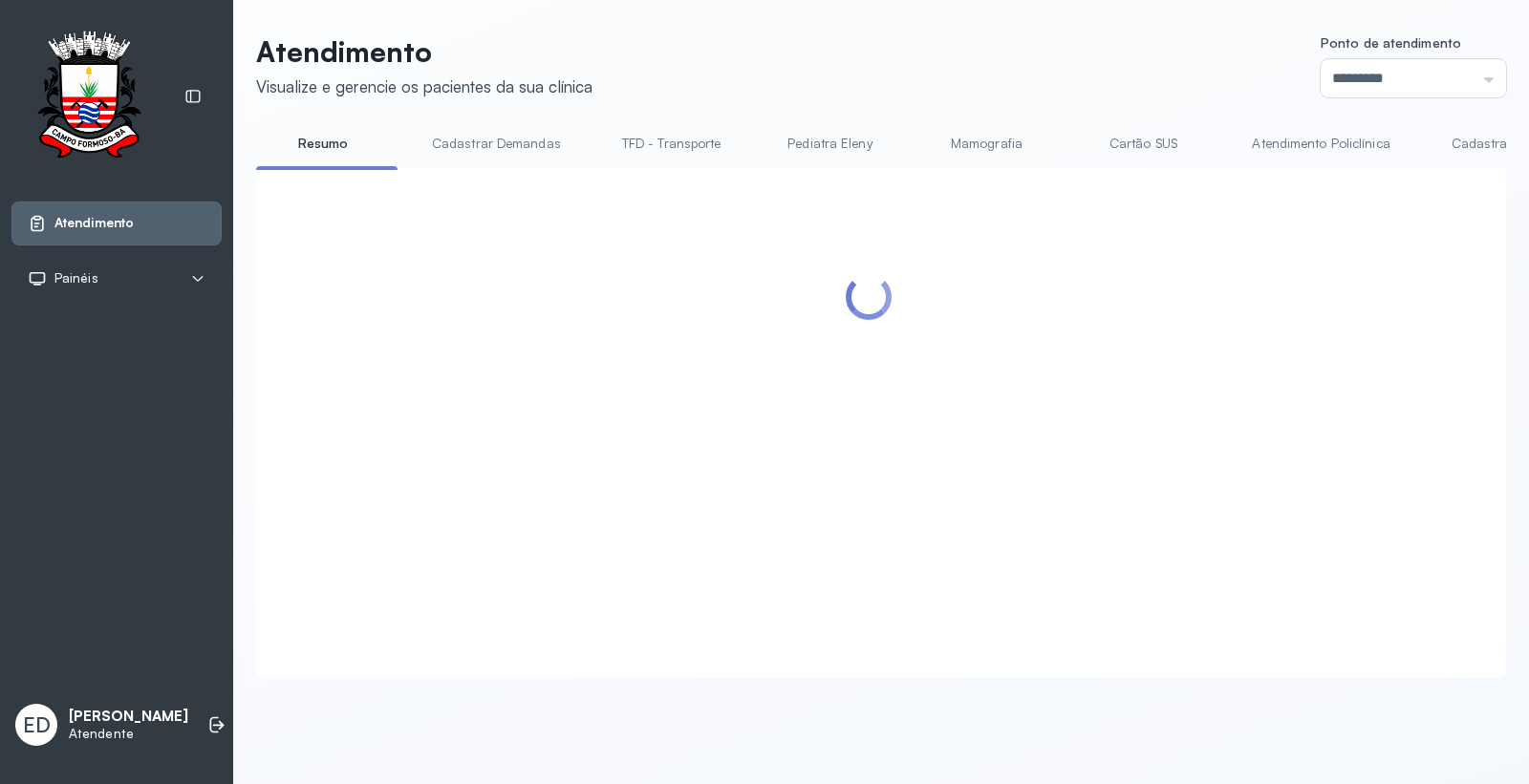
click at [917, 50] on header "Atendimento Visualize e gerencie os pacientes da sua clínica Ponto de atendimen…" at bounding box center [881, 66] width 1250 height 63
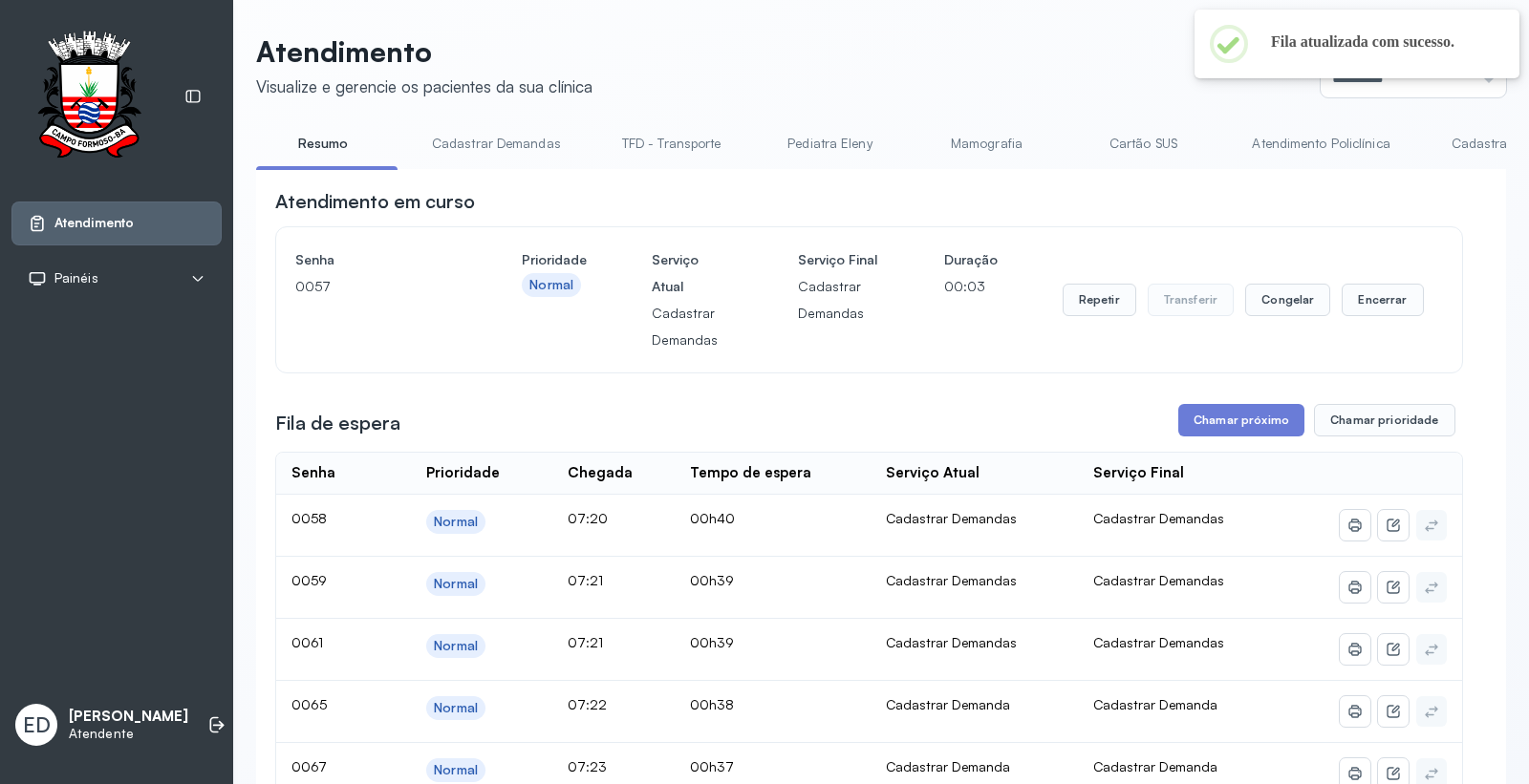
click at [1009, 54] on header "Atendimento Visualize e gerencie os pacientes da sua clínica Ponto de atendimen…" at bounding box center [881, 66] width 1250 height 63
click at [1367, 299] on button "Encerrar" at bounding box center [1382, 299] width 82 height 32
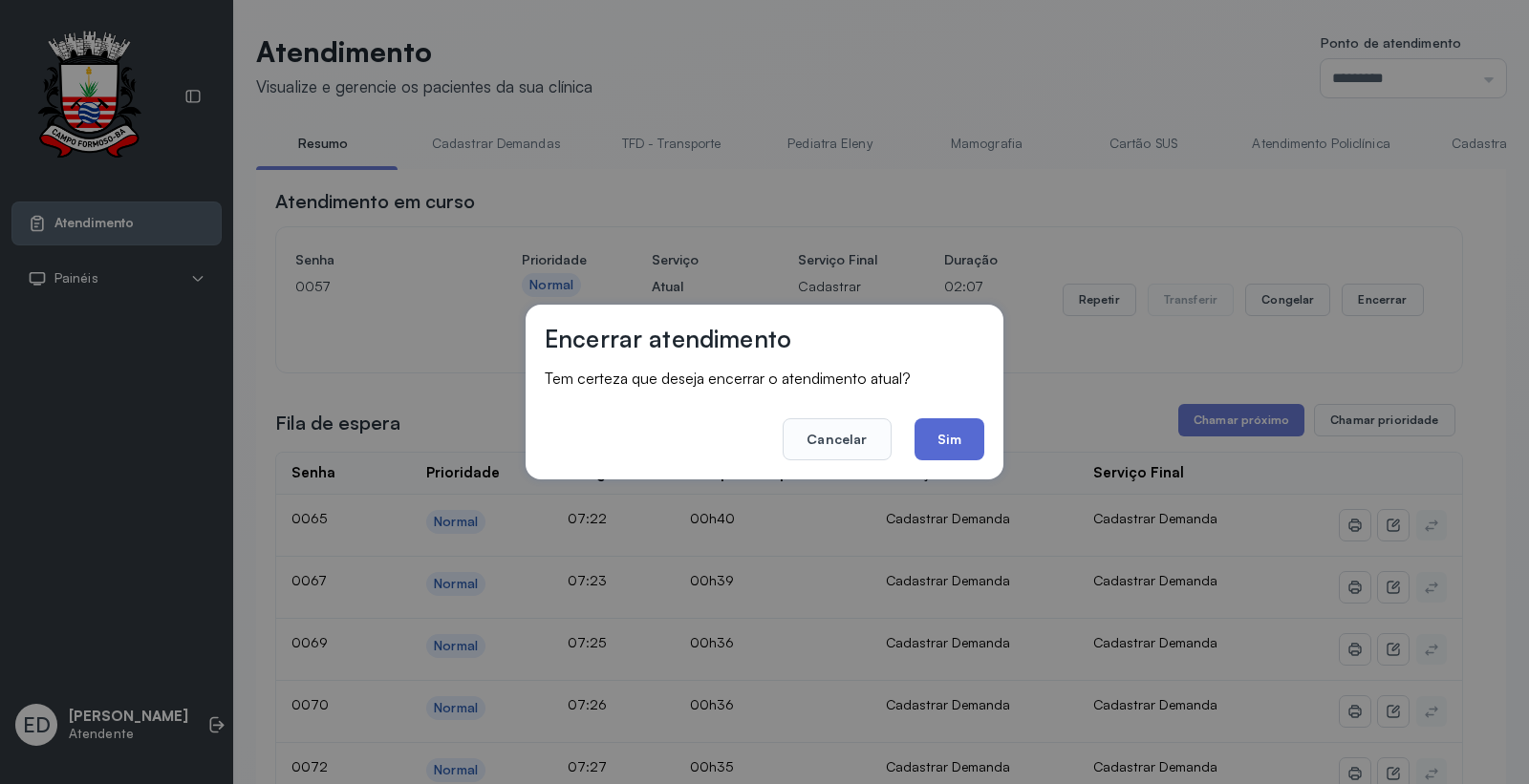
click at [940, 433] on button "Sim" at bounding box center [948, 439] width 70 height 42
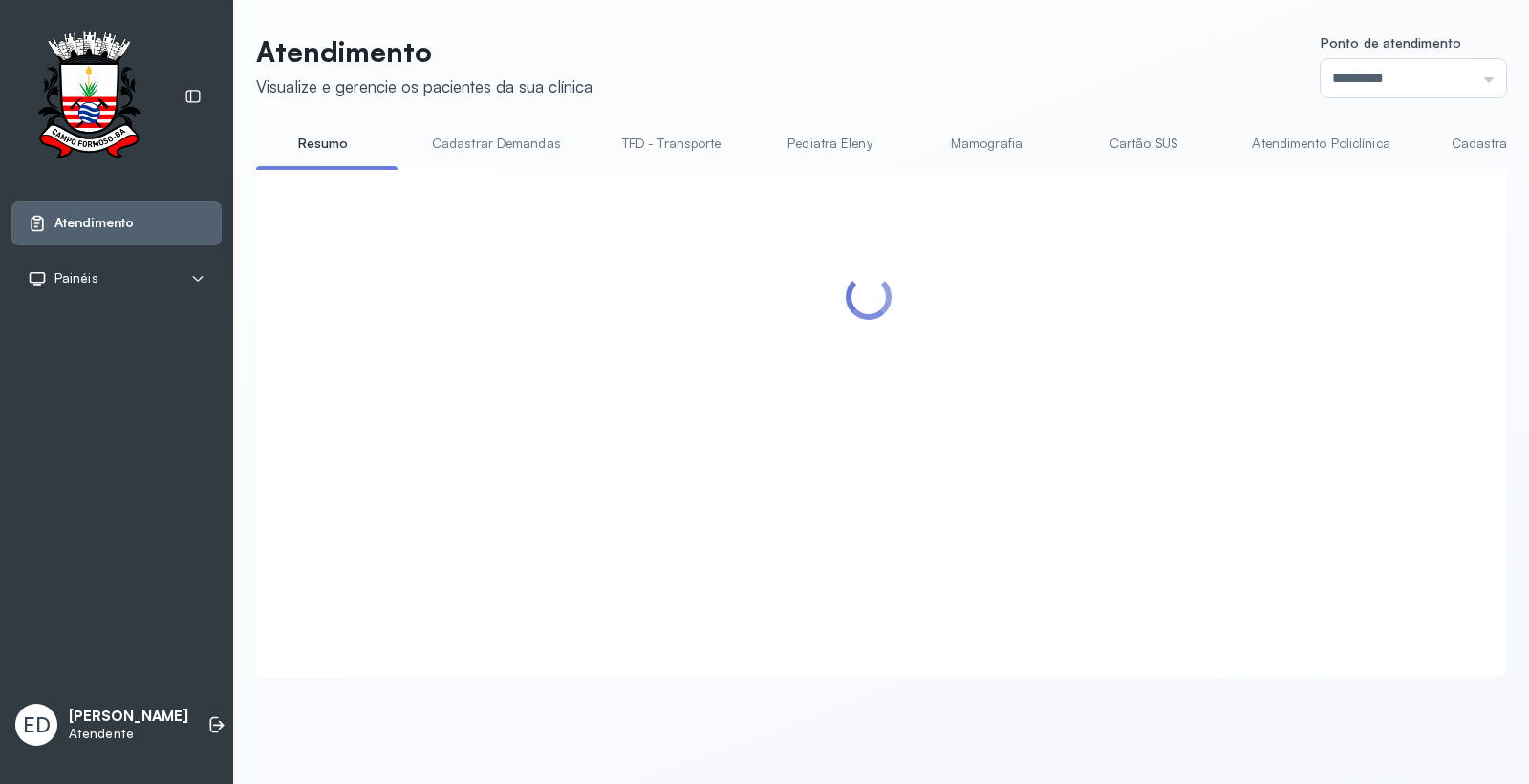
click at [1122, 141] on link "Cartão SUS" at bounding box center [1143, 144] width 134 height 31
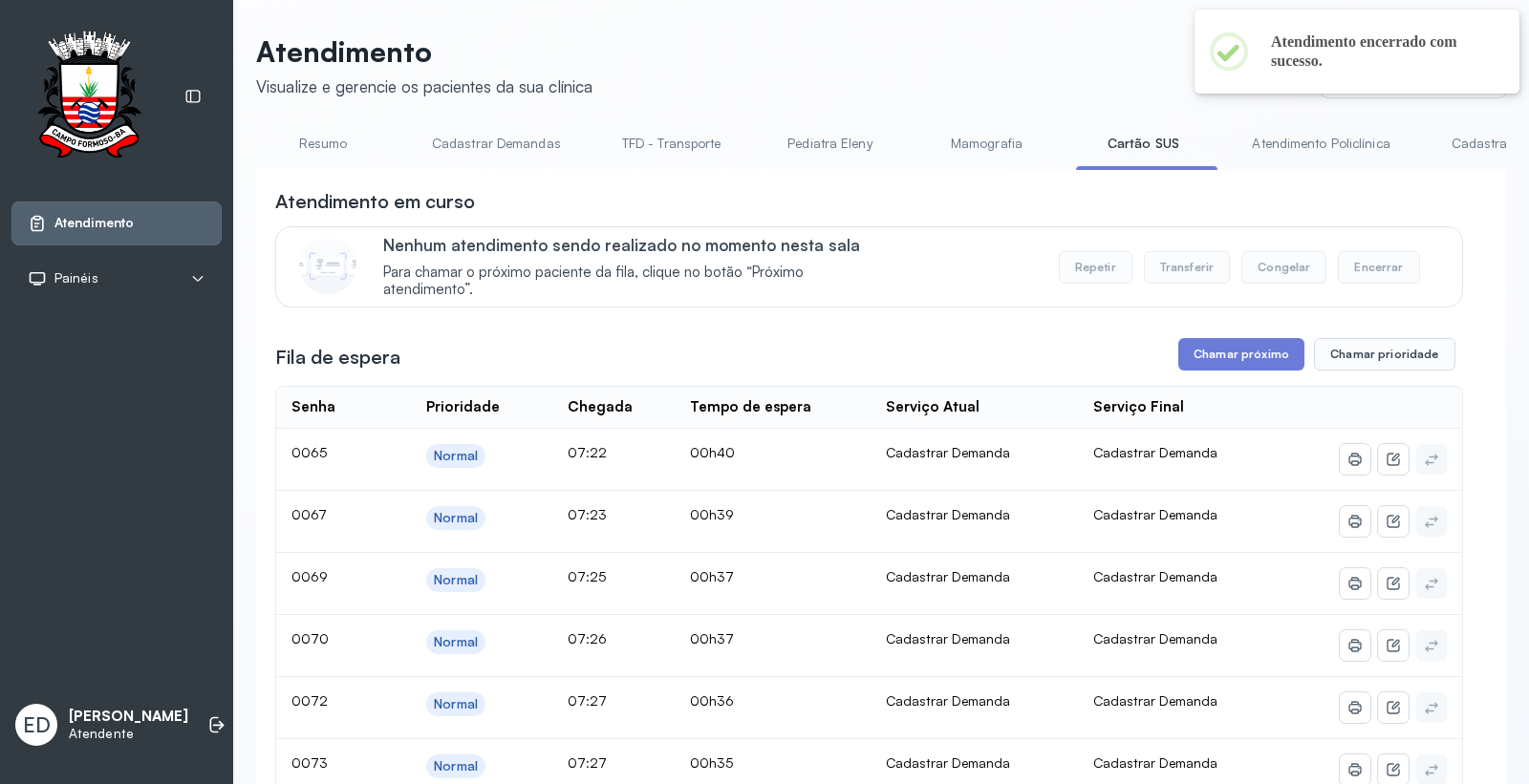
click at [325, 147] on link "Resumo" at bounding box center [323, 144] width 134 height 31
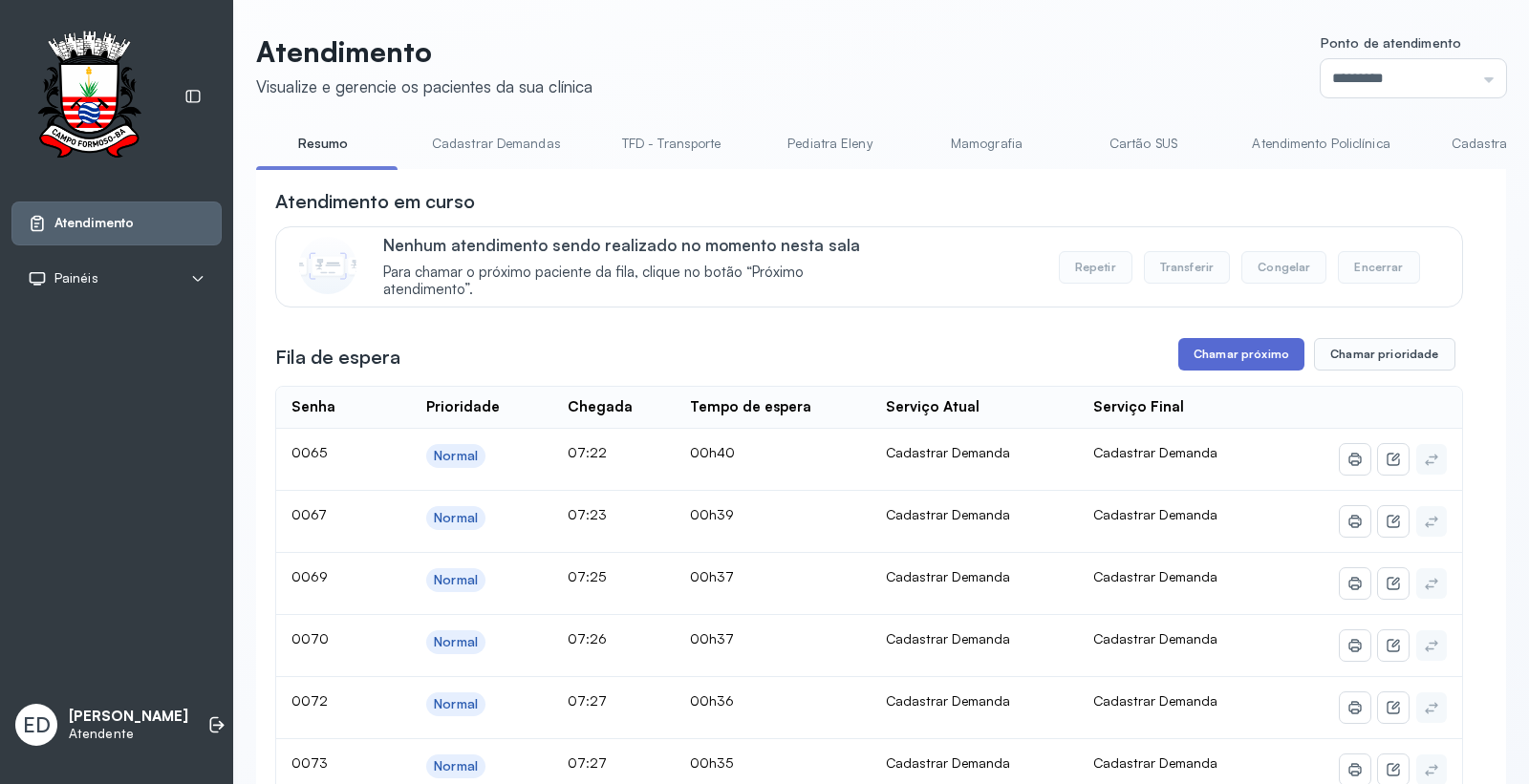
click at [1230, 368] on button "Chamar próximo" at bounding box center [1242, 354] width 126 height 32
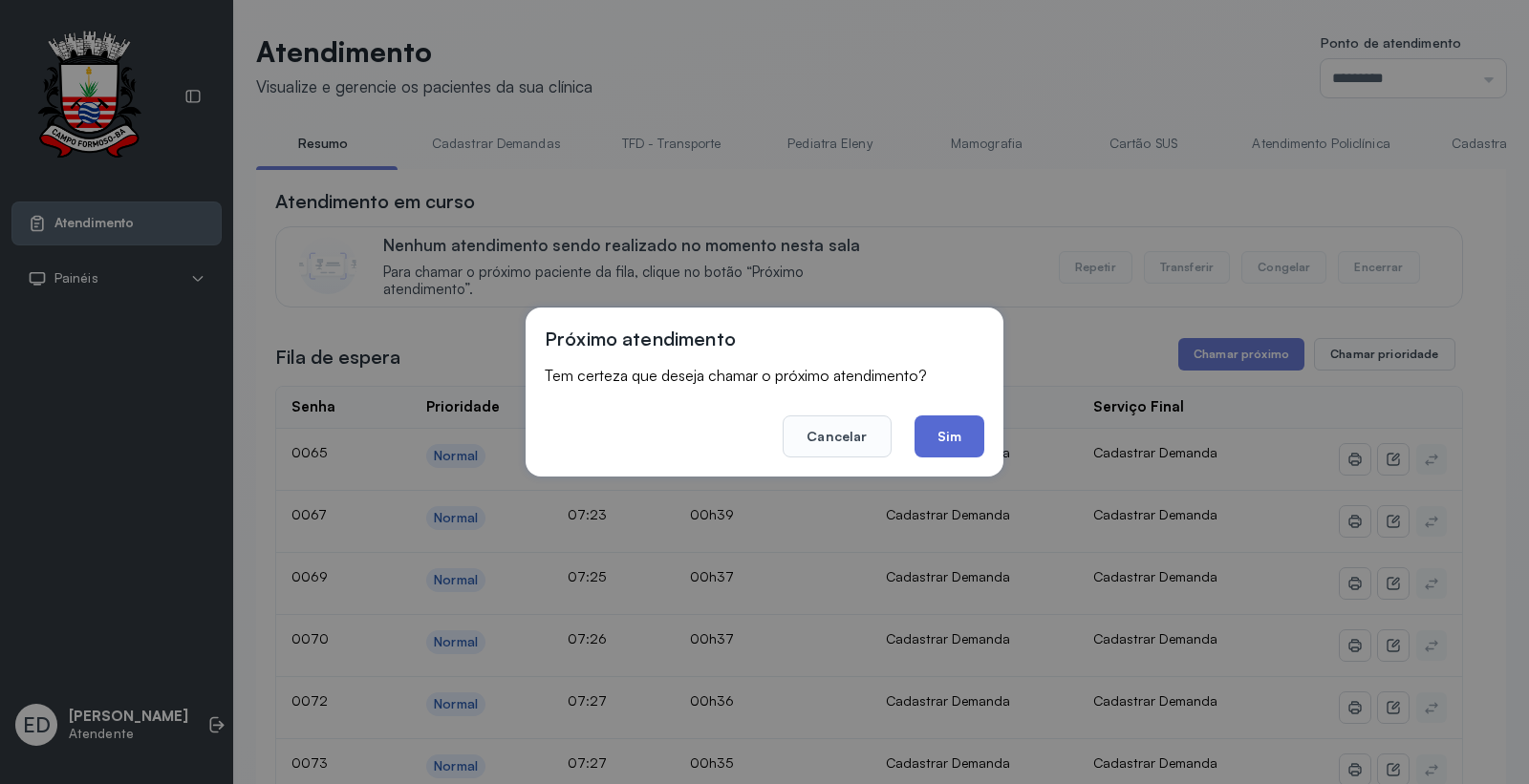
click at [969, 440] on button "Sim" at bounding box center [948, 436] width 70 height 42
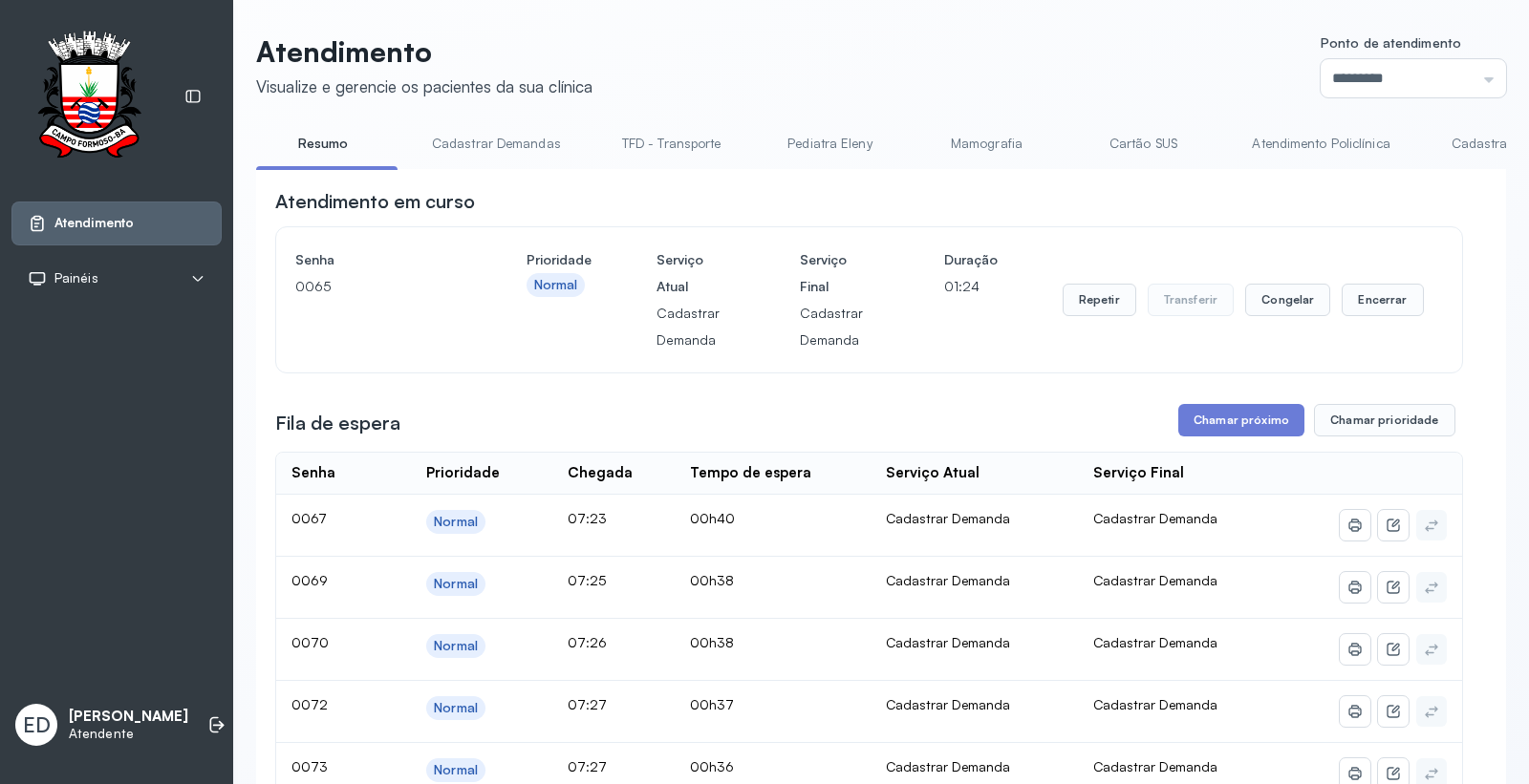
click at [1133, 132] on link "Cartão SUS" at bounding box center [1143, 144] width 134 height 31
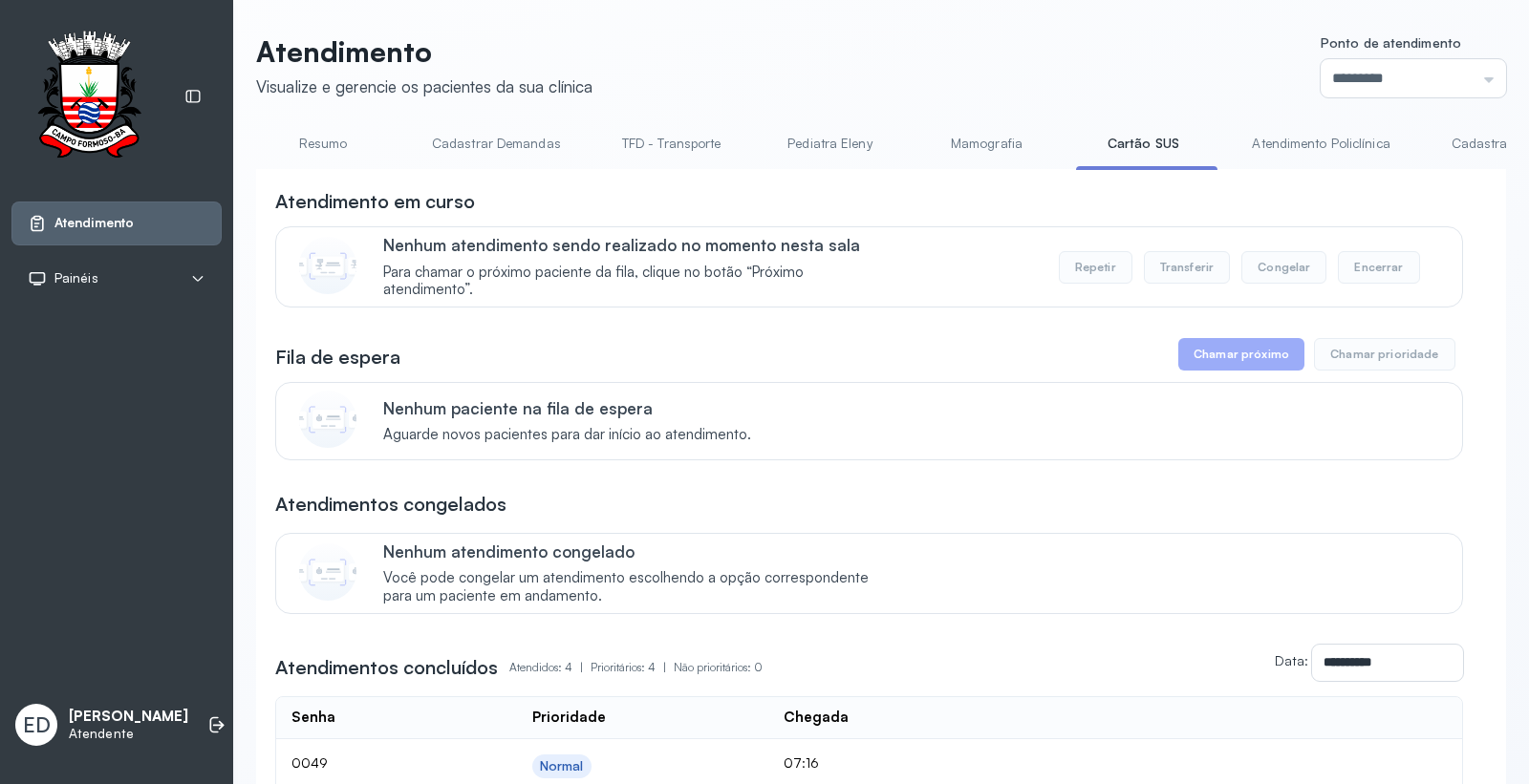
click at [1341, 150] on link "Atendimento Policlínica" at bounding box center [1320, 144] width 176 height 31
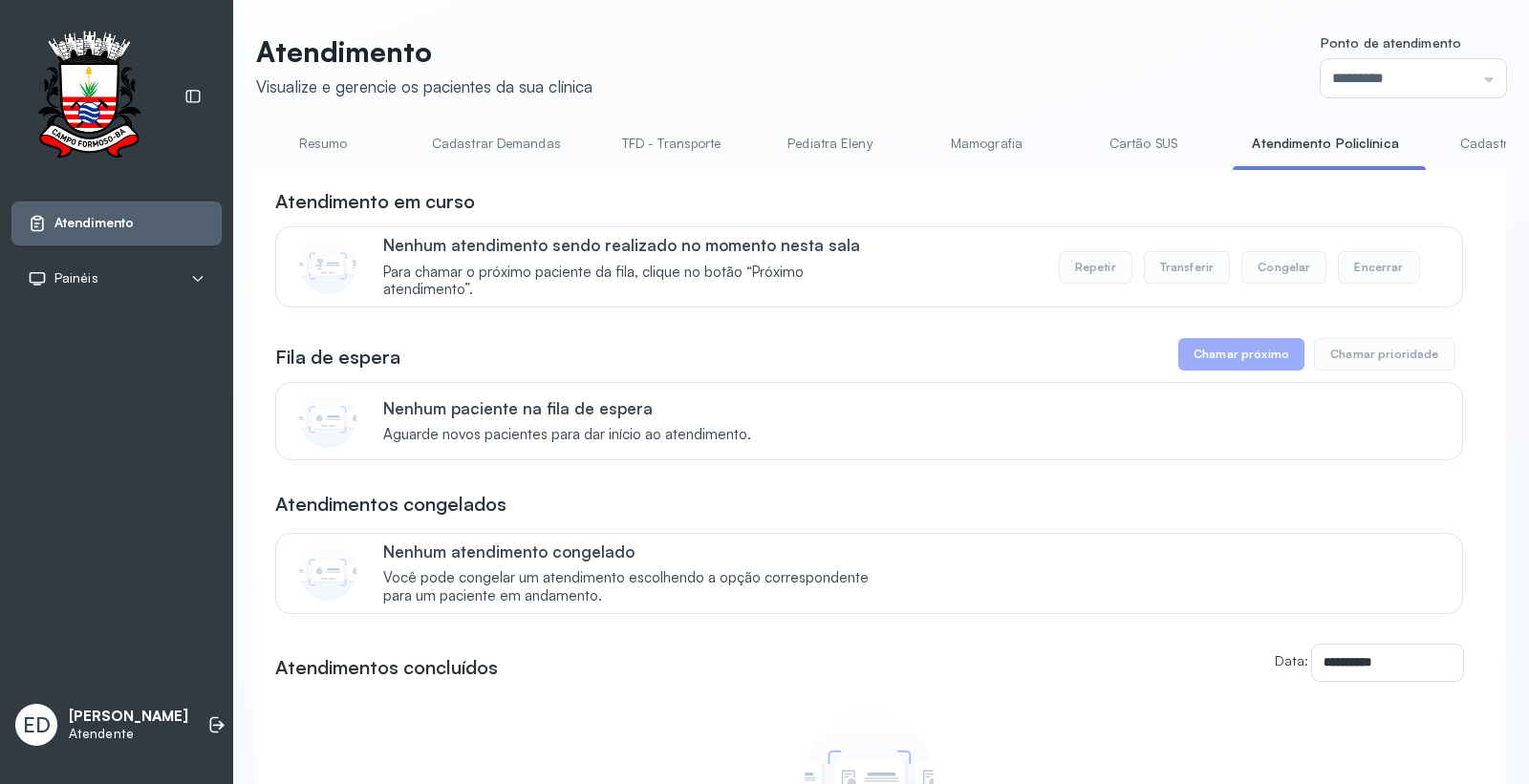
click at [319, 150] on link "Resumo" at bounding box center [323, 144] width 134 height 31
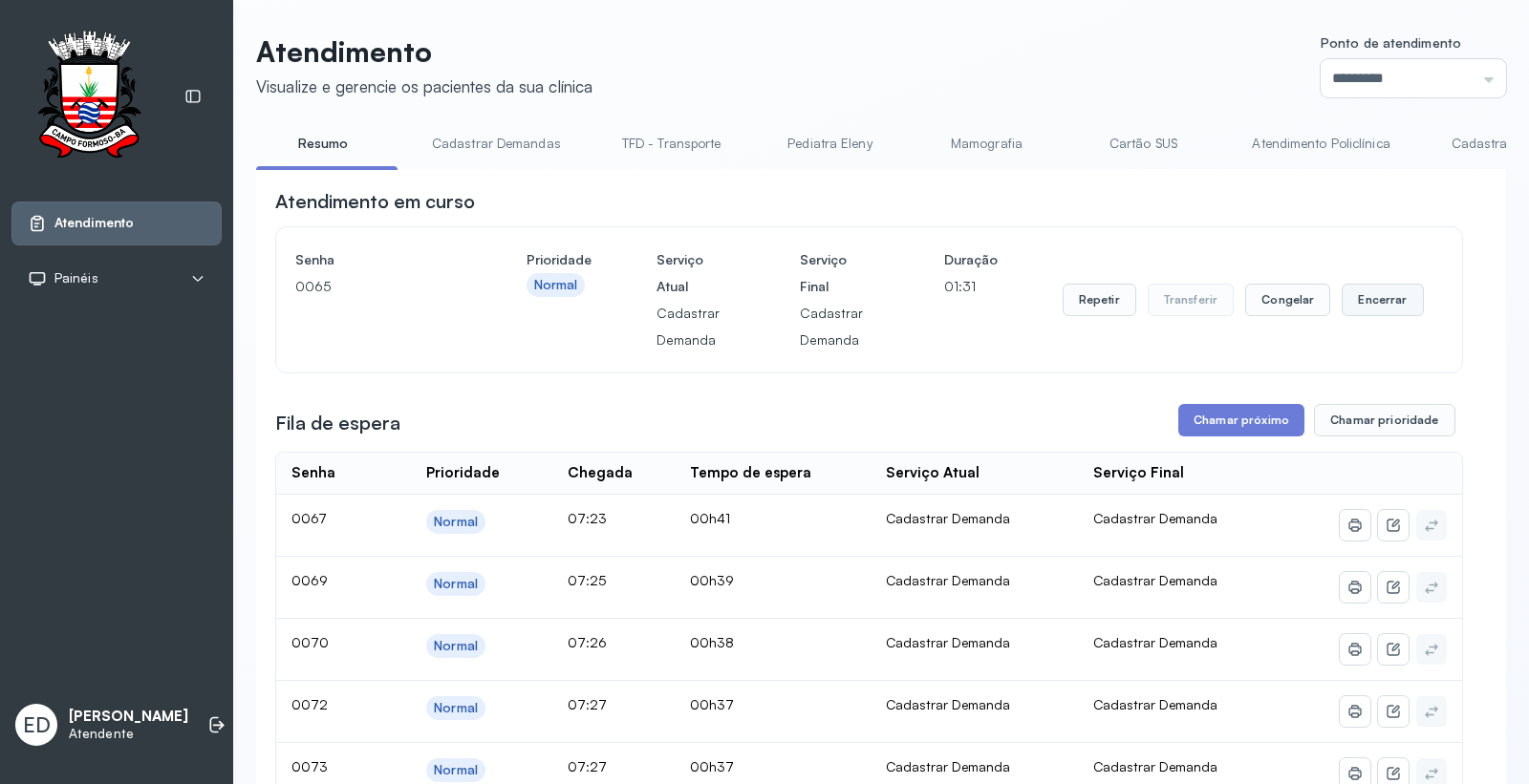
click at [1376, 308] on button "Encerrar" at bounding box center [1382, 299] width 82 height 32
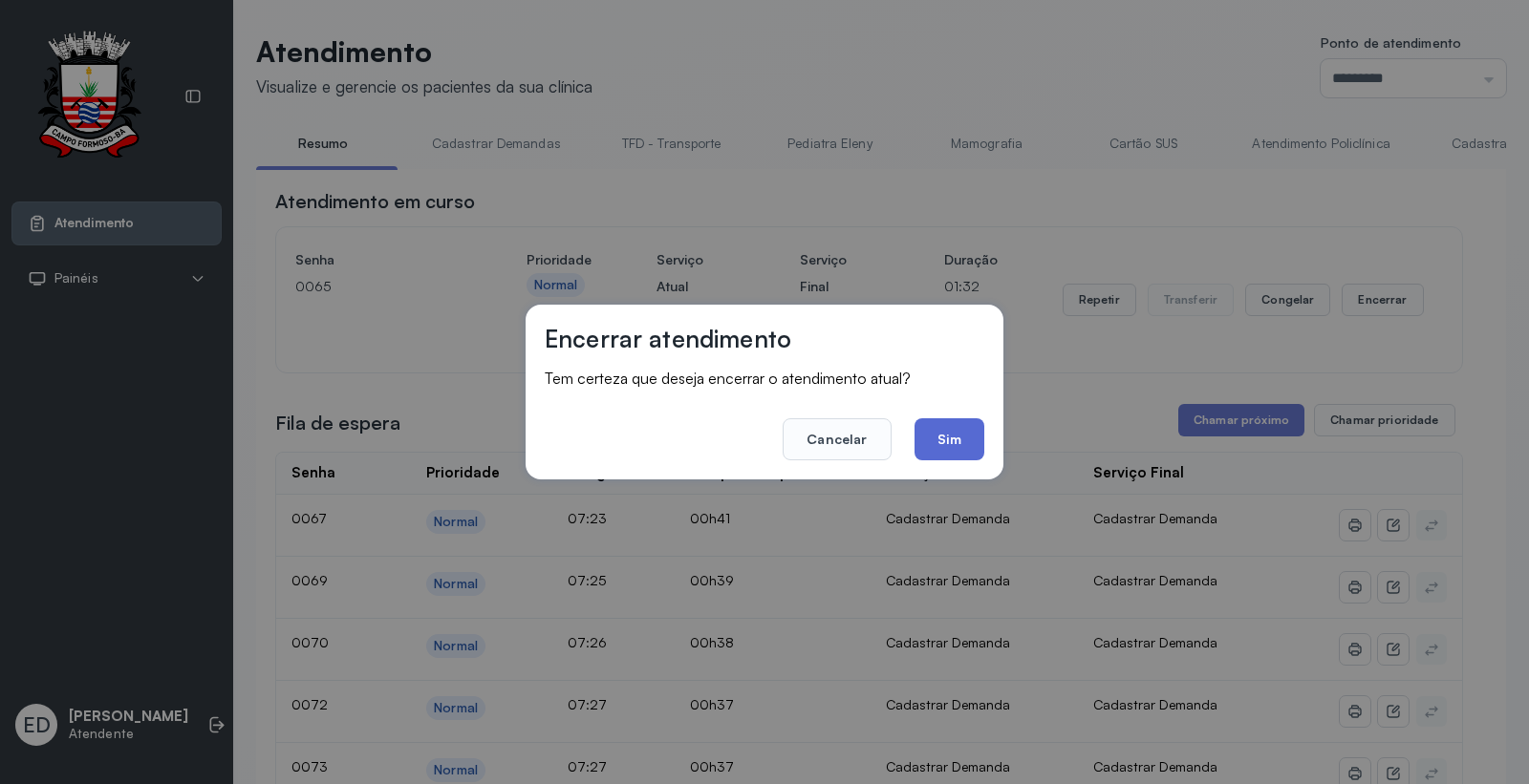
click at [934, 441] on button "Sim" at bounding box center [948, 439] width 70 height 42
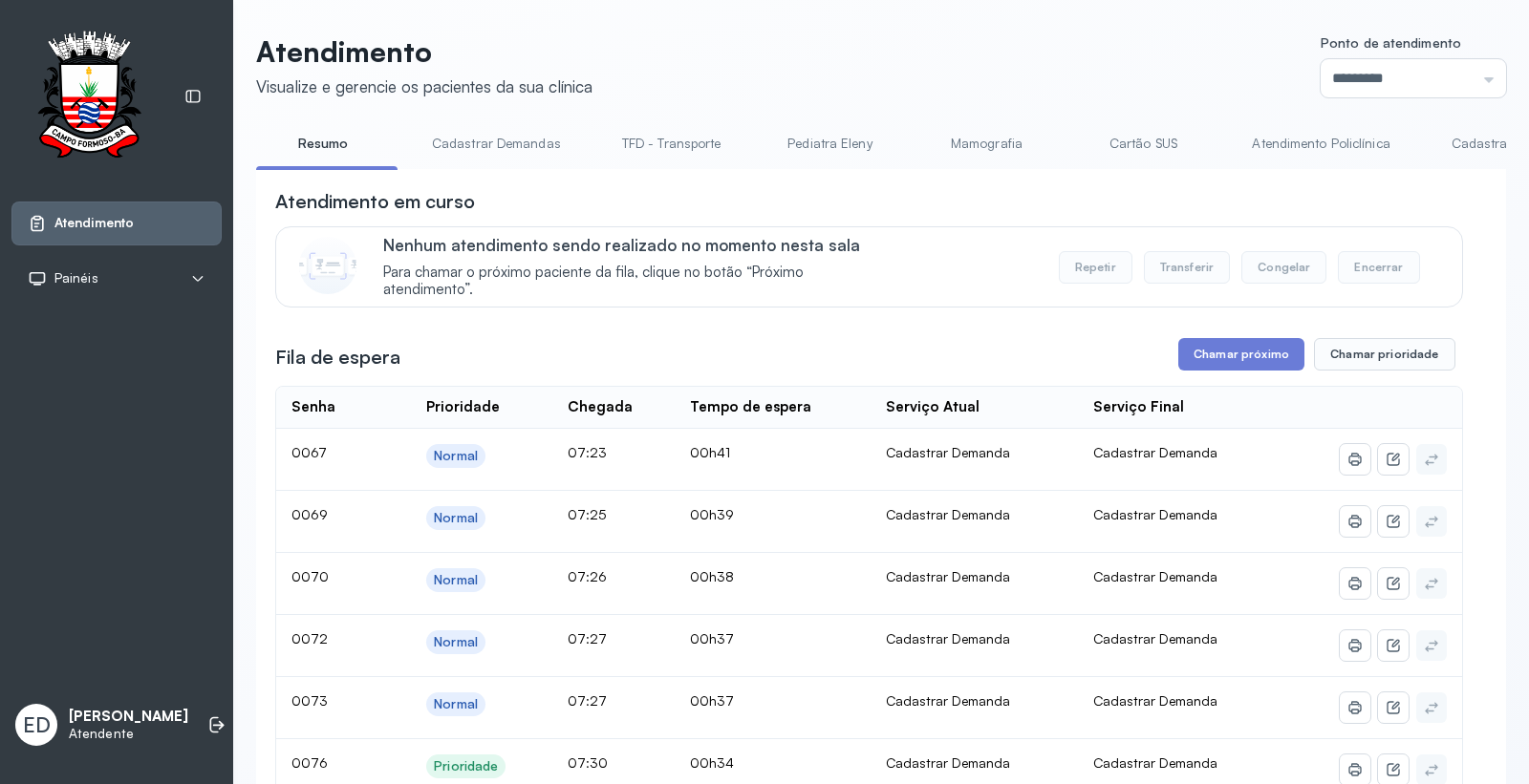
click at [1146, 192] on div "Atendimento em curso" at bounding box center [869, 201] width 1188 height 27
click at [1240, 356] on button "Chamar próximo" at bounding box center [1242, 354] width 126 height 32
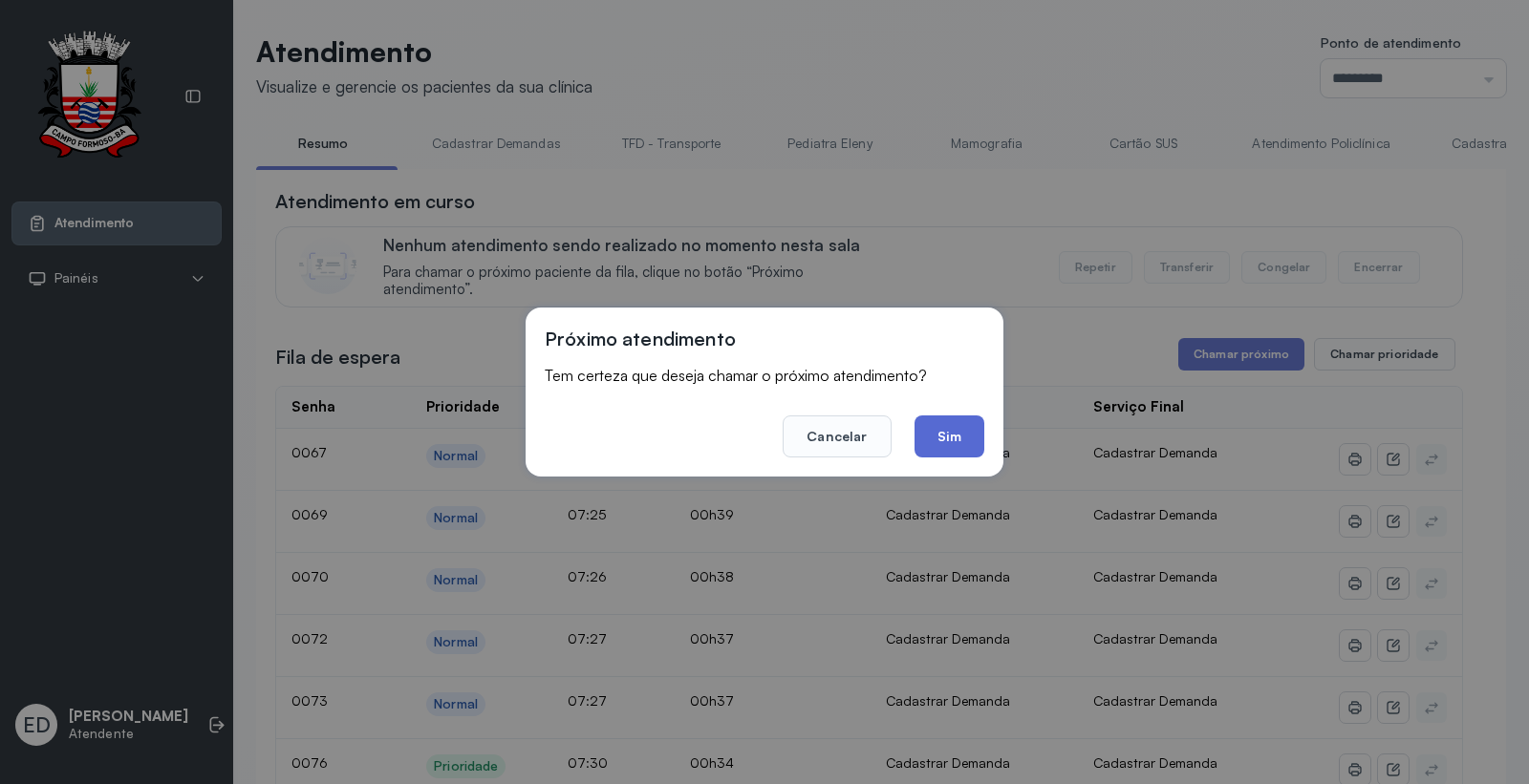
click at [947, 446] on button "Sim" at bounding box center [948, 436] width 70 height 42
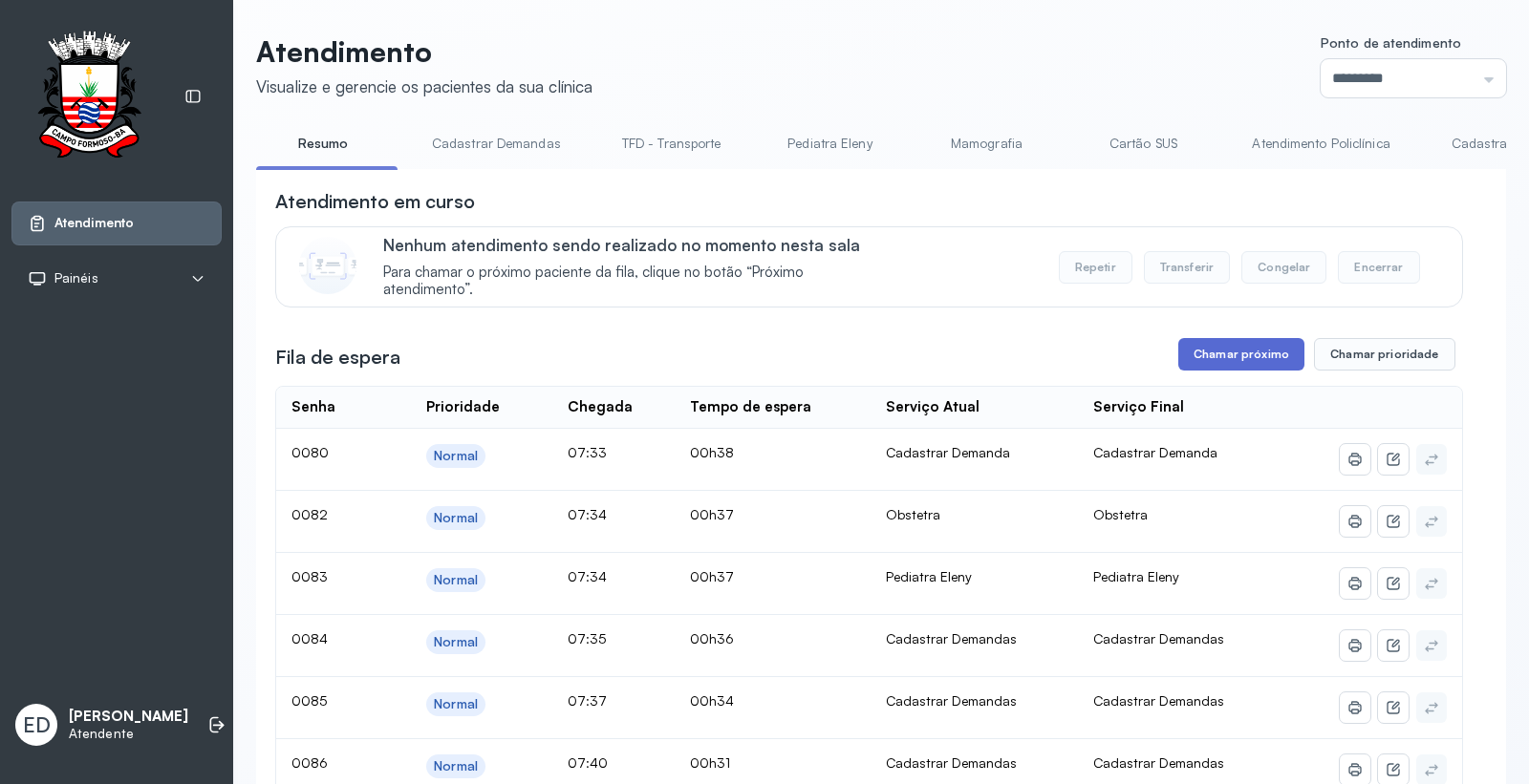
click at [1243, 364] on button "Chamar próximo" at bounding box center [1242, 354] width 126 height 32
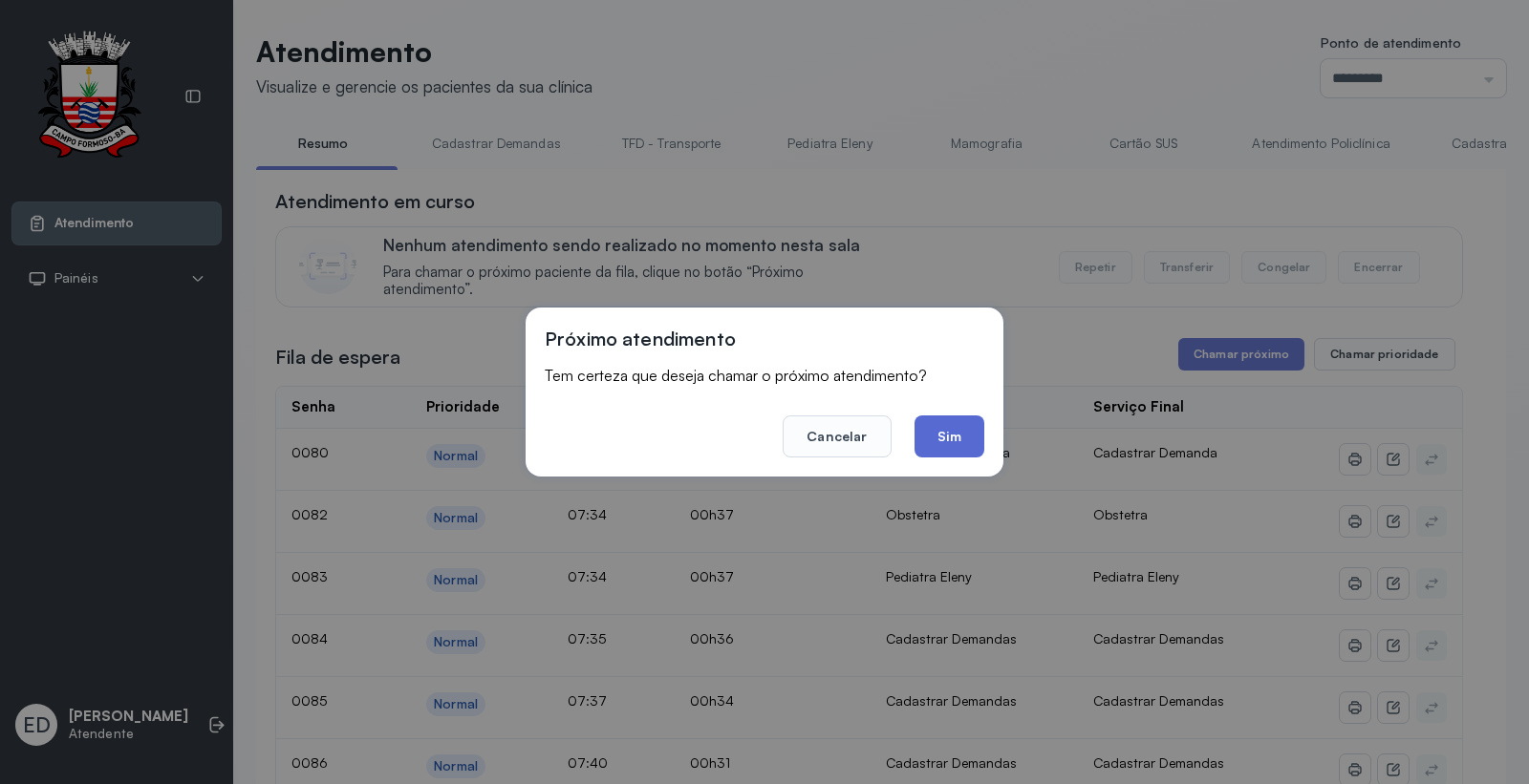
click at [952, 435] on button "Sim" at bounding box center [948, 436] width 70 height 42
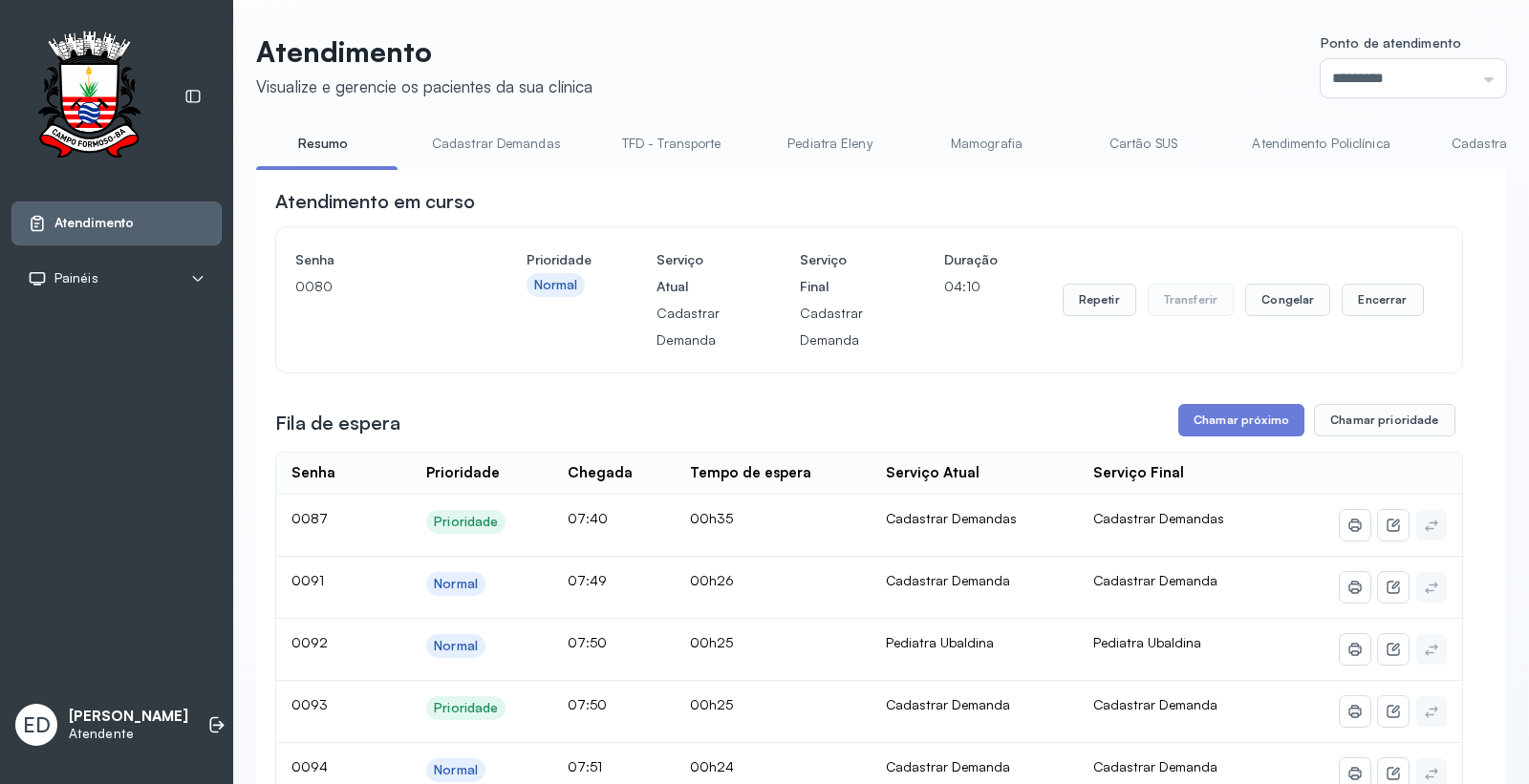
click at [1144, 139] on link "Cartão SUS" at bounding box center [1143, 144] width 134 height 31
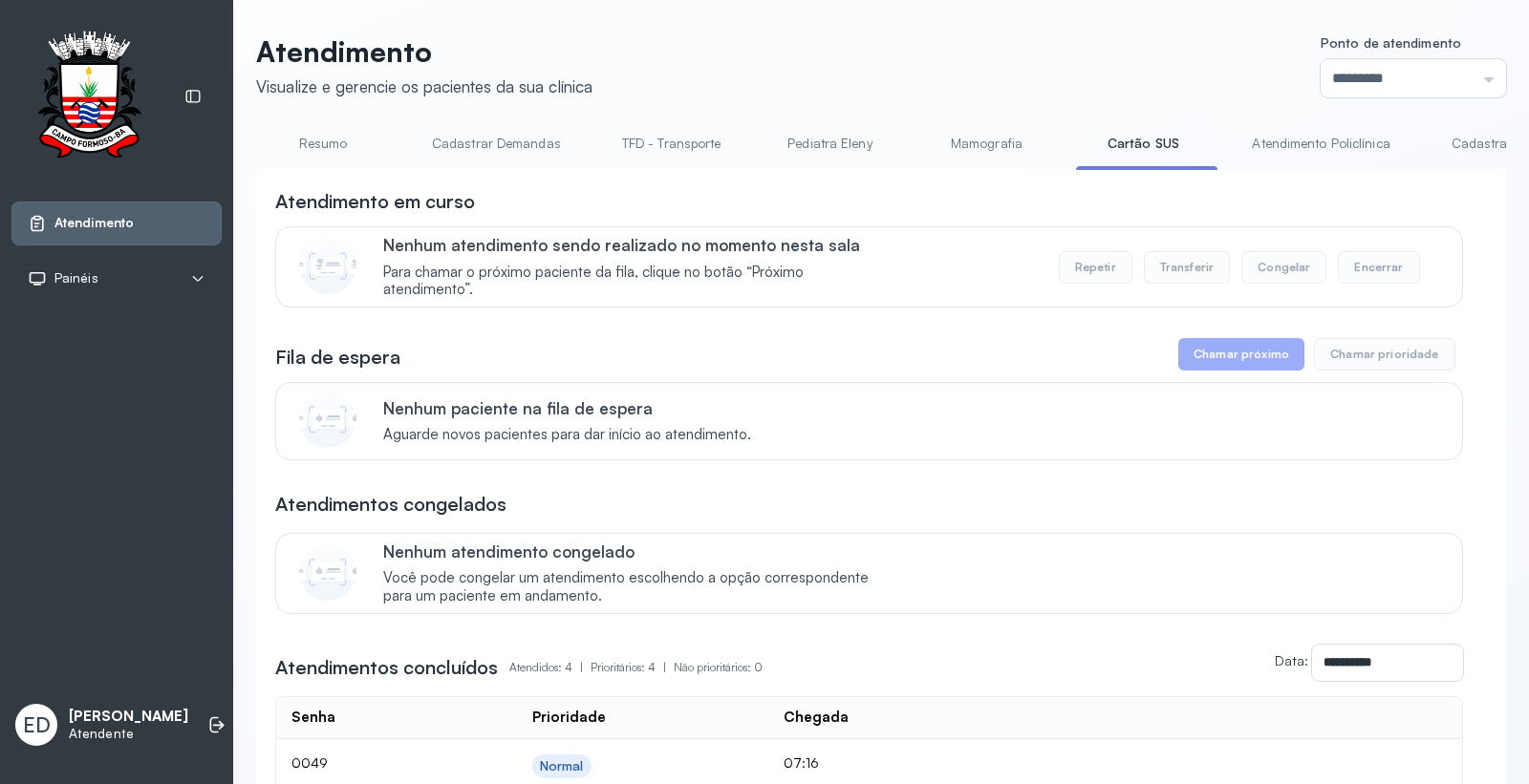
click at [1287, 136] on link "Atendimento Policlínica" at bounding box center [1320, 144] width 176 height 31
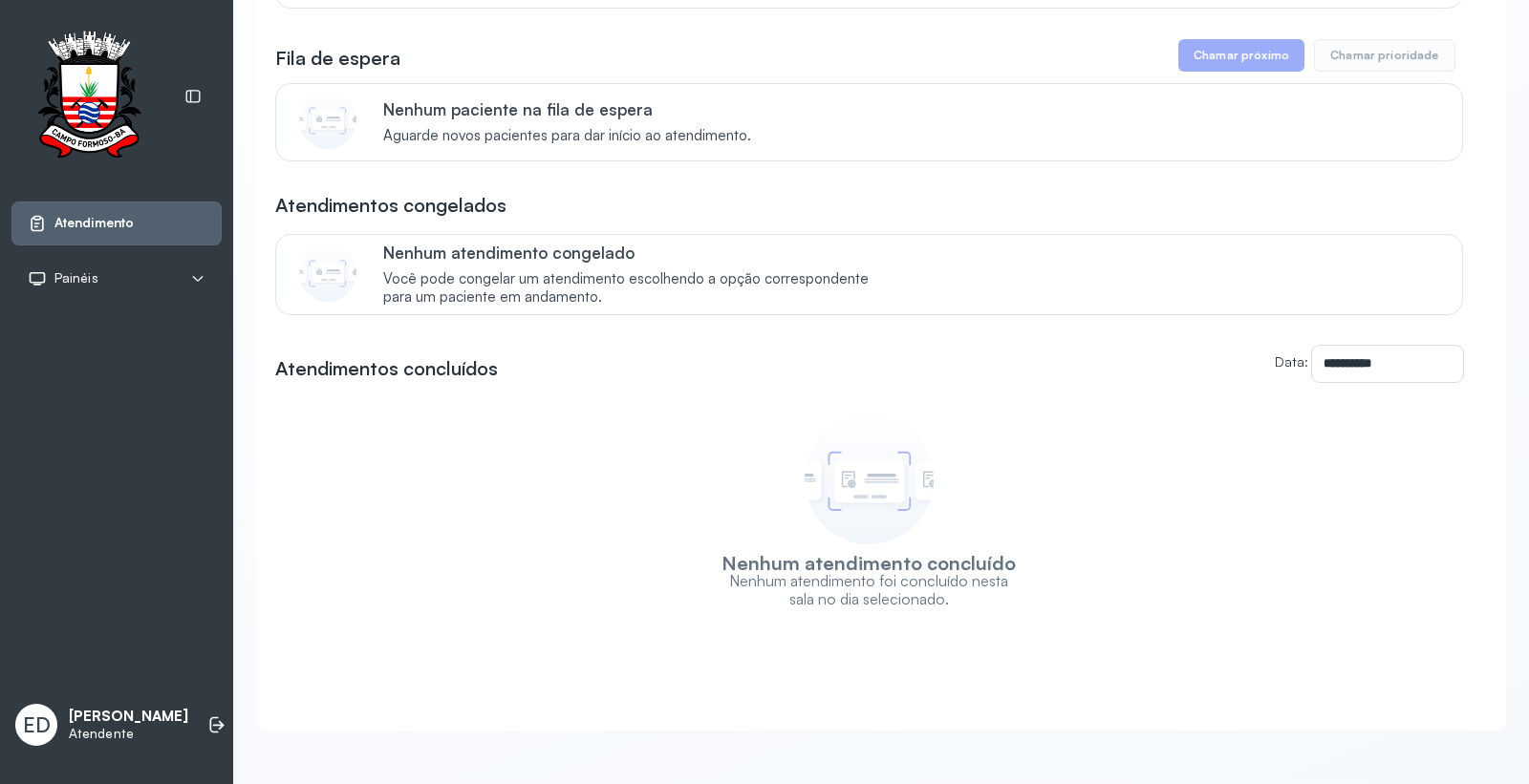
scroll to position [320, 0]
click at [197, 709] on li at bounding box center [216, 725] width 42 height 42
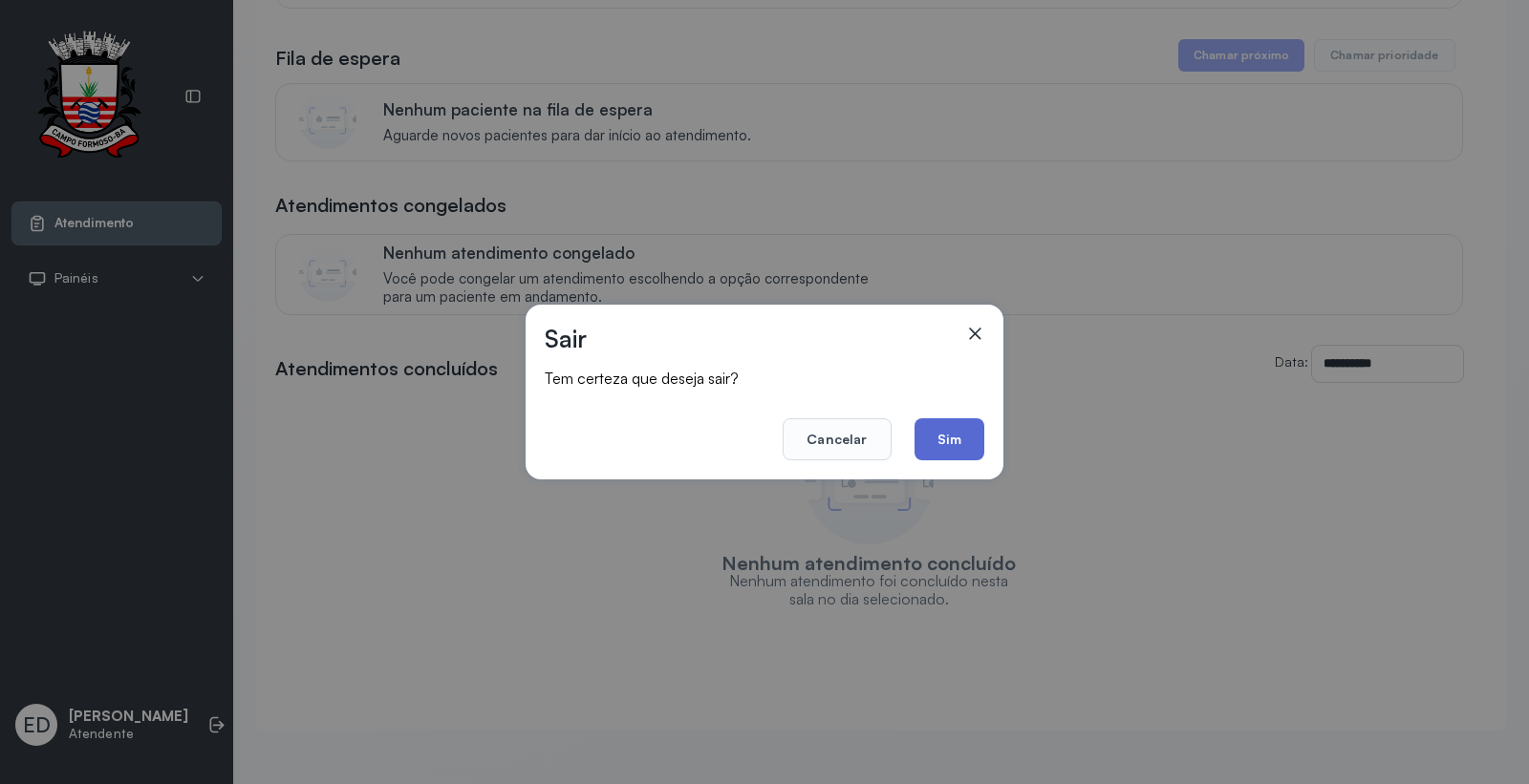
click at [947, 438] on button "Sim" at bounding box center [948, 439] width 70 height 42
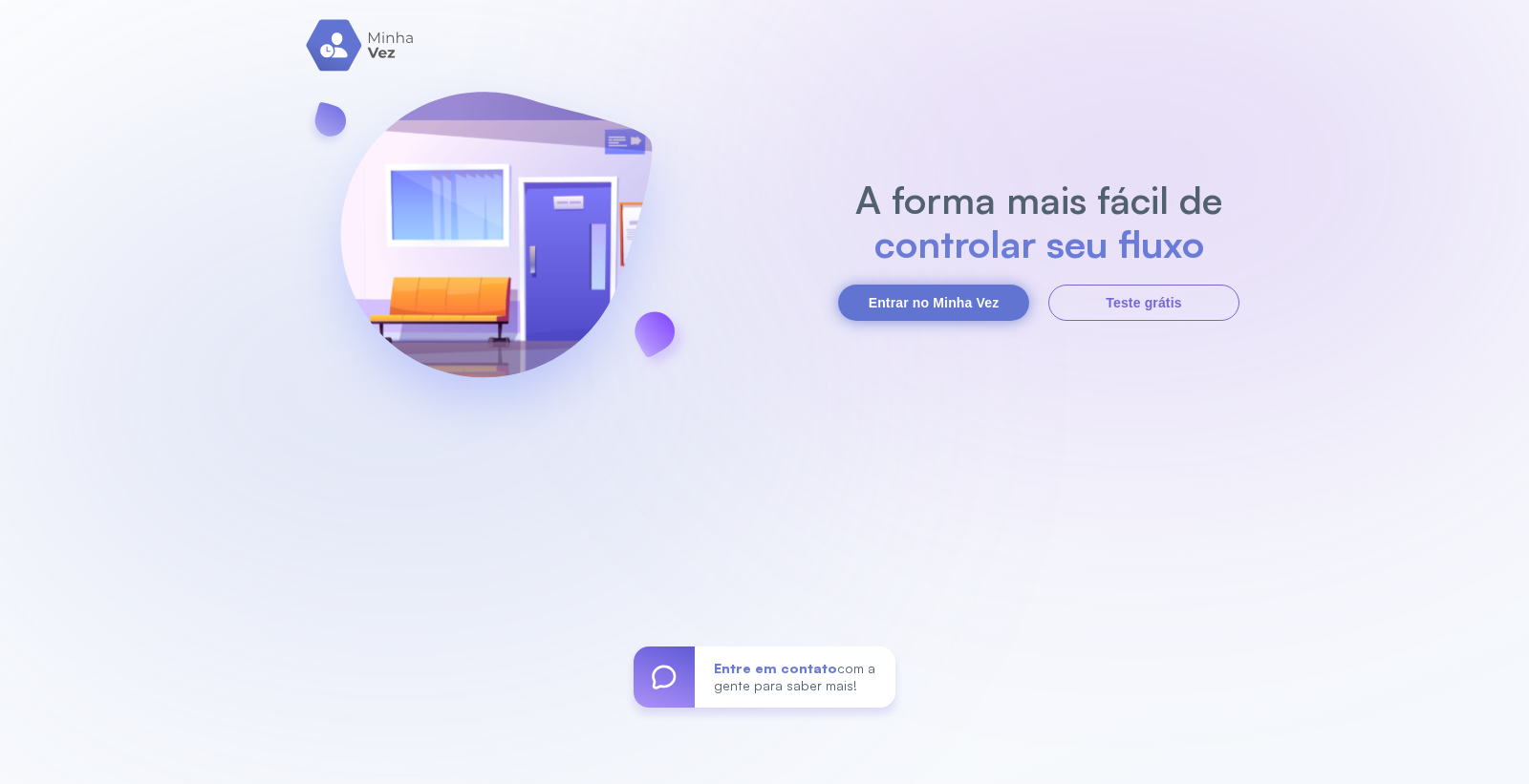
click at [1001, 300] on button "Entrar no Minha Vez" at bounding box center [934, 302] width 191 height 36
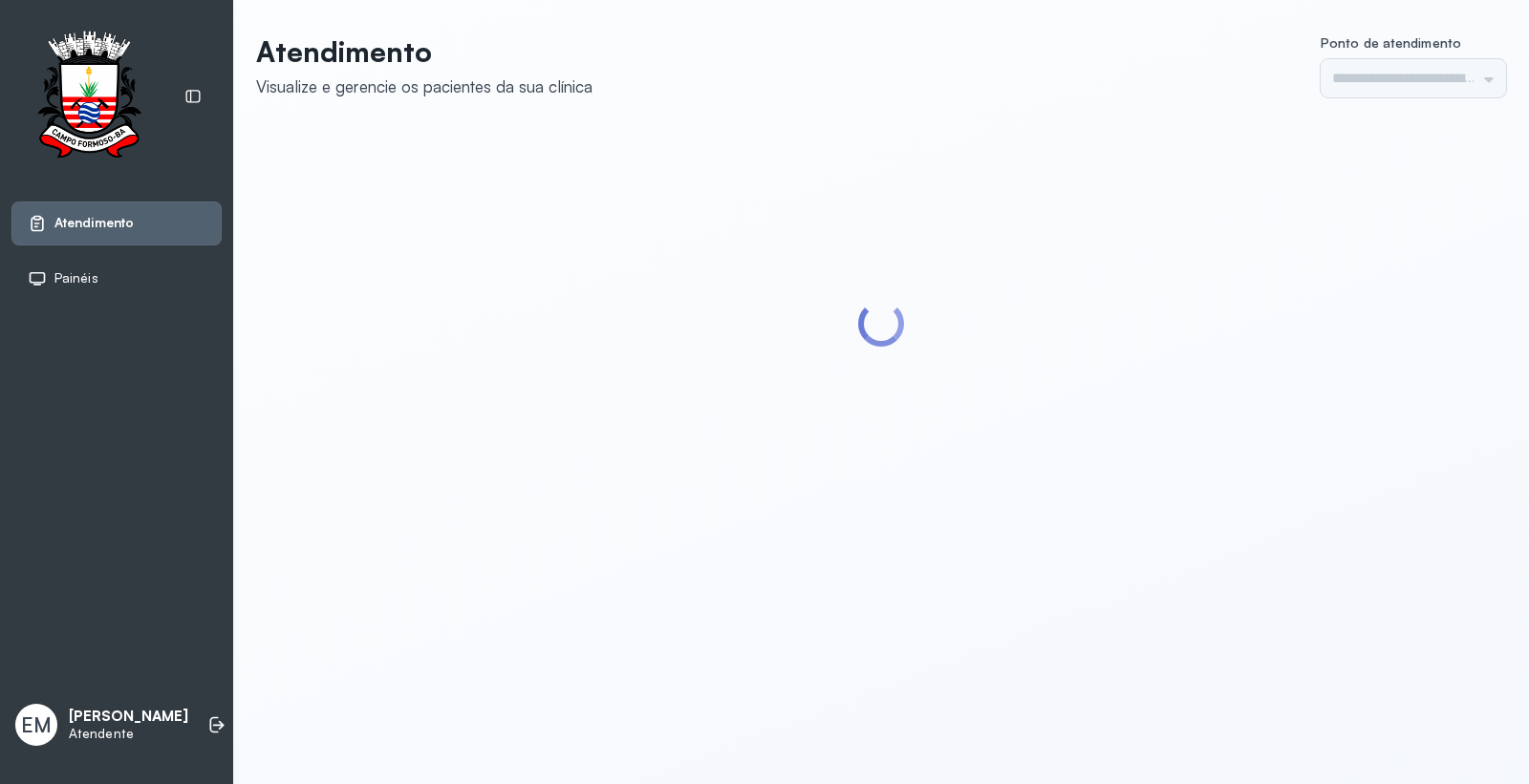
type input "*********"
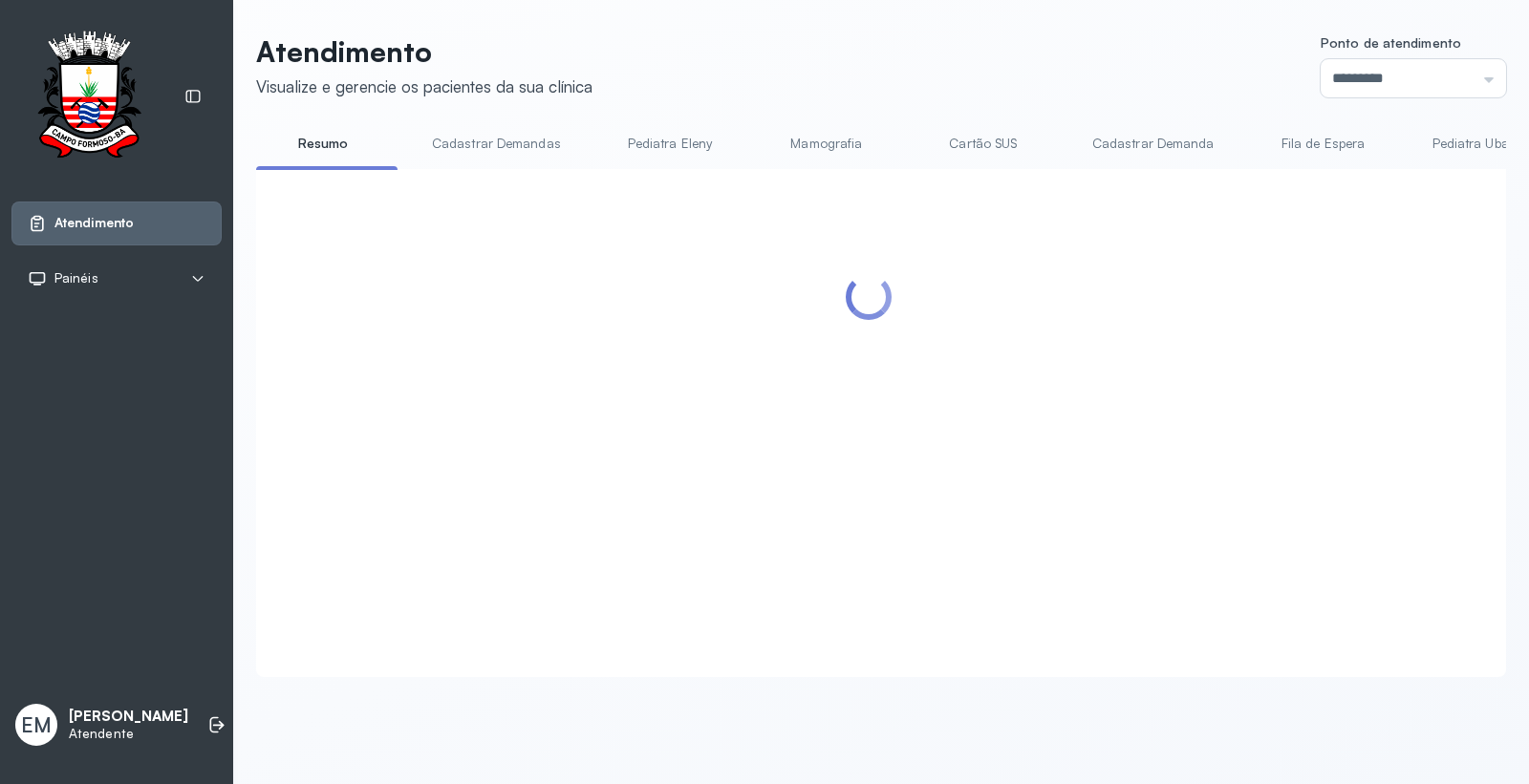
click at [991, 146] on link "Cartão SUS" at bounding box center [983, 144] width 134 height 31
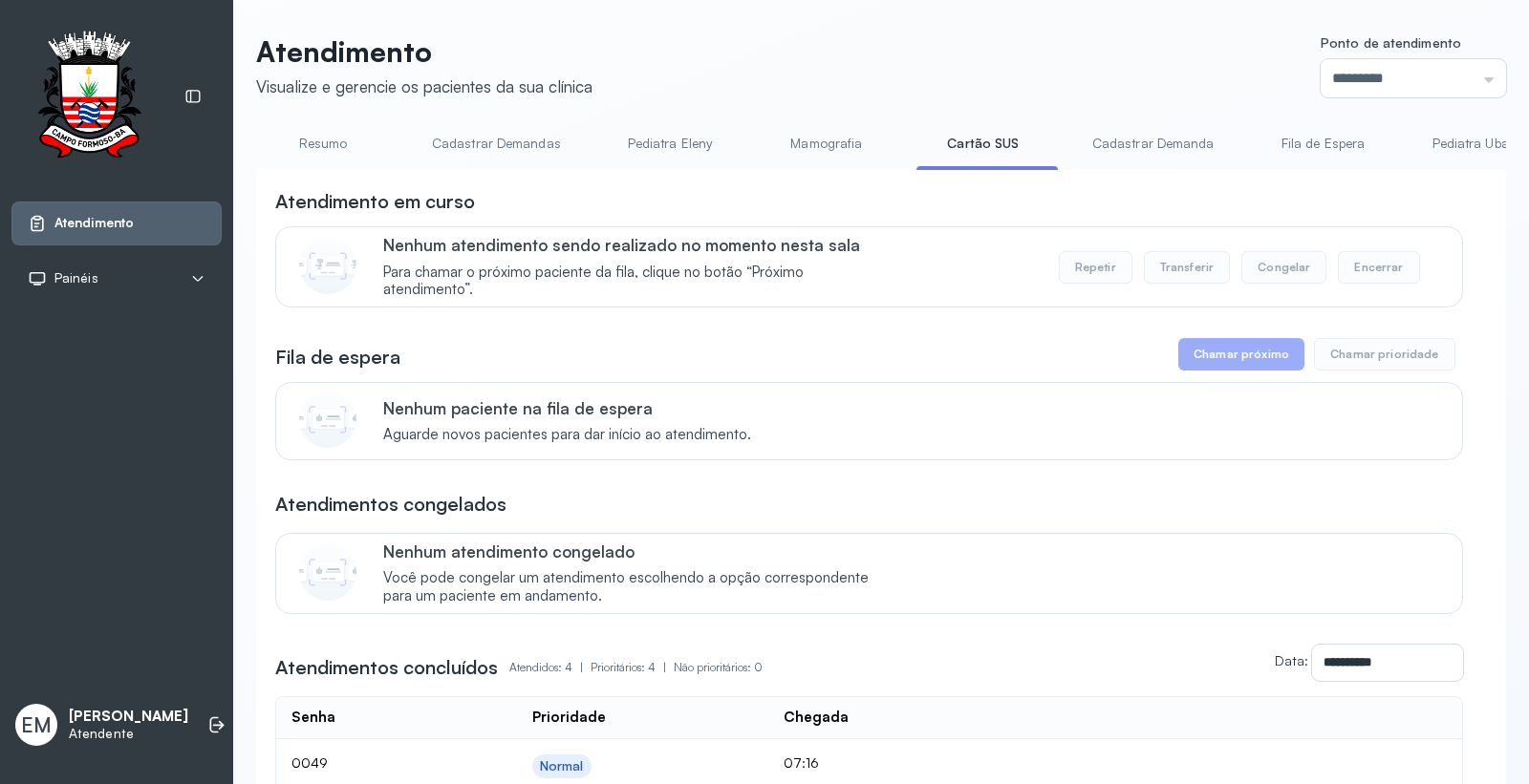
click at [314, 150] on link "Resumo" at bounding box center [323, 144] width 134 height 31
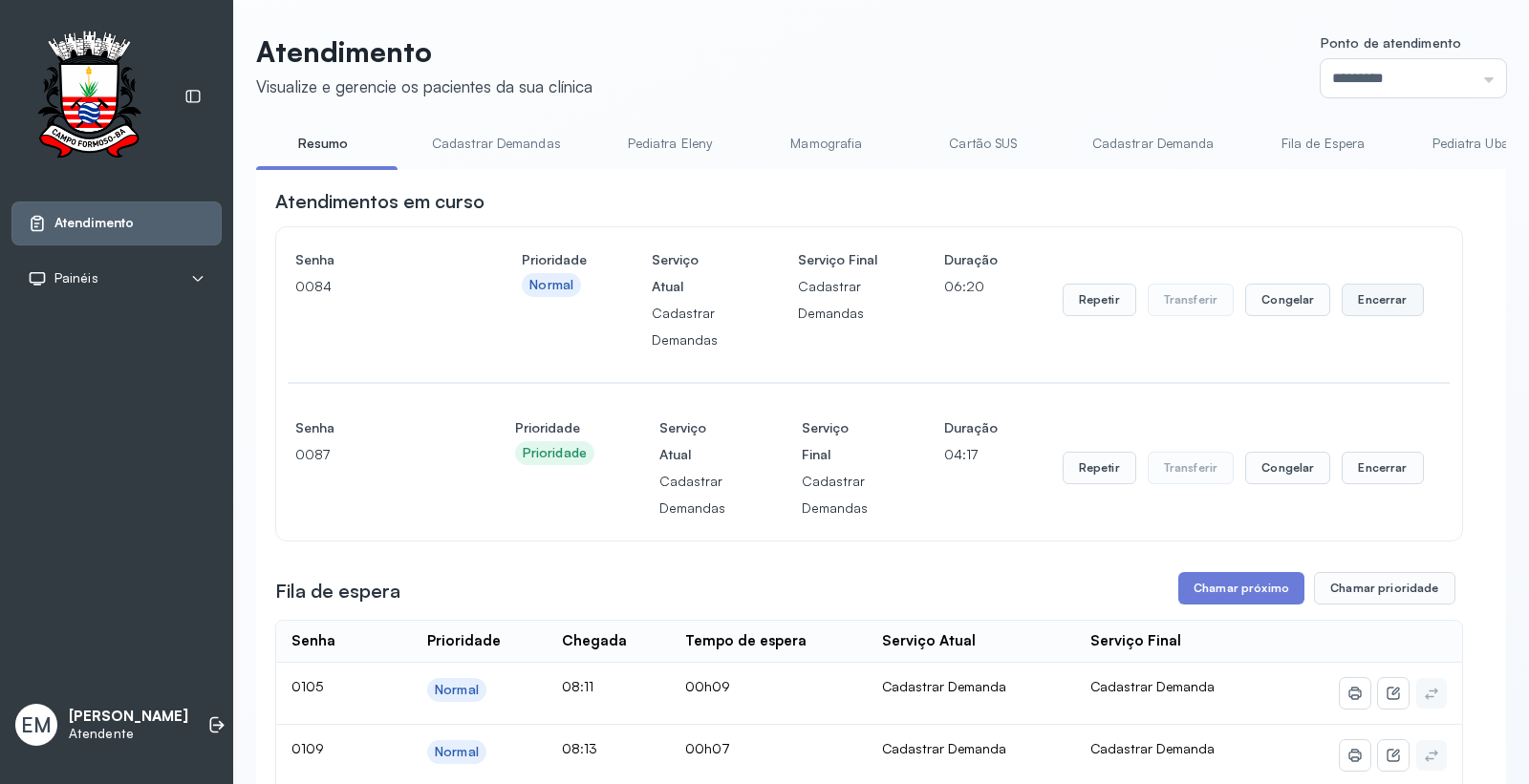
click at [1403, 292] on button "Encerrar" at bounding box center [1382, 299] width 82 height 32
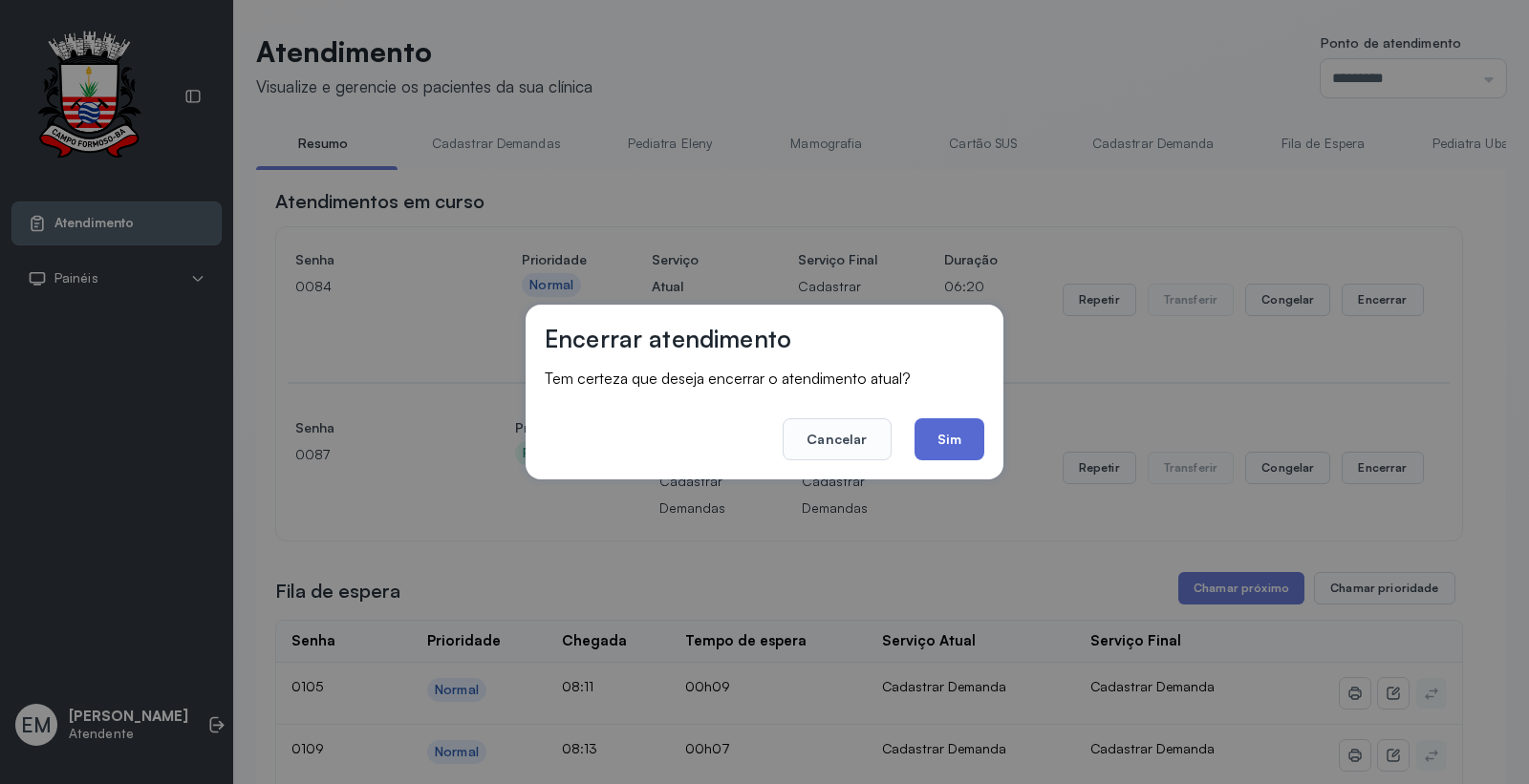
click at [980, 435] on button "Sim" at bounding box center [948, 439] width 70 height 42
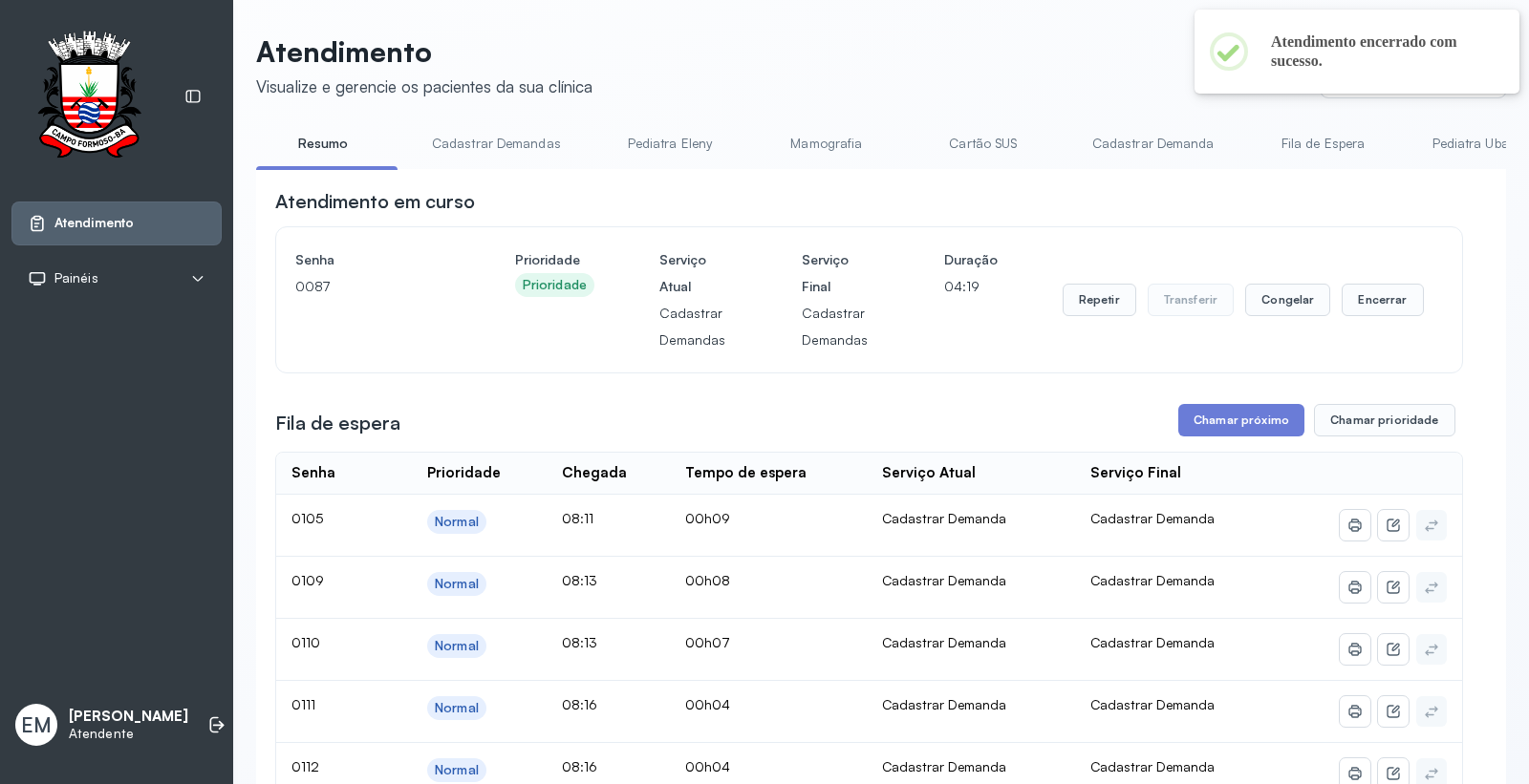
click at [1361, 284] on div "Repetir Transferir Congelar Encerrar" at bounding box center [1243, 300] width 361 height 107
click at [1354, 311] on button "Encerrar" at bounding box center [1382, 299] width 82 height 32
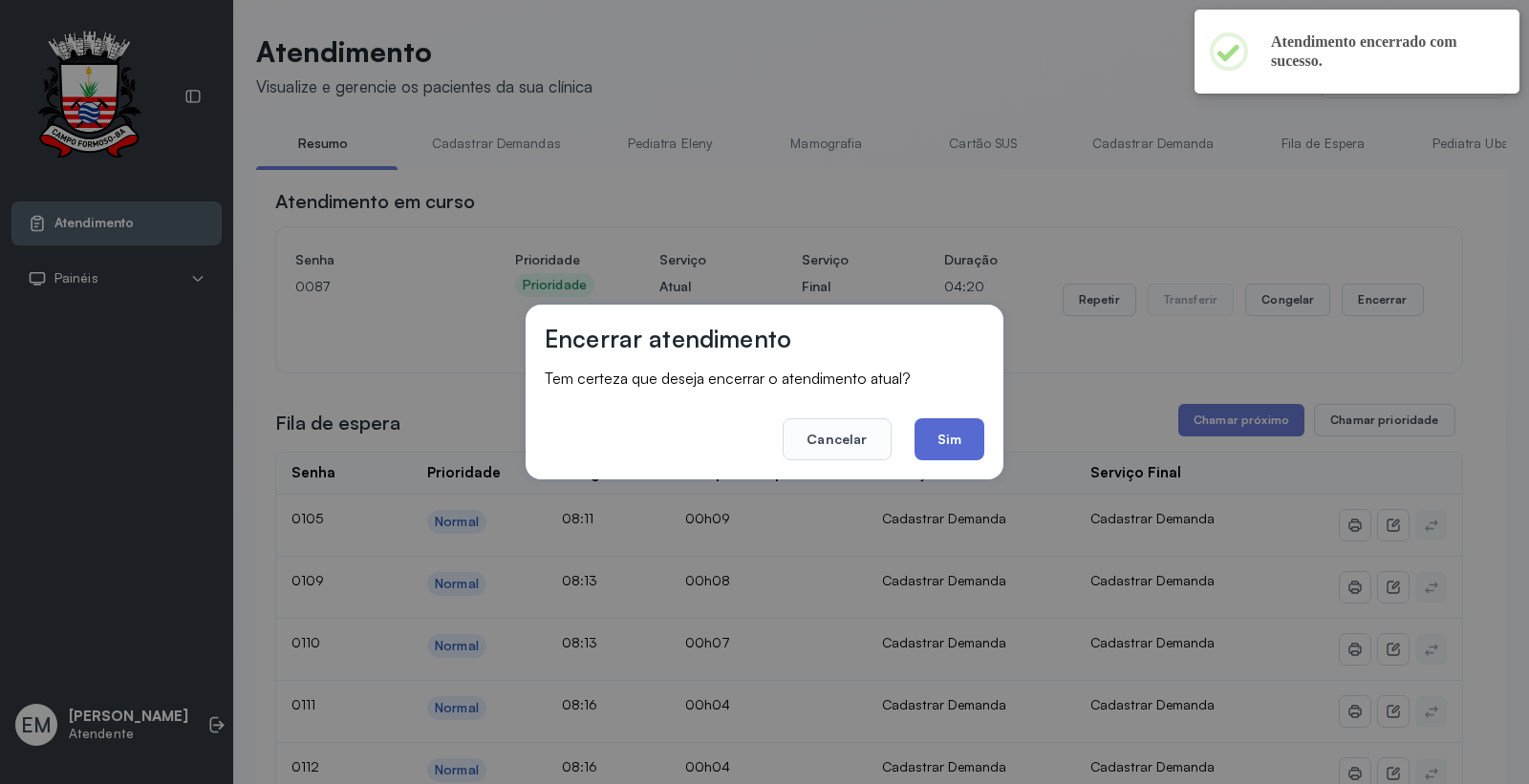
click at [976, 442] on button "Sim" at bounding box center [948, 439] width 70 height 42
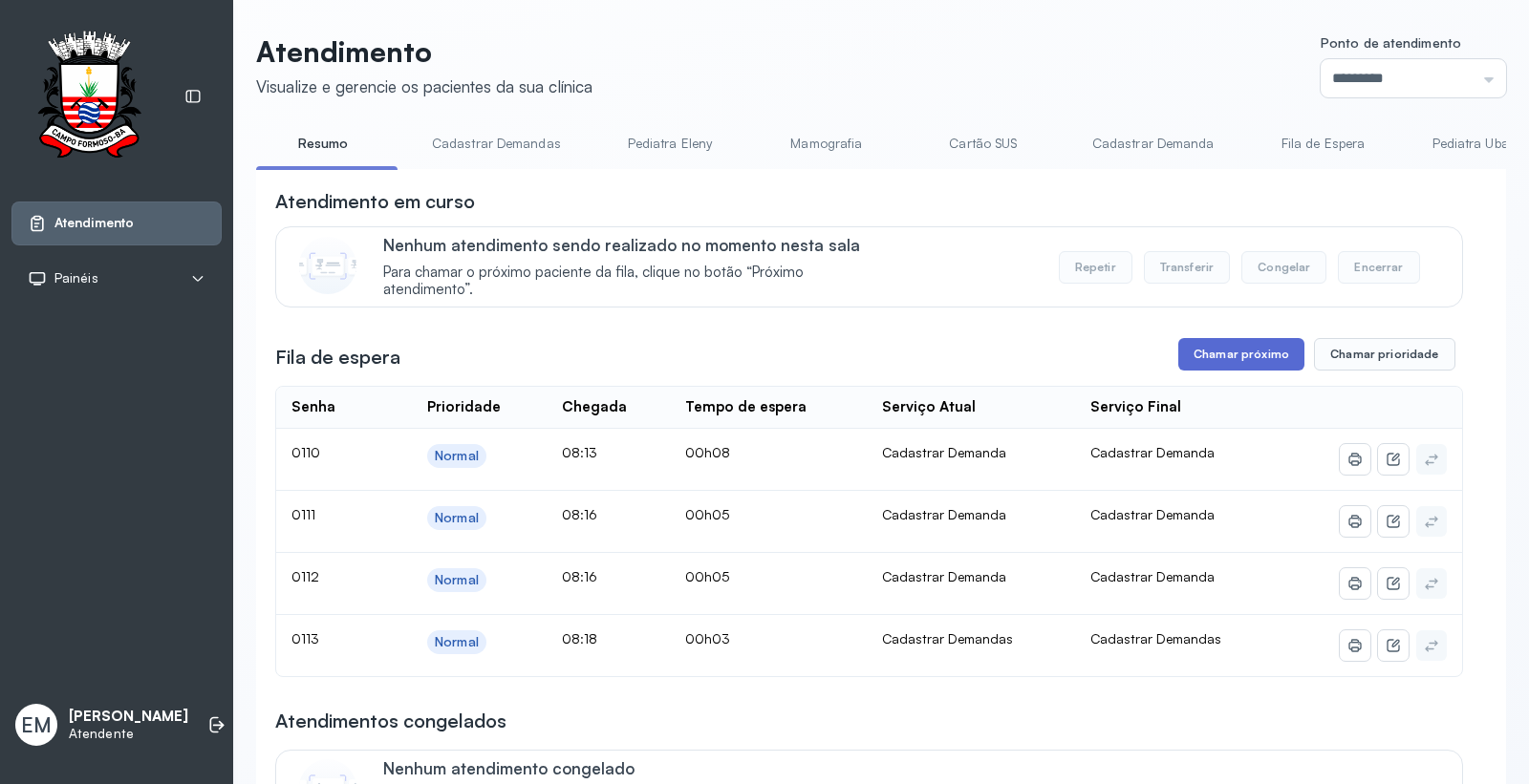
click at [1226, 360] on button "Chamar próximo" at bounding box center [1242, 354] width 126 height 32
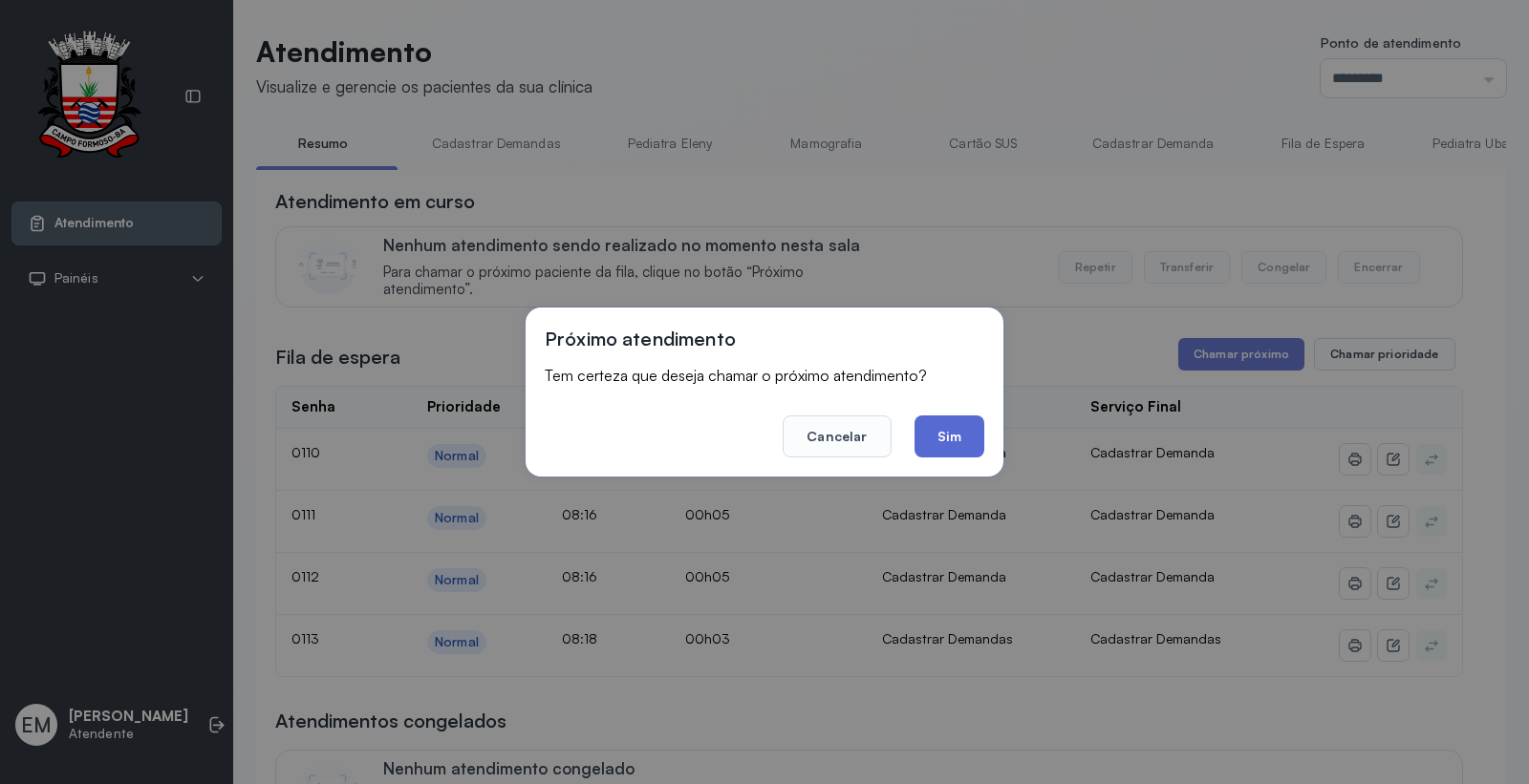
click at [952, 420] on button "Sim" at bounding box center [948, 436] width 70 height 42
